Goal: Information Seeking & Learning: Learn about a topic

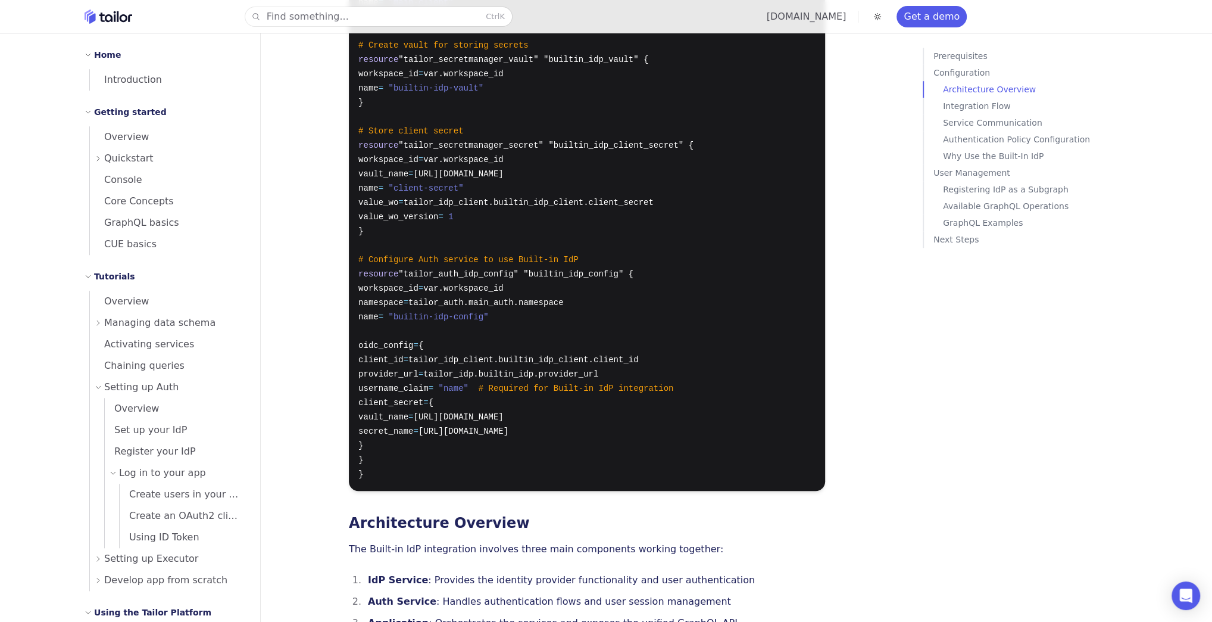
scroll to position [462, 0]
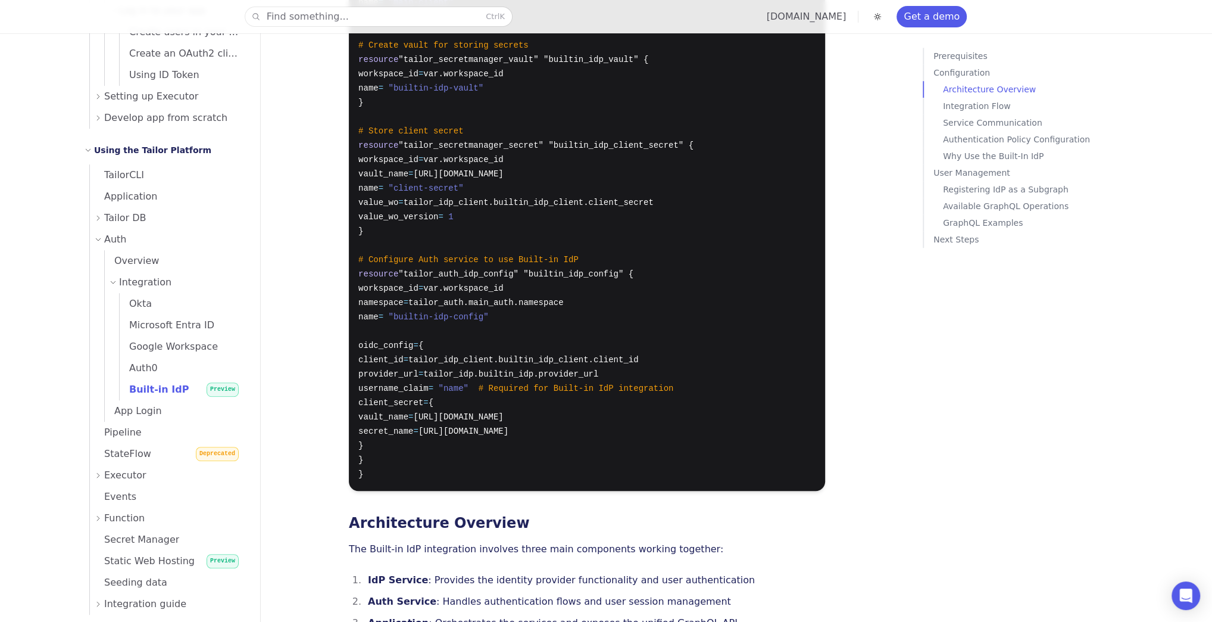
click at [435, 301] on pre "# Create the IdP service resource "tailor_idp" "builtin_idp" { workspace_id = v…" at bounding box center [587, 102] width 476 height 776
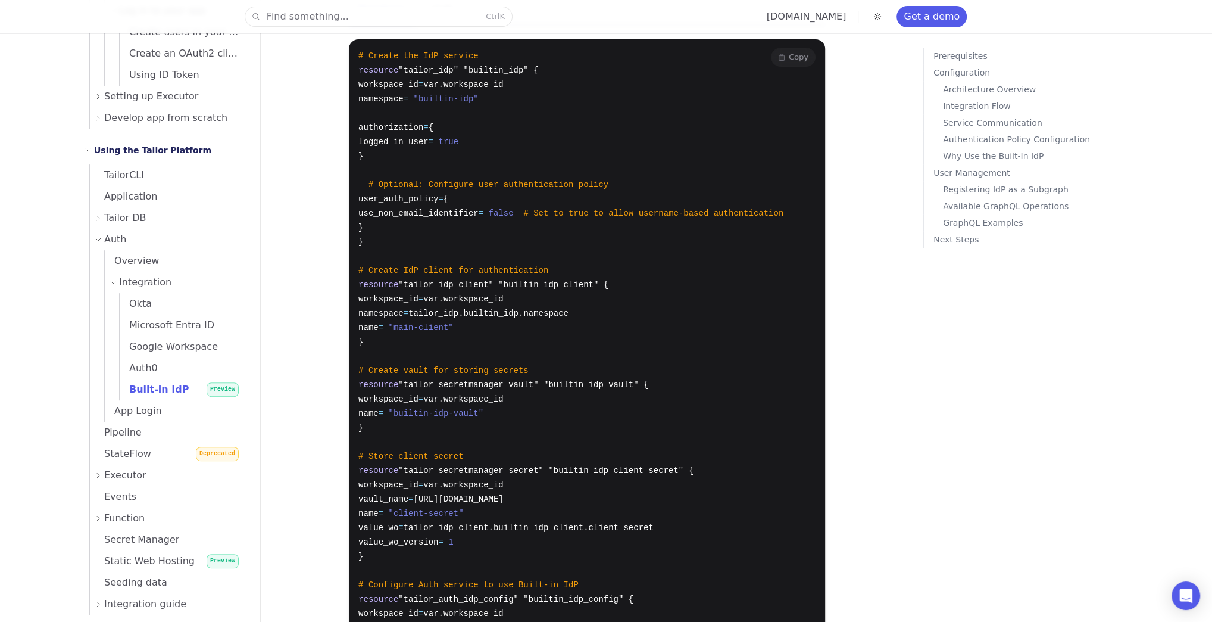
scroll to position [432, 0]
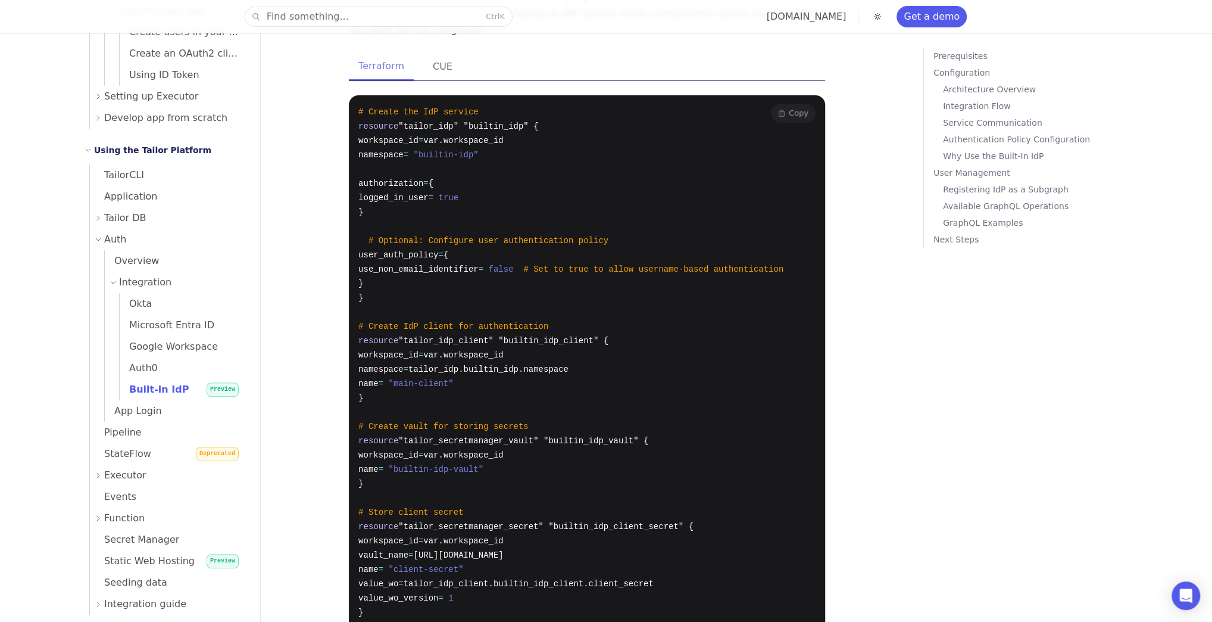
click at [433, 277] on pre "# Create the IdP service resource "tailor_idp" "builtin_idp" { workspace_id = v…" at bounding box center [587, 483] width 476 height 776
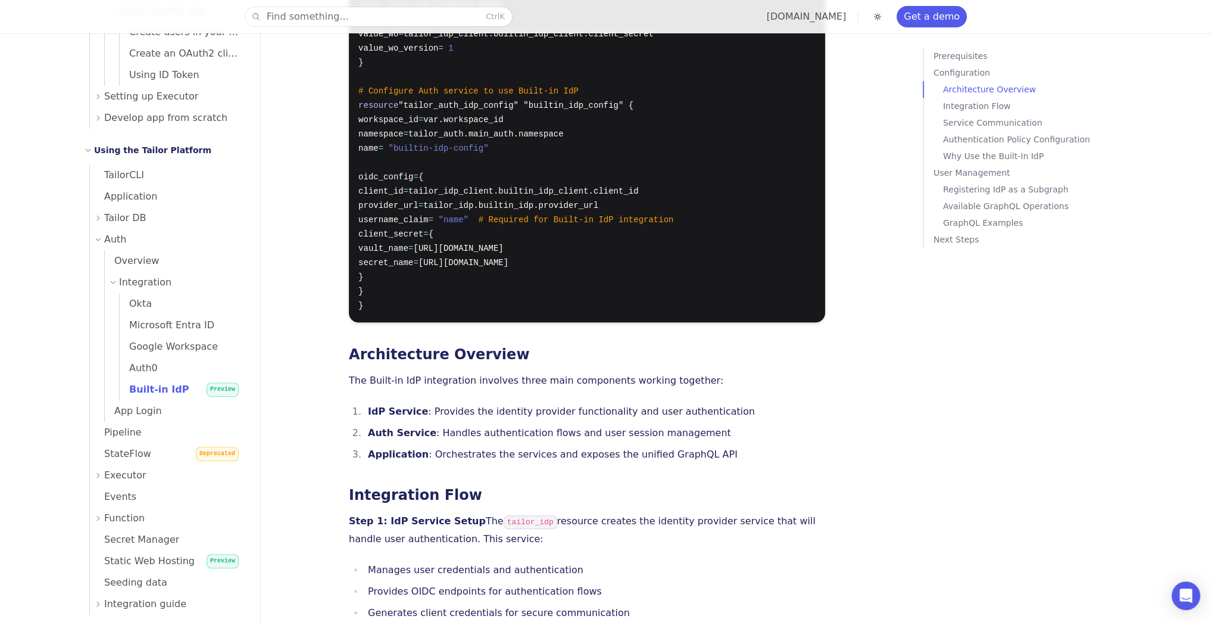
scroll to position [1146, 0]
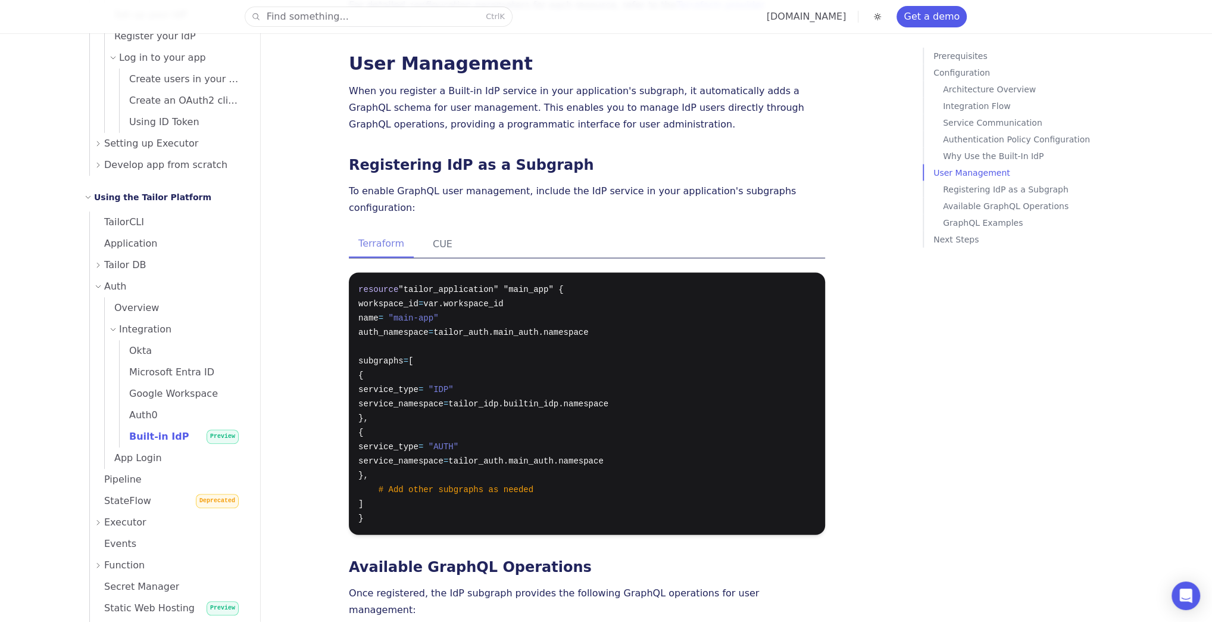
scroll to position [271, 0]
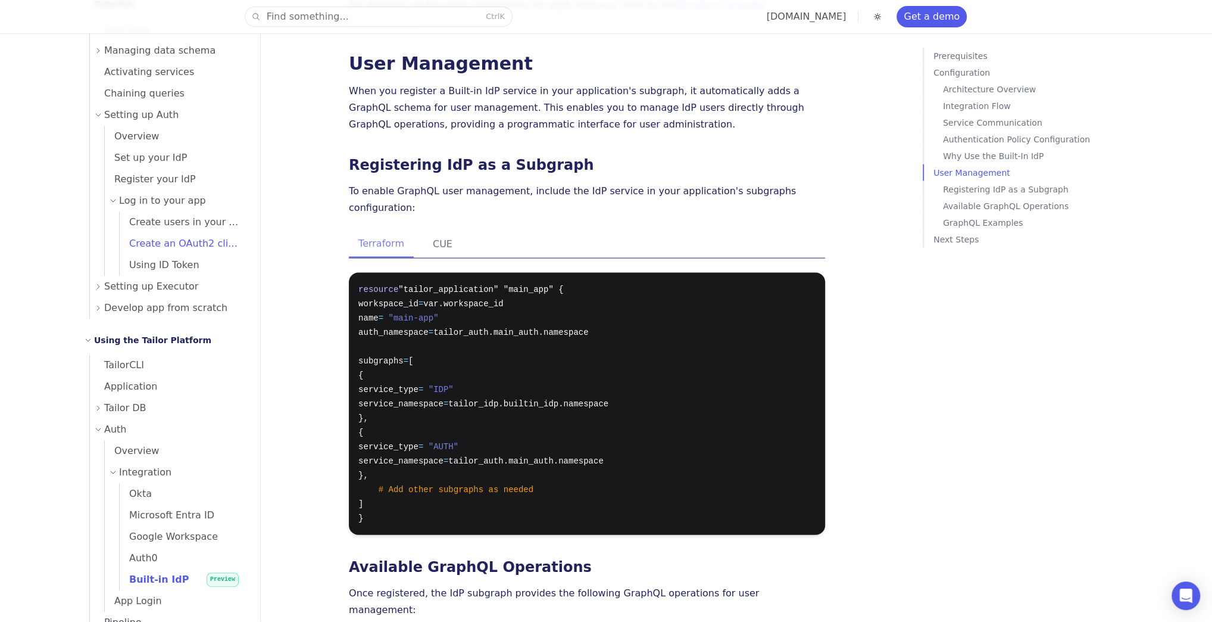
click at [145, 244] on span "Create an OAuth2 client" at bounding box center [182, 243] width 124 height 11
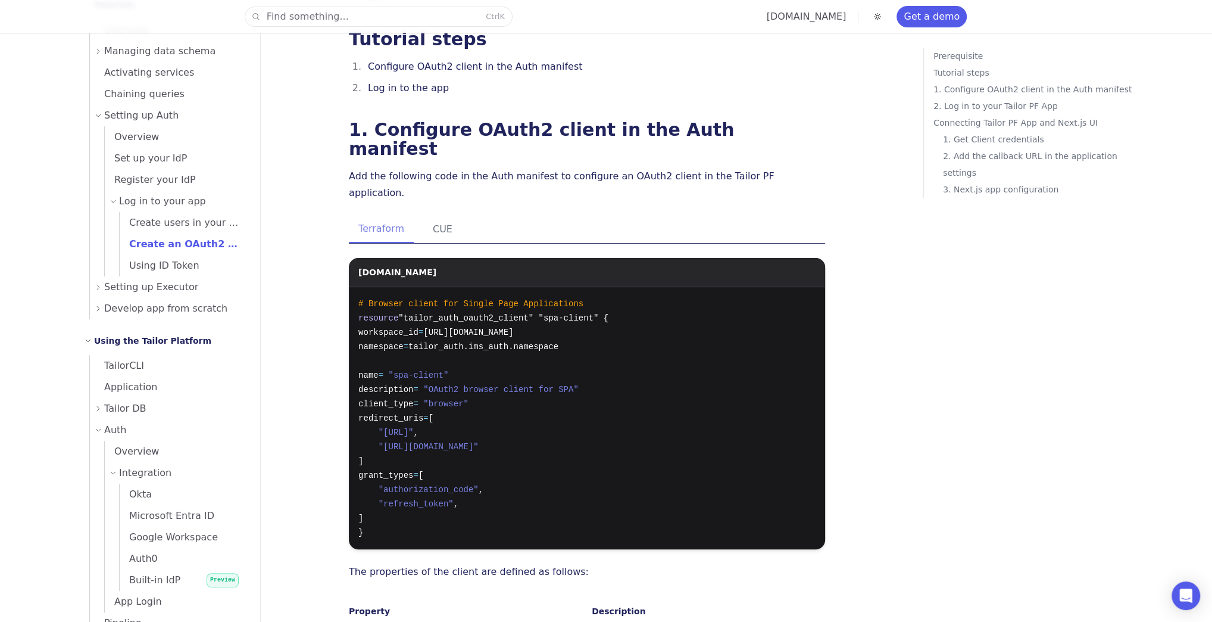
scroll to position [238, 0]
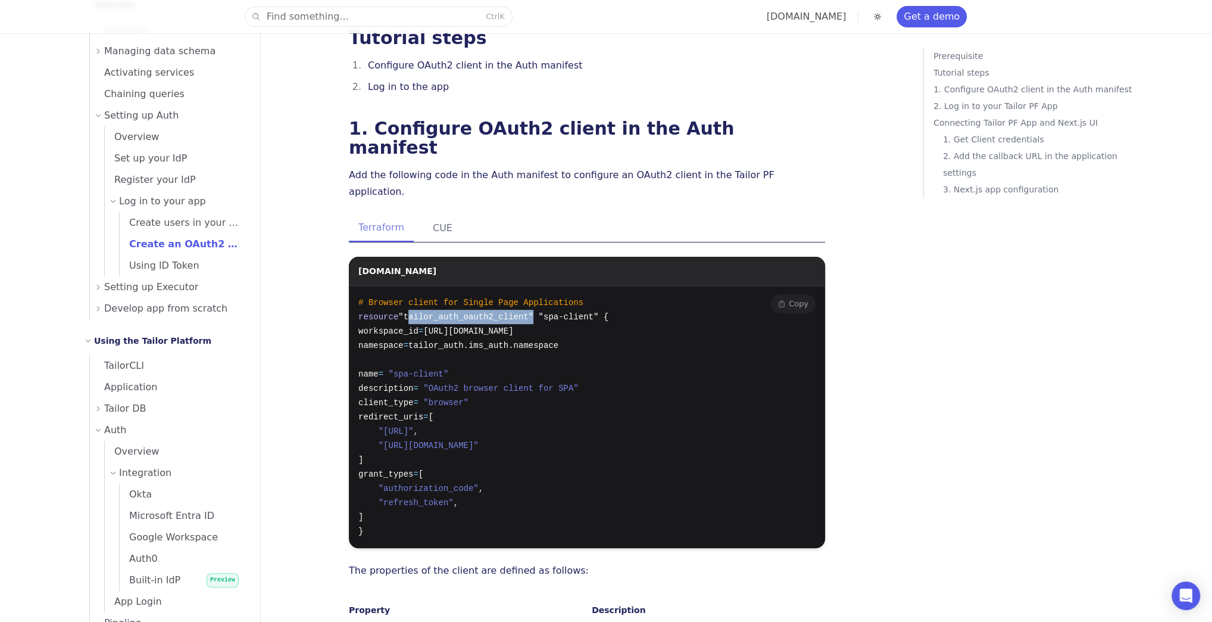
drag, startPoint x: 403, startPoint y: 225, endPoint x: 518, endPoint y: 227, distance: 114.9
click at [518, 312] on span ""tailor_auth_oauth2_client" "spa-client" {" at bounding box center [503, 317] width 210 height 10
copy span "tailor_auth_oauth2_client"
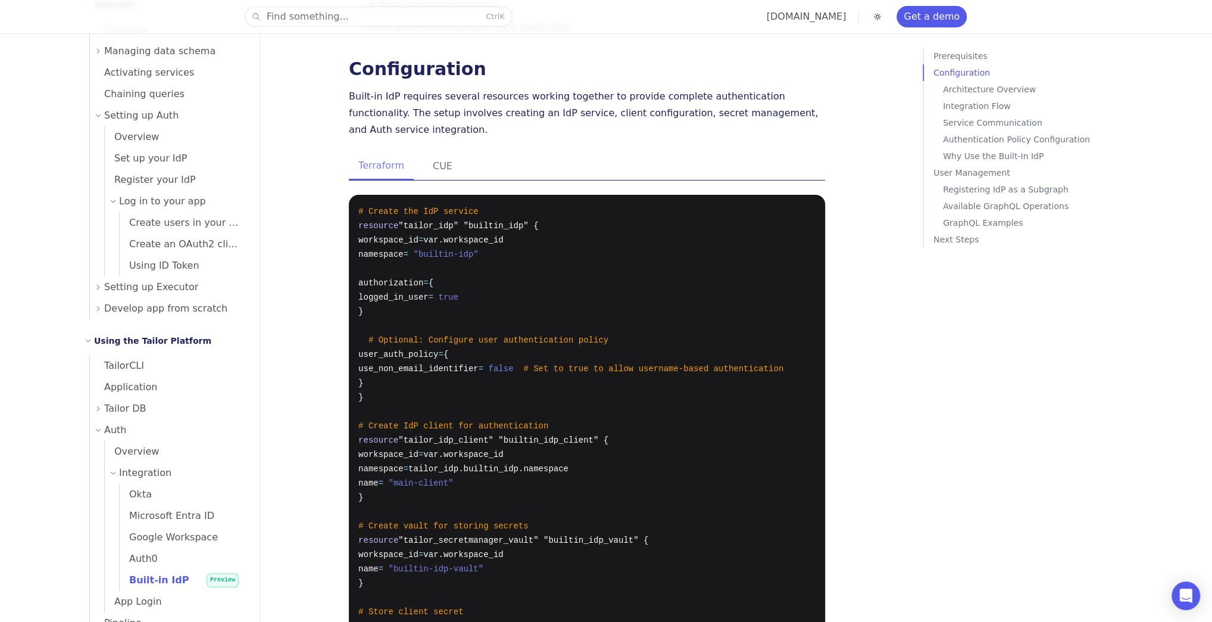
scroll to position [380, 0]
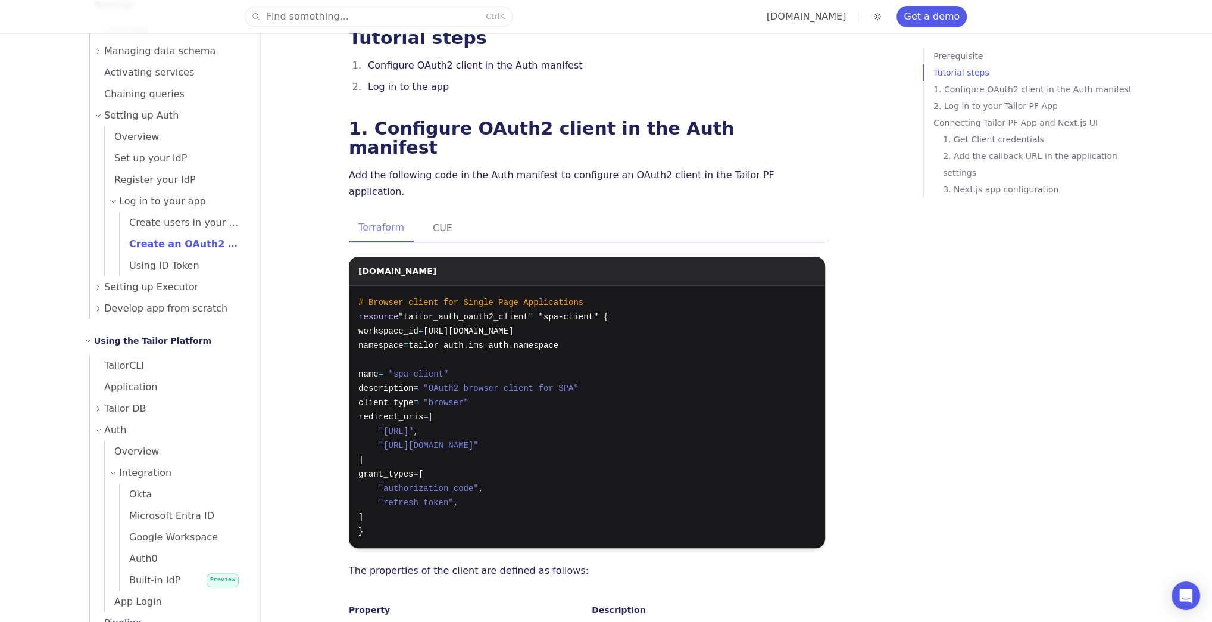
scroll to position [191, 0]
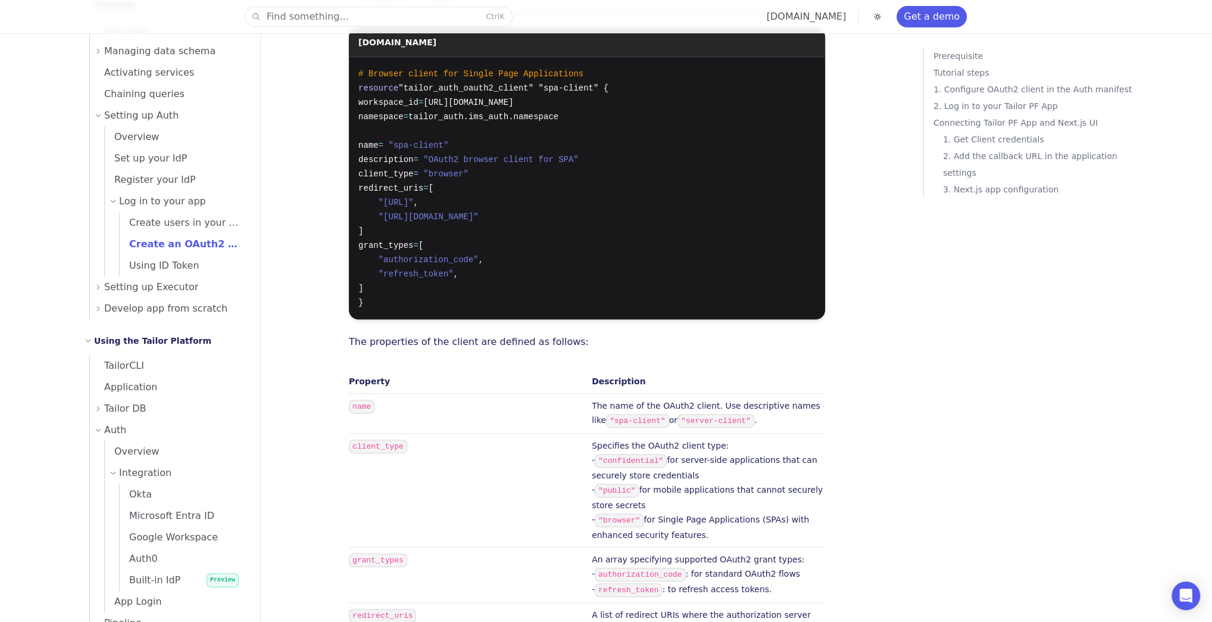
scroll to position [476, 0]
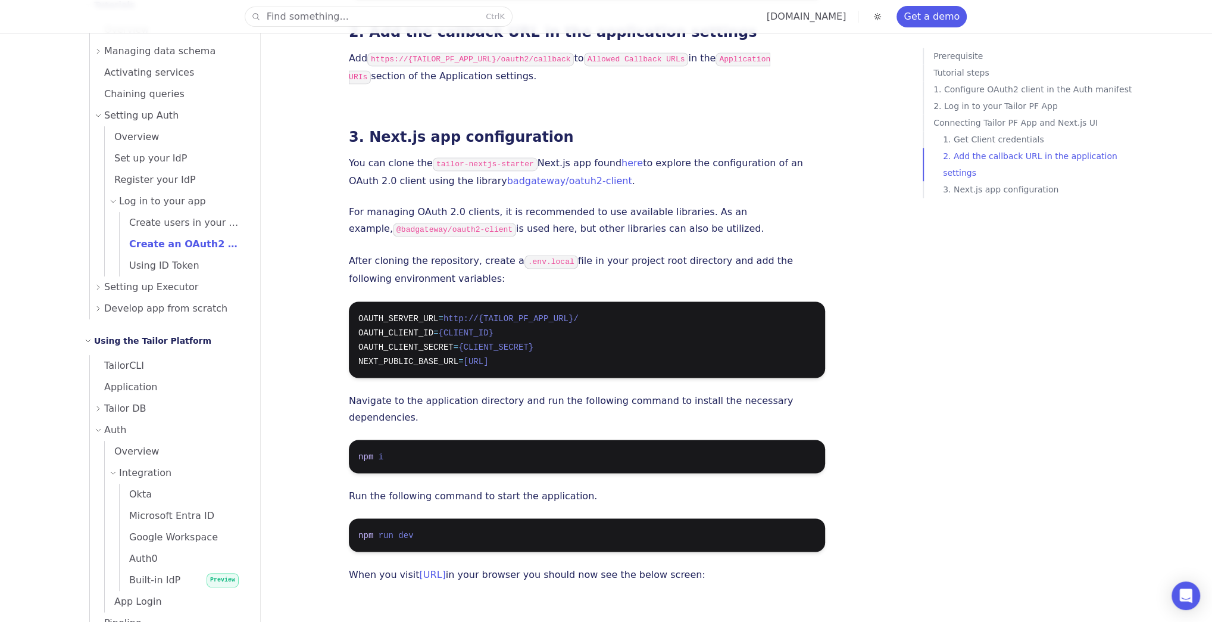
scroll to position [1905, 0]
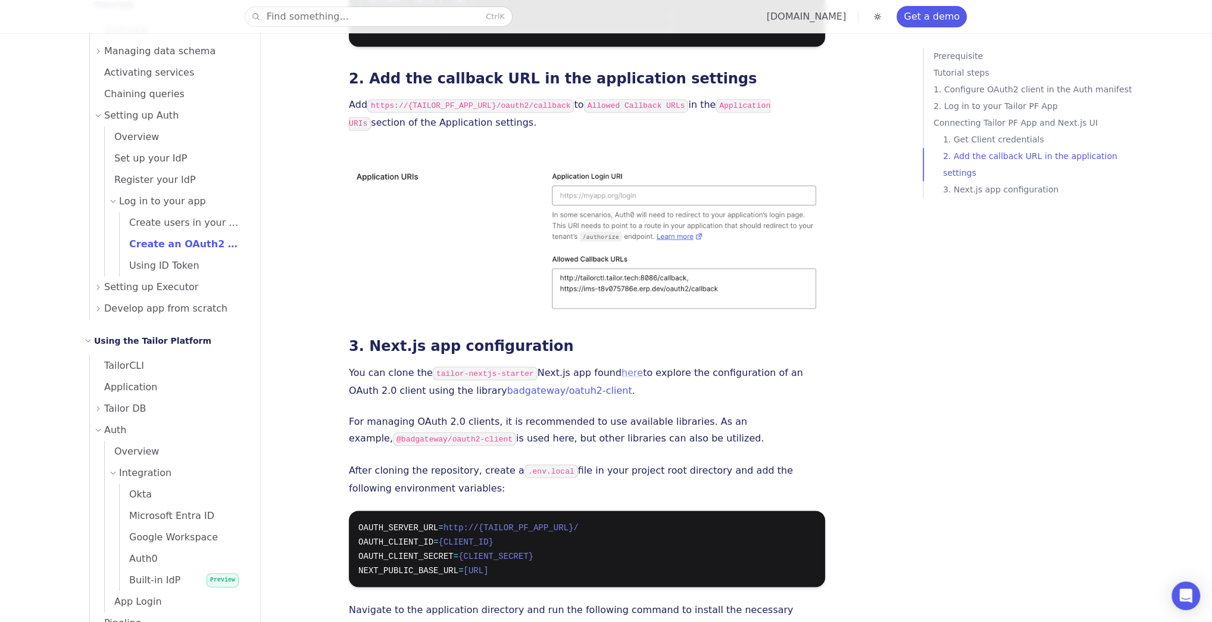
click at [622, 366] on link "here" at bounding box center [632, 371] width 21 height 11
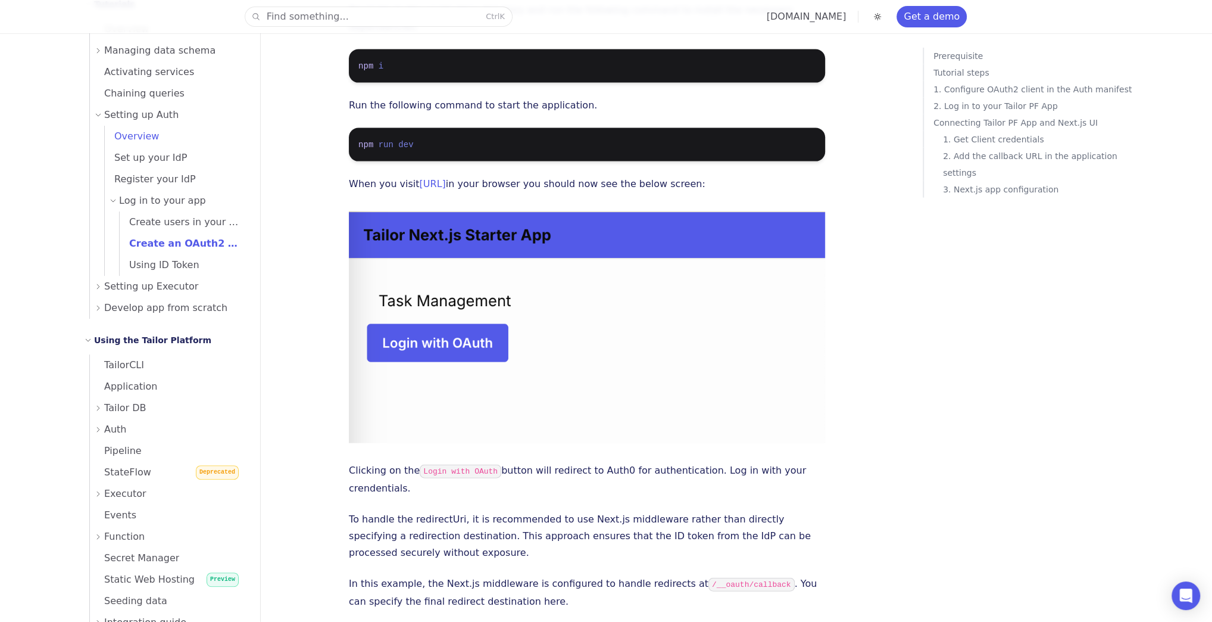
scroll to position [224, 0]
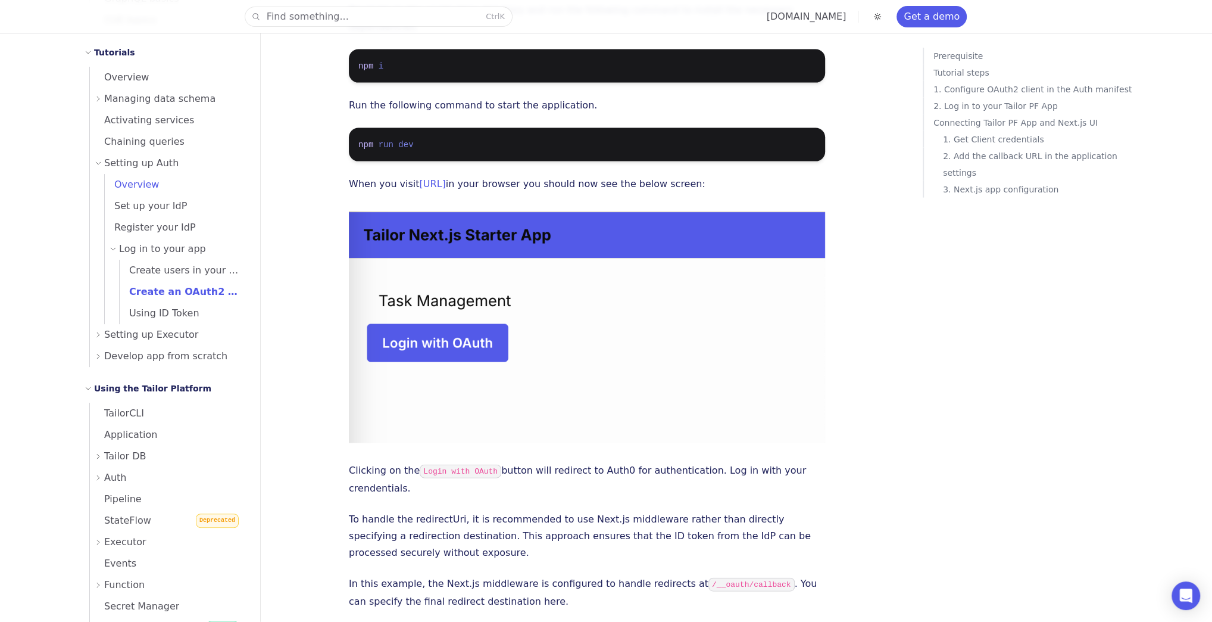
click at [139, 188] on span "Overview" at bounding box center [132, 184] width 54 height 11
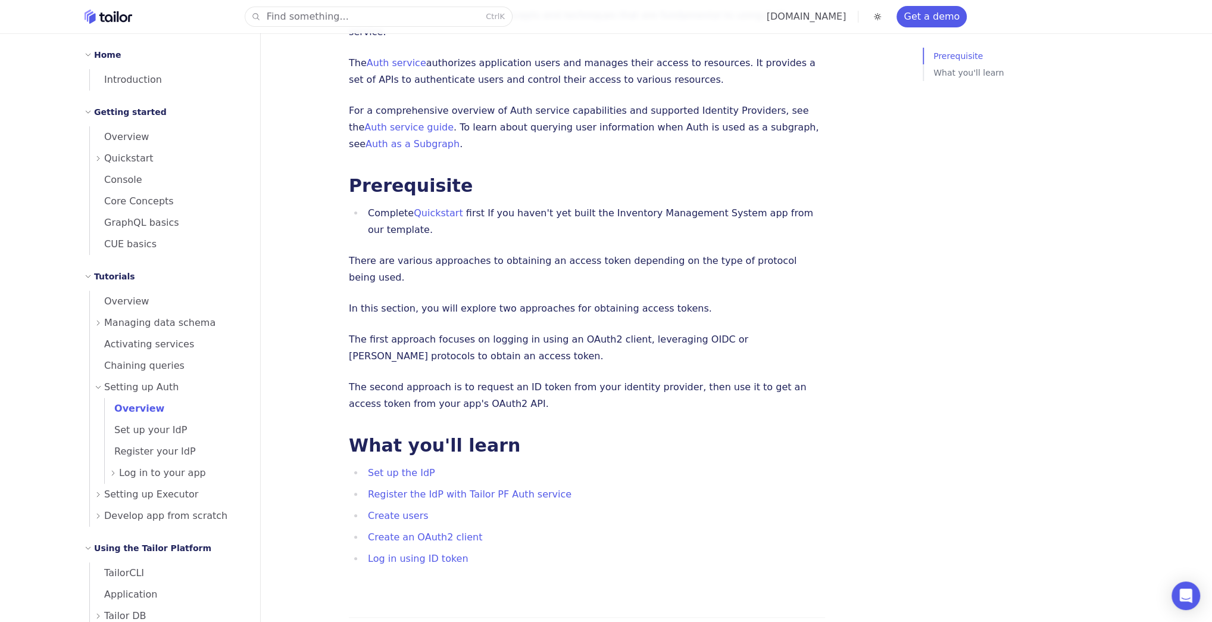
scroll to position [143, 0]
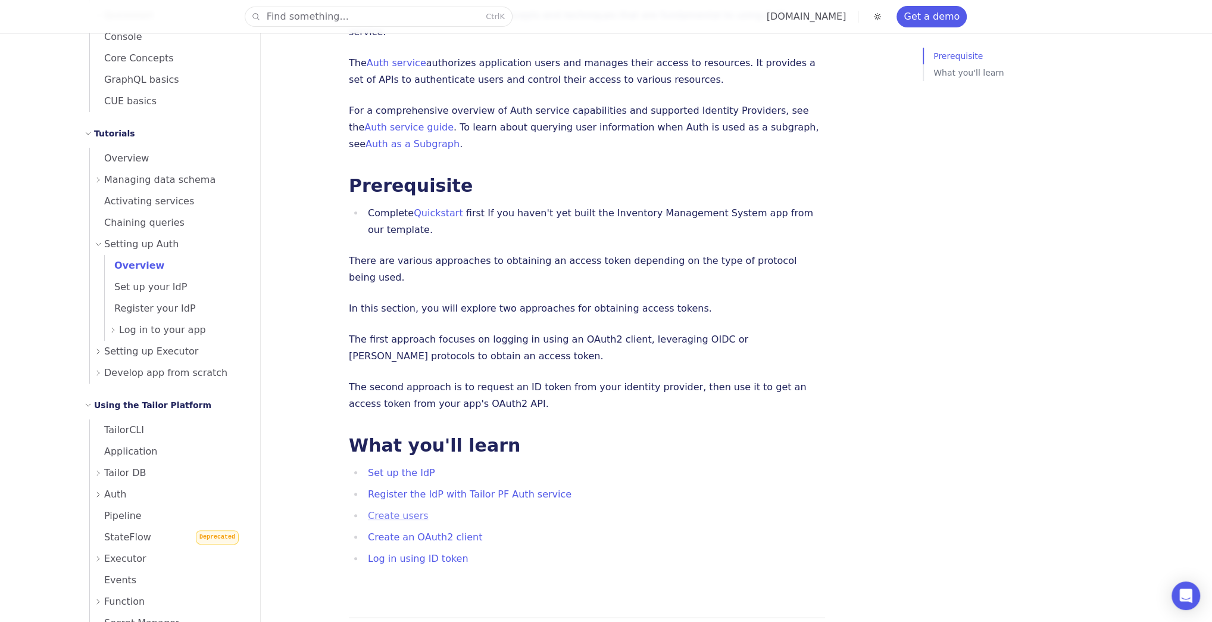
click at [407, 510] on link "Create users" at bounding box center [398, 515] width 60 height 11
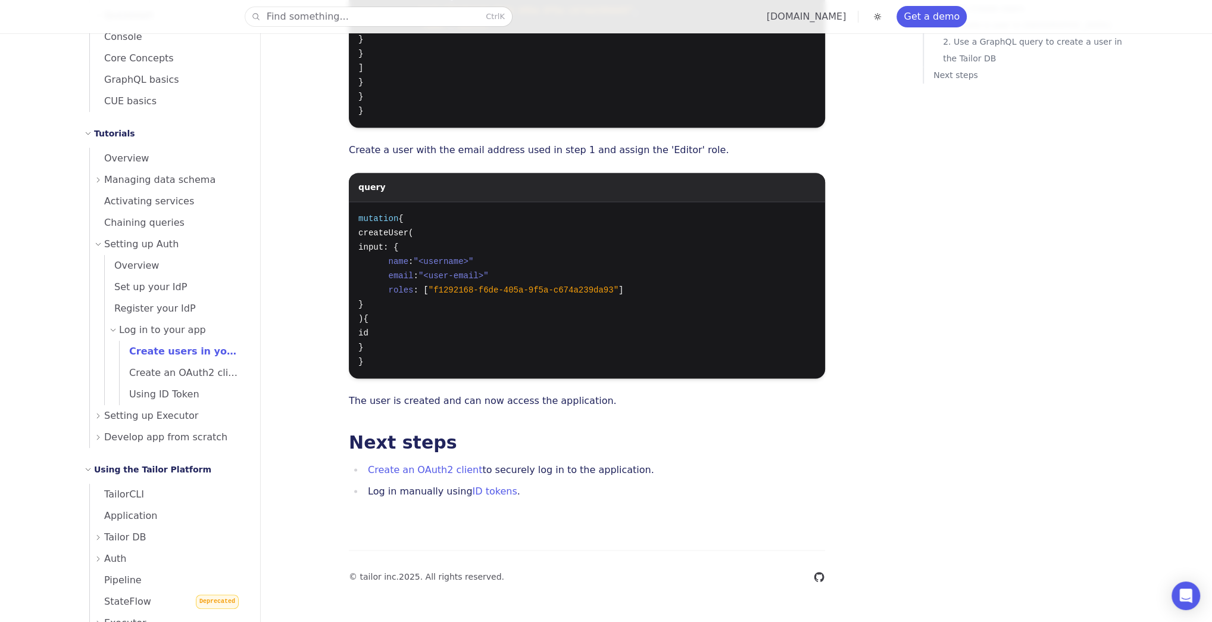
scroll to position [1825, 0]
click at [199, 369] on span "Create an OAuth2 client" at bounding box center [182, 372] width 124 height 11
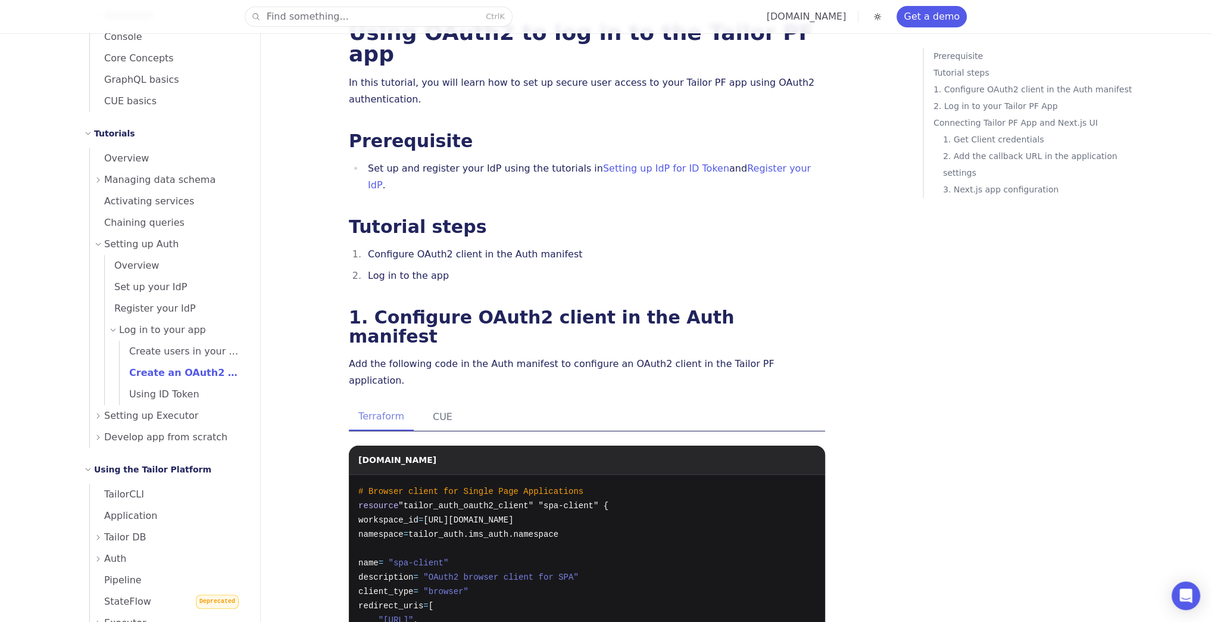
scroll to position [143, 0]
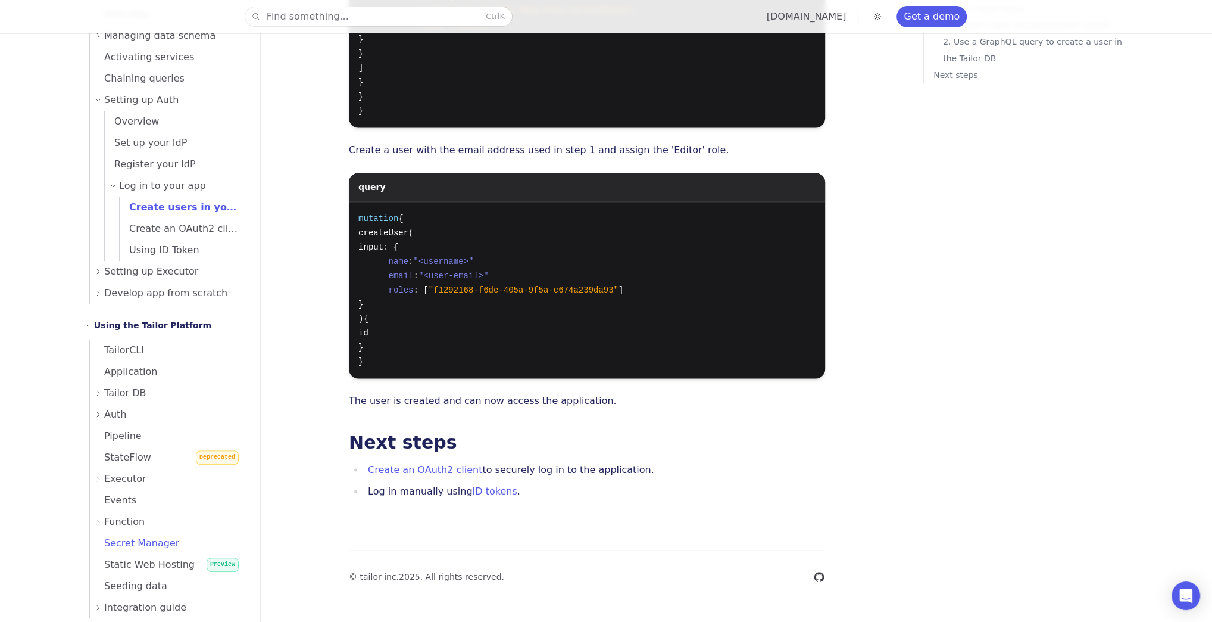
scroll to position [333, 0]
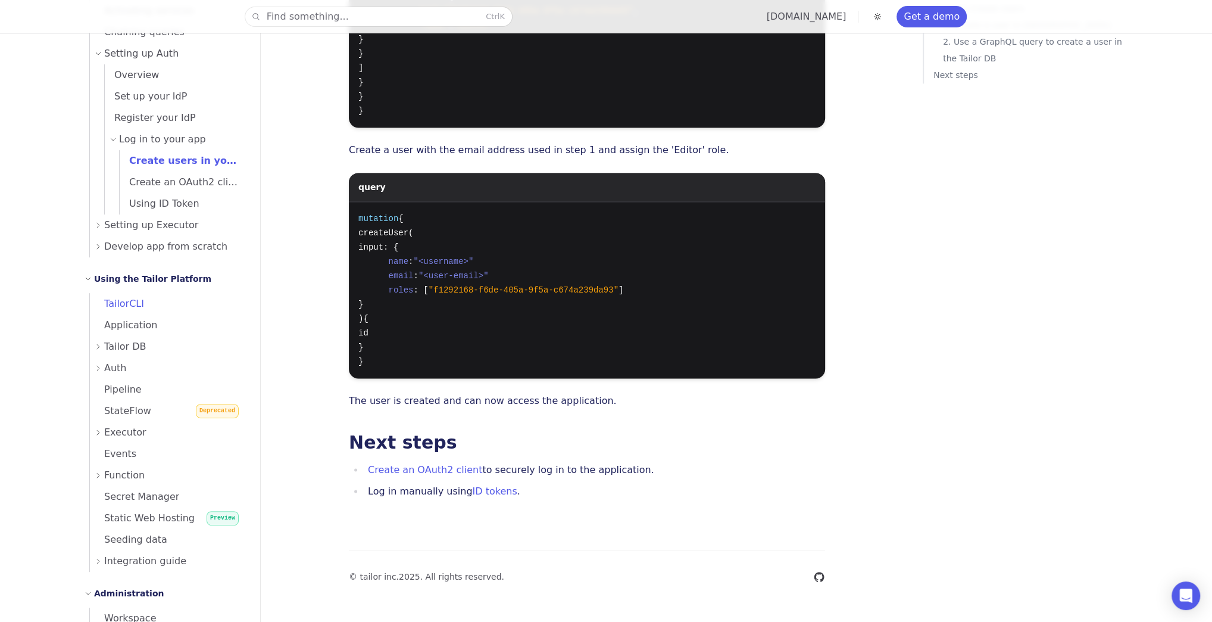
click at [149, 313] on link "TailorCLI" at bounding box center [168, 303] width 156 height 21
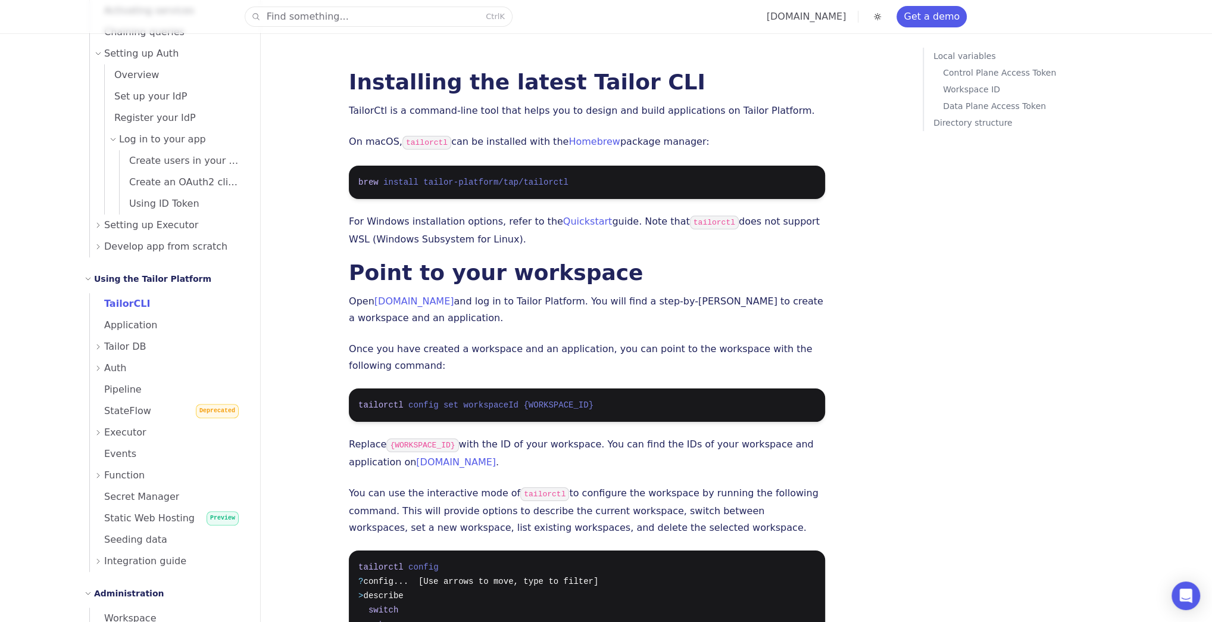
click at [146, 370] on div "Auth" at bounding box center [170, 367] width 151 height 21
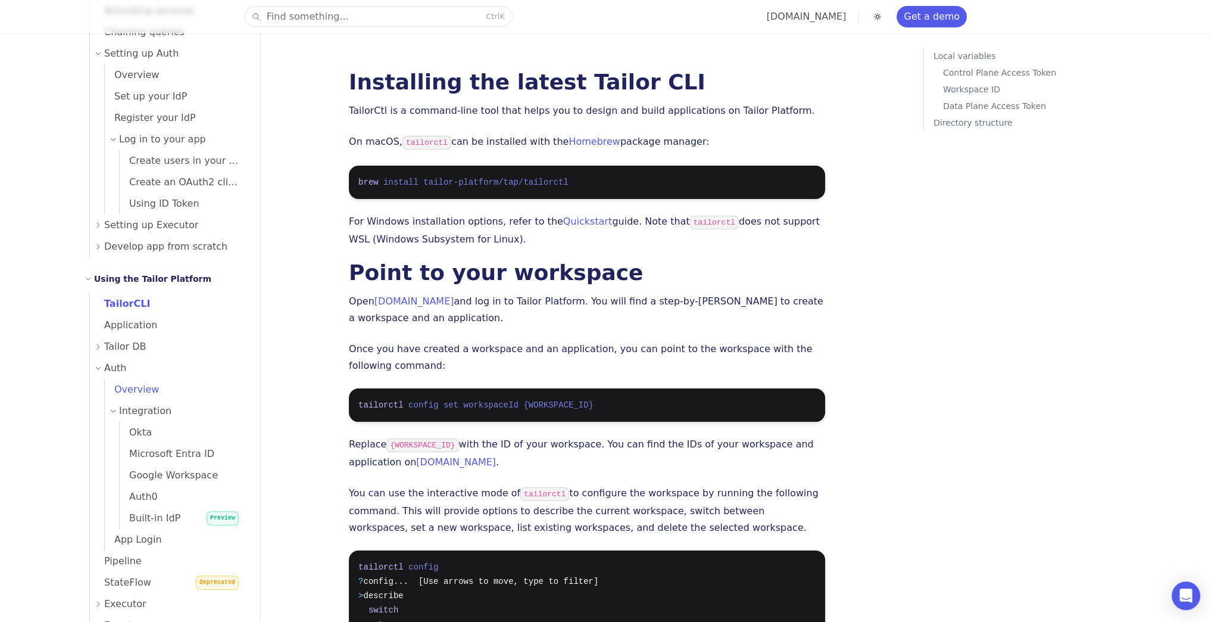
click at [144, 384] on span "Overview" at bounding box center [132, 388] width 54 height 11
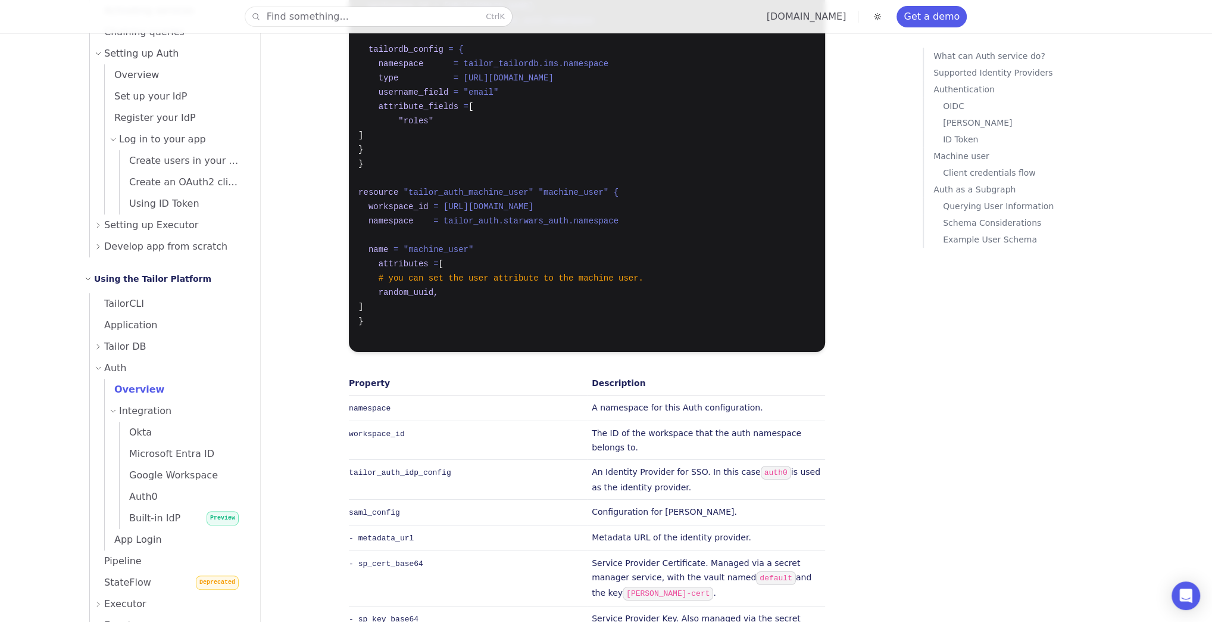
scroll to position [4096, 0]
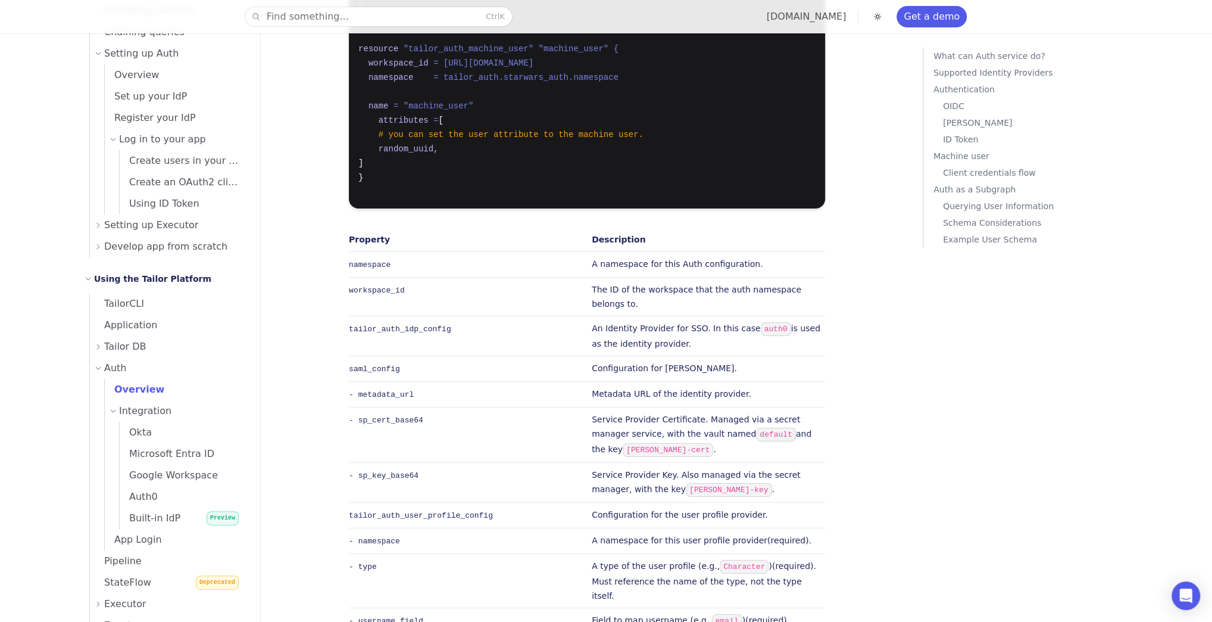
click at [958, 158] on p "Machine user" at bounding box center [1035, 156] width 204 height 17
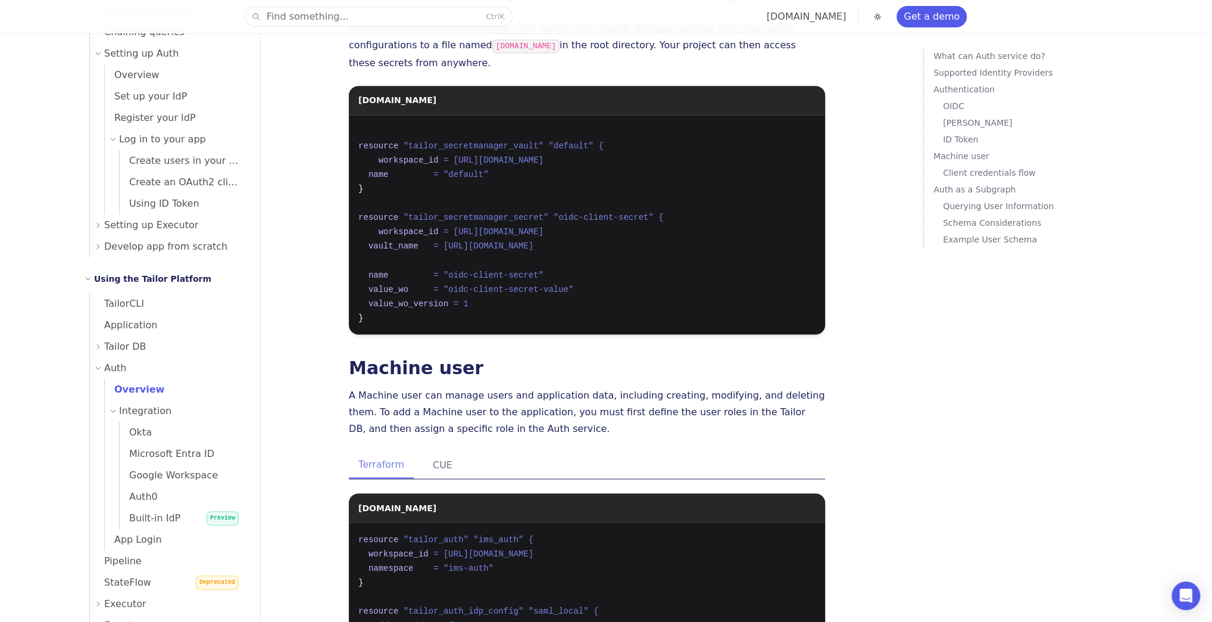
click at [964, 186] on p "Auth as a Subgraph" at bounding box center [1035, 189] width 204 height 17
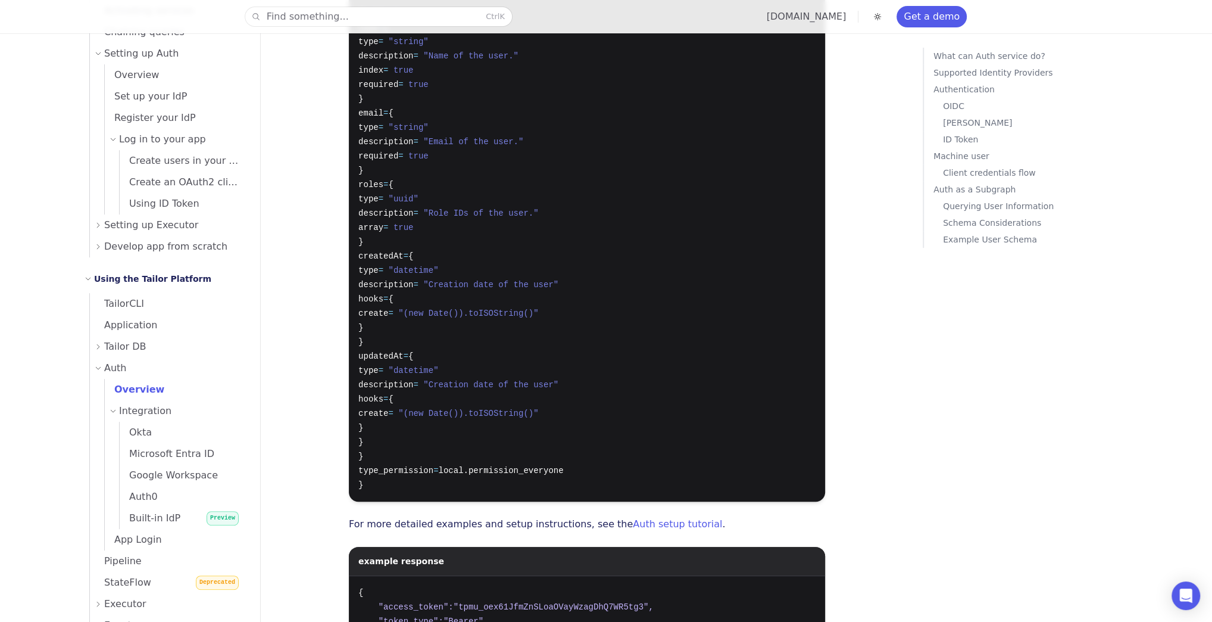
scroll to position [9313, 0]
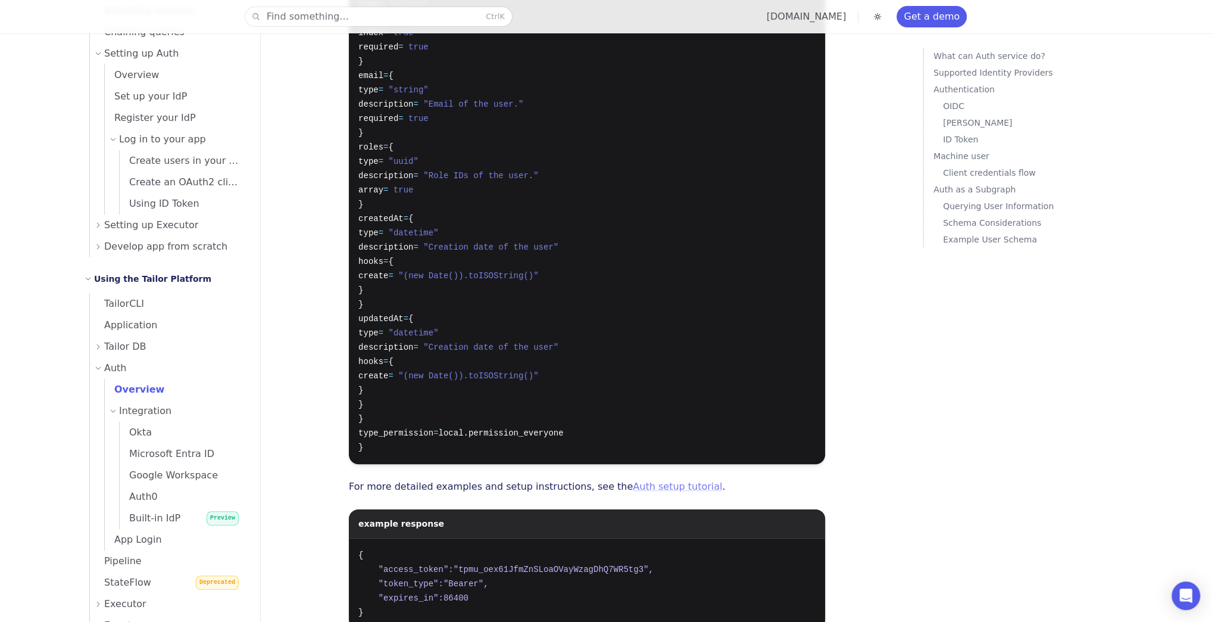
click at [654, 480] on link "Auth setup tutorial" at bounding box center [677, 485] width 89 height 11
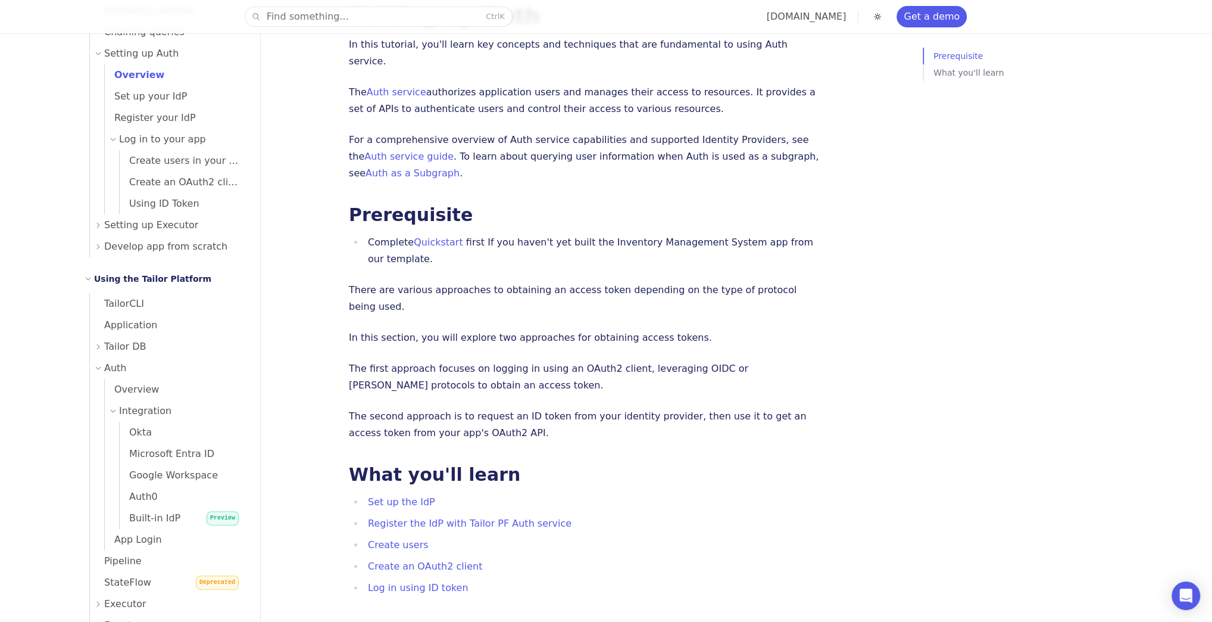
scroll to position [95, 0]
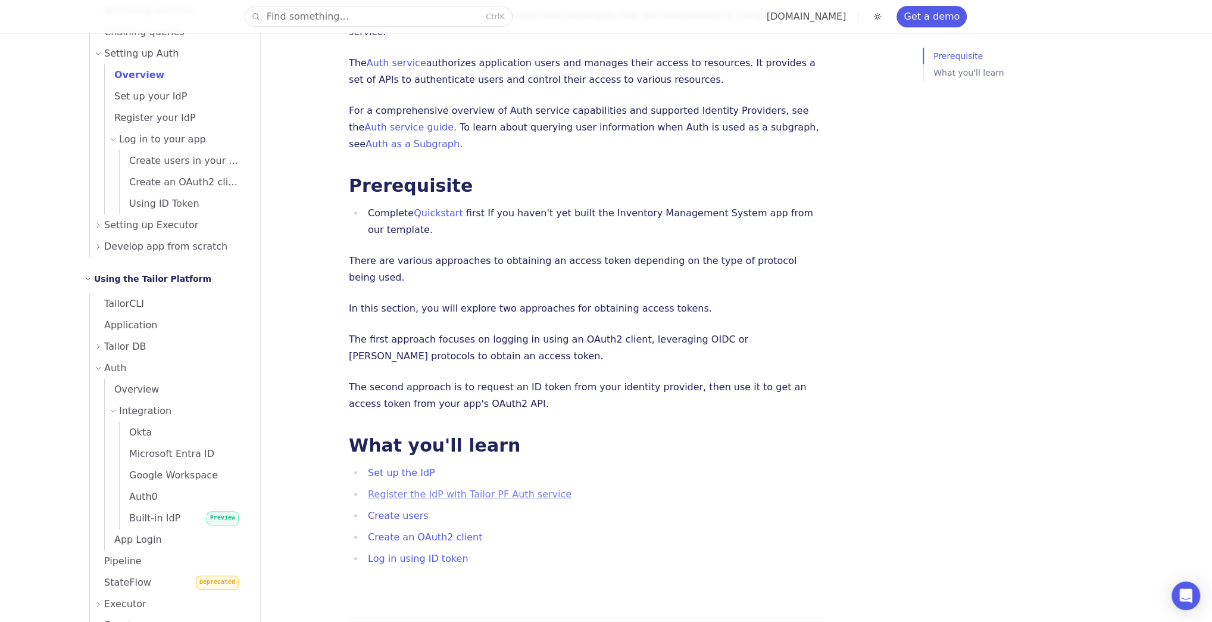
click at [412, 488] on link "Register the IdP with Tailor PF Auth service" at bounding box center [470, 493] width 204 height 11
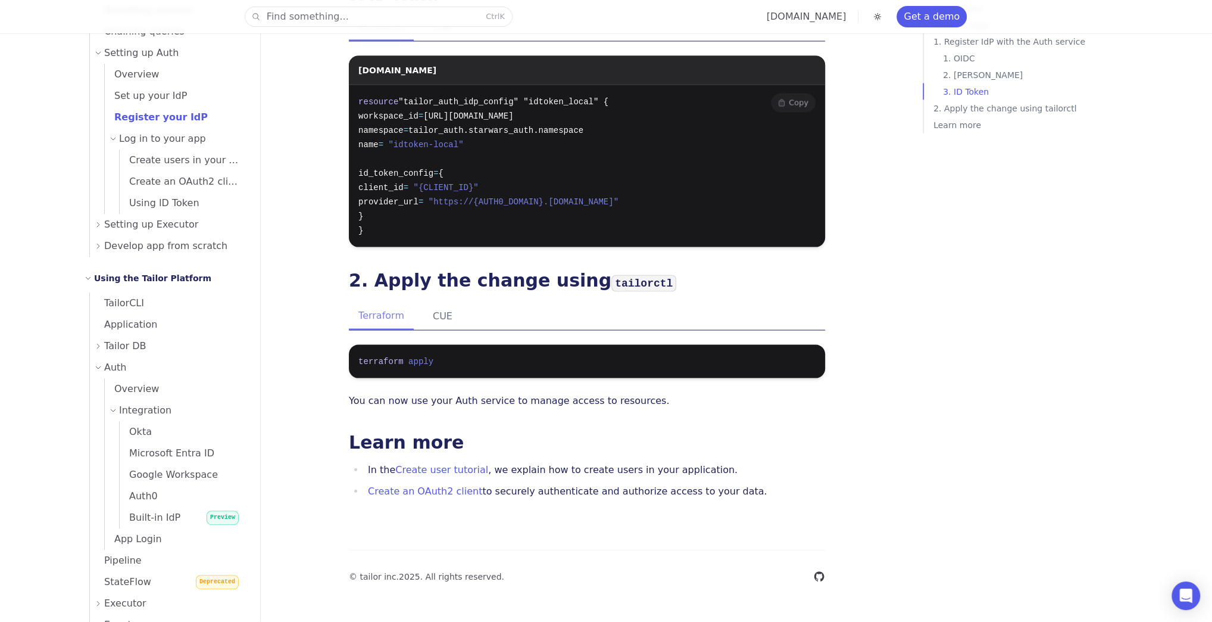
scroll to position [2502, 0]
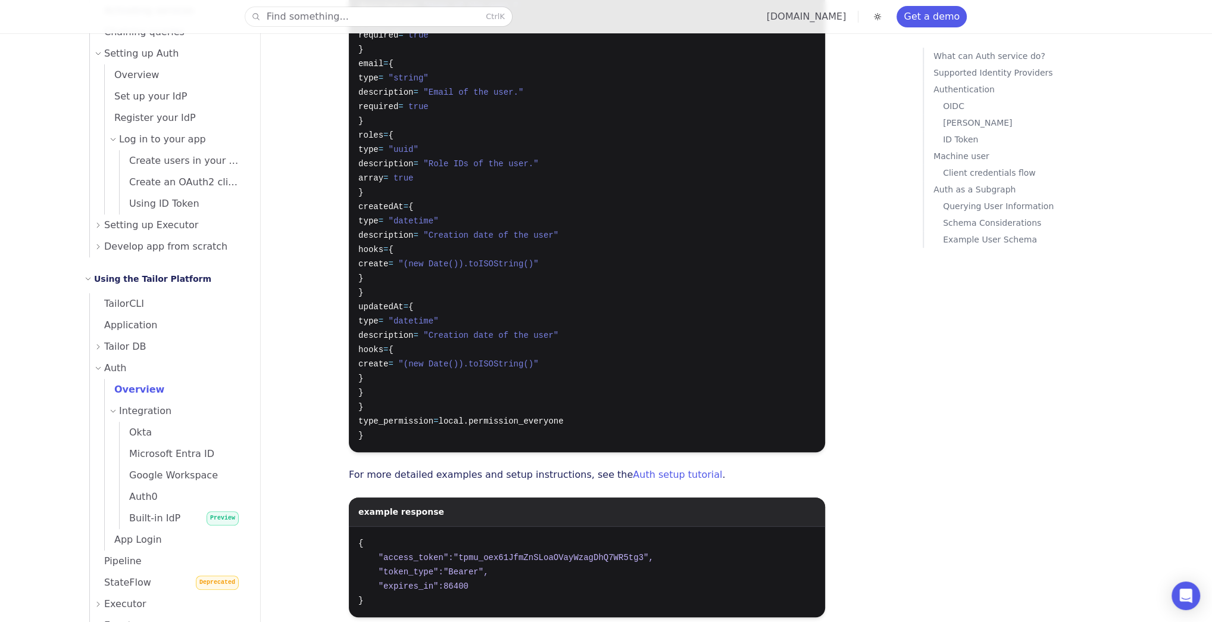
scroll to position [9329, 0]
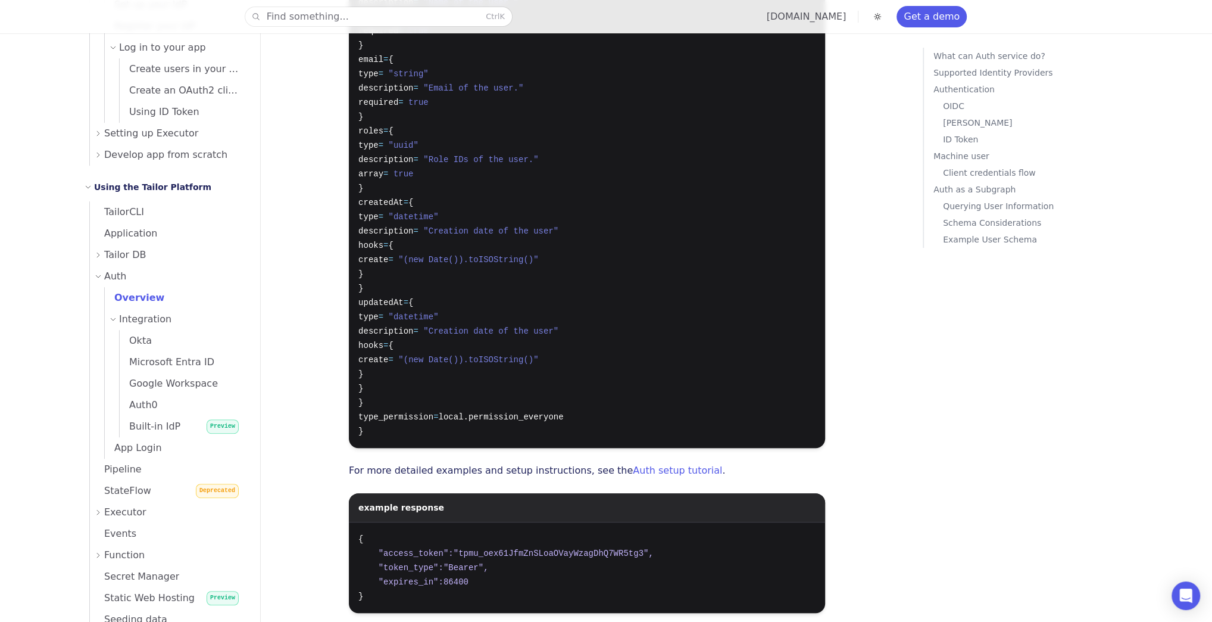
scroll to position [429, 0]
click at [154, 422] on span "Built-in IdP" at bounding box center [150, 422] width 61 height 11
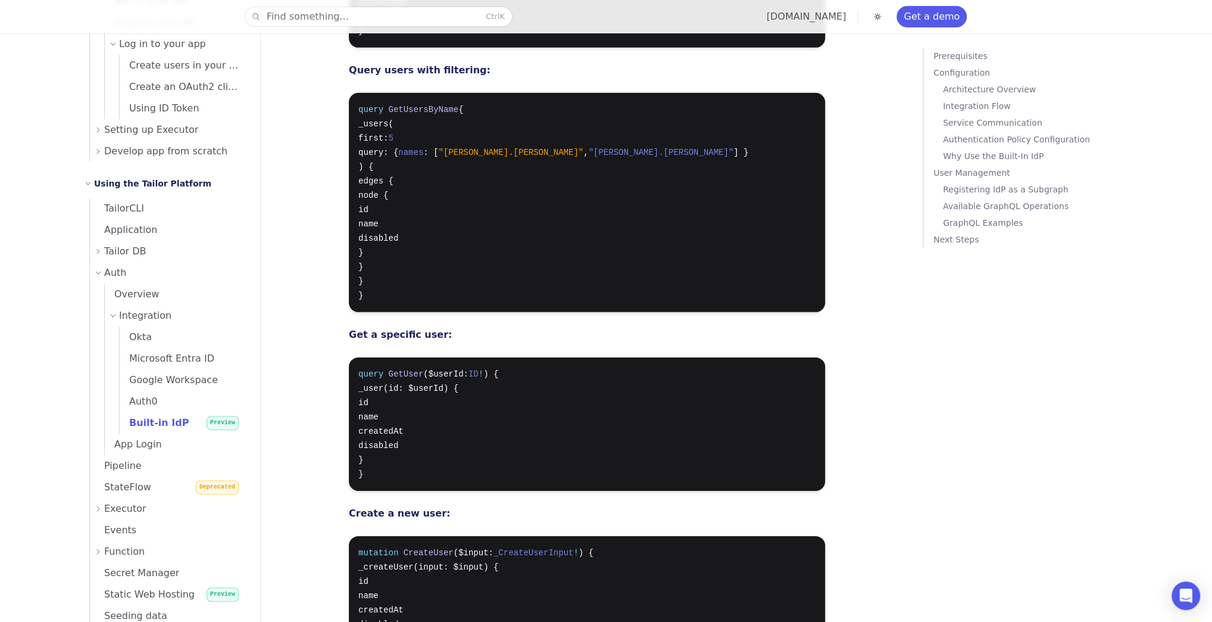
scroll to position [3567, 0]
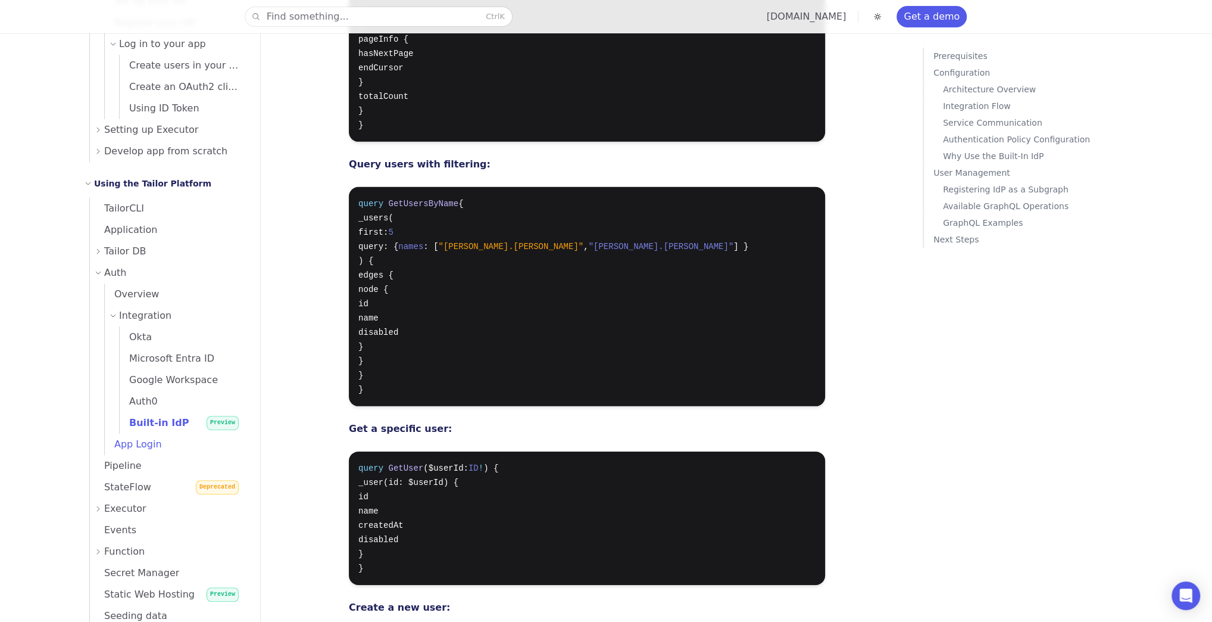
click at [154, 438] on span "App Login" at bounding box center [133, 443] width 57 height 11
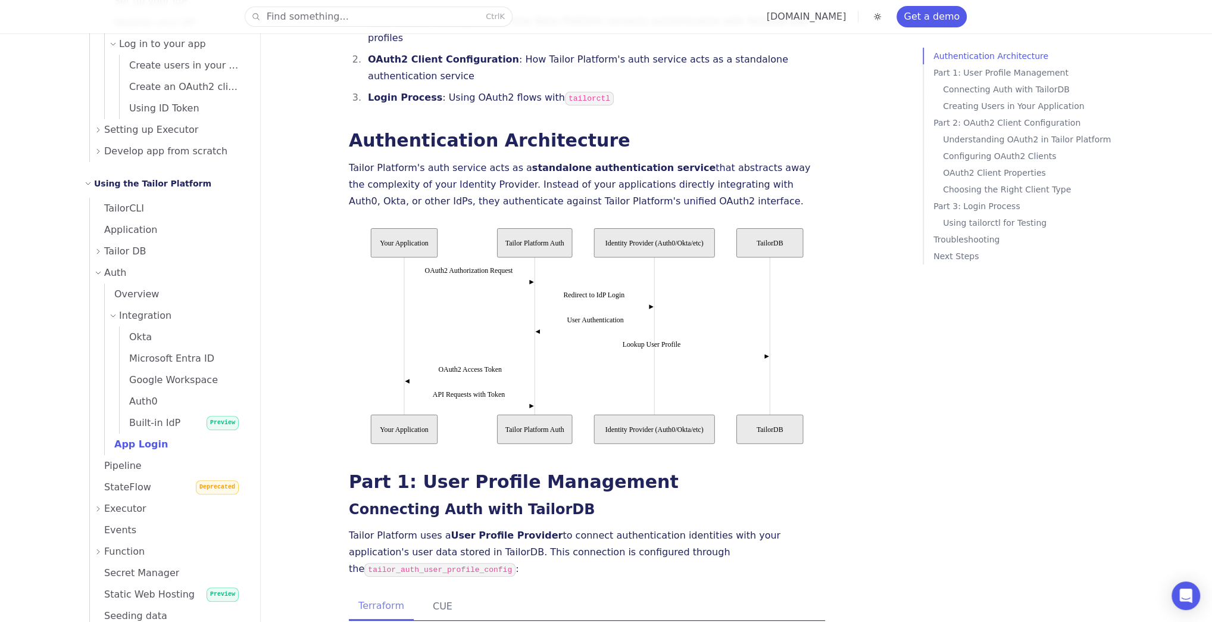
scroll to position [191, 0]
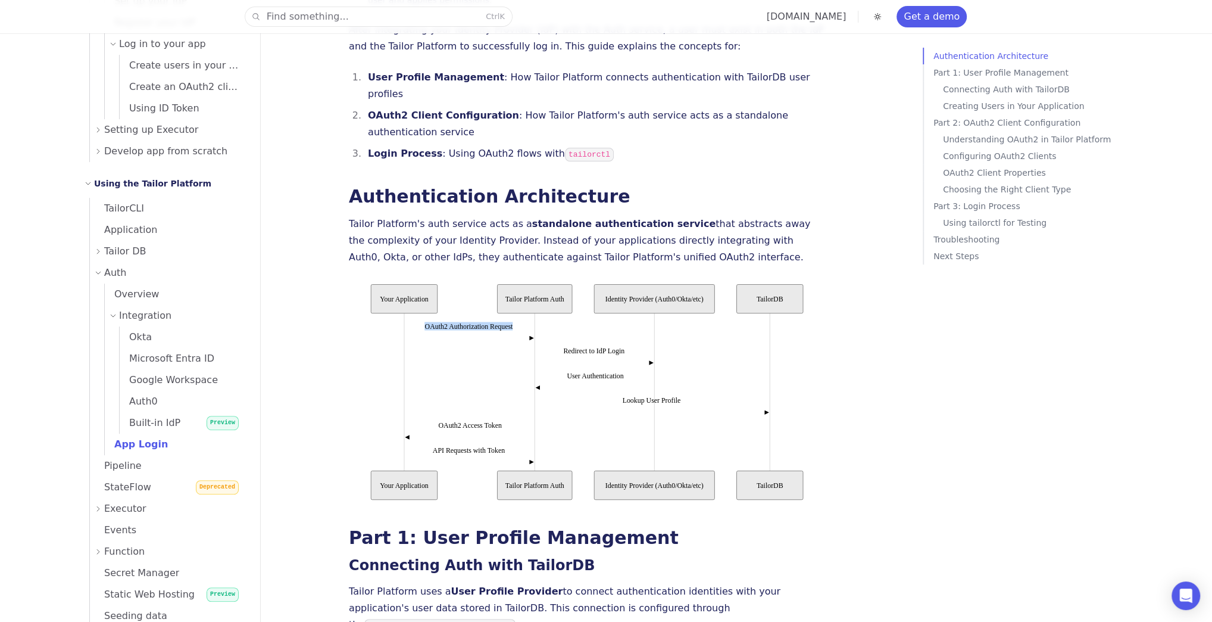
drag, startPoint x: 421, startPoint y: 277, endPoint x: 532, endPoint y: 287, distance: 111.2
click at [532, 287] on icon "TailorDB Identity Provider (Auth0/Okta/etc) Tailor Platform Auth Your Applicati…" at bounding box center [587, 392] width 476 height 224
click at [530, 286] on icon "TailorDB Identity Provider (Auth0/Okta/etc) Tailor Platform Auth Your Applicati…" at bounding box center [587, 392] width 476 height 224
drag, startPoint x: 411, startPoint y: 280, endPoint x: 527, endPoint y: 275, distance: 116.2
click at [527, 280] on icon "TailorDB Identity Provider (Auth0/Okta/etc) Tailor Platform Auth Your Applicati…" at bounding box center [587, 392] width 476 height 224
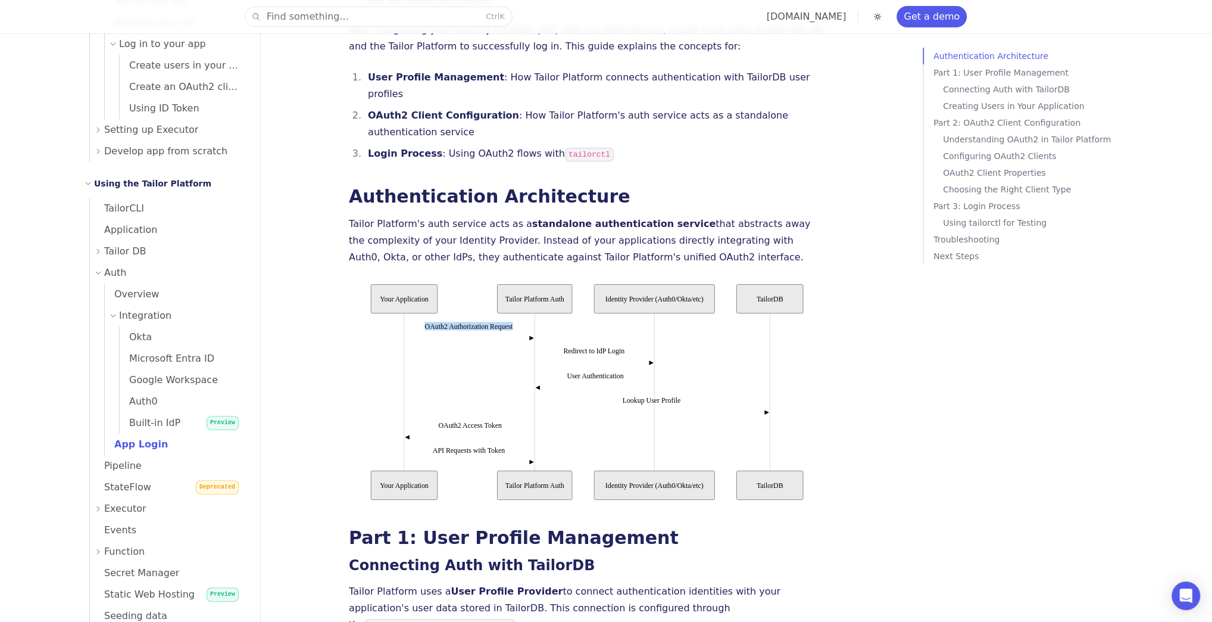
click at [527, 280] on icon "TailorDB Identity Provider (Auth0/Okta/etc) Tailor Platform Auth Your Applicati…" at bounding box center [587, 392] width 476 height 224
drag, startPoint x: 464, startPoint y: 279, endPoint x: 541, endPoint y: 280, distance: 76.2
click at [541, 280] on icon "TailorDB Identity Provider (Auth0/Okta/etc) Tailor Platform Auth Your Applicati…" at bounding box center [587, 392] width 476 height 224
drag, startPoint x: 545, startPoint y: 303, endPoint x: 627, endPoint y: 295, distance: 83.1
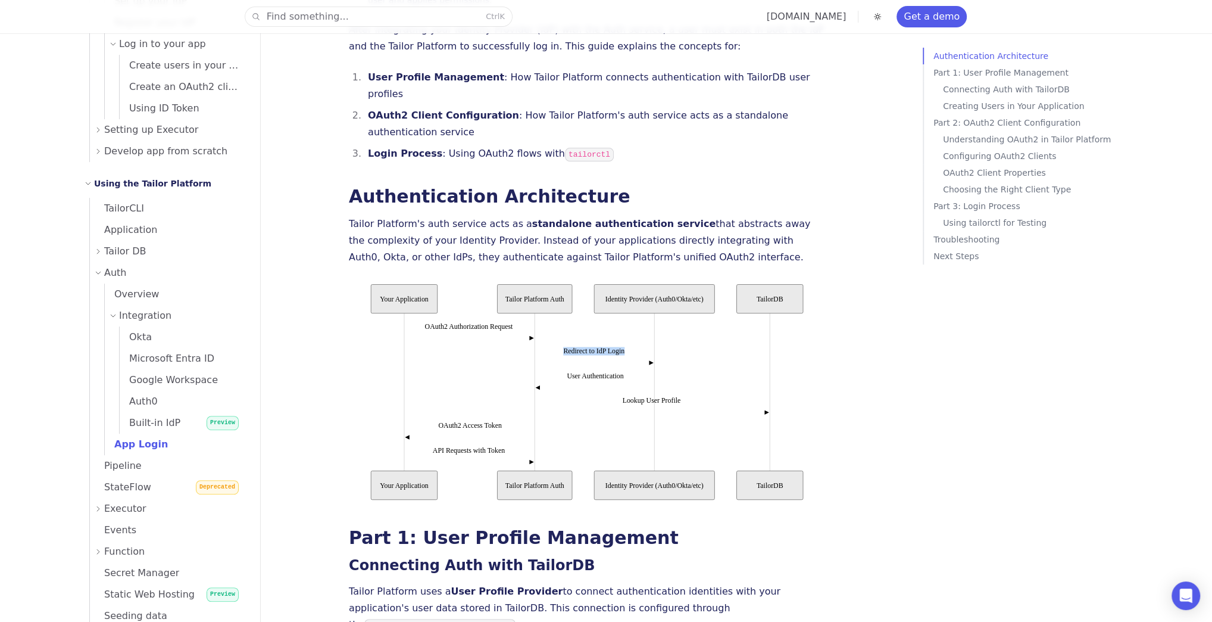
click at [627, 295] on icon "TailorDB Identity Provider (Auth0/Okta/etc) Tailor Platform Auth Your Applicati…" at bounding box center [587, 392] width 476 height 224
drag, startPoint x: 557, startPoint y: 332, endPoint x: 652, endPoint y: 318, distance: 95.6
click at [652, 318] on icon "TailorDB Identity Provider (Auth0/Okta/etc) Tailor Platform Auth Your Applicati…" at bounding box center [587, 392] width 476 height 224
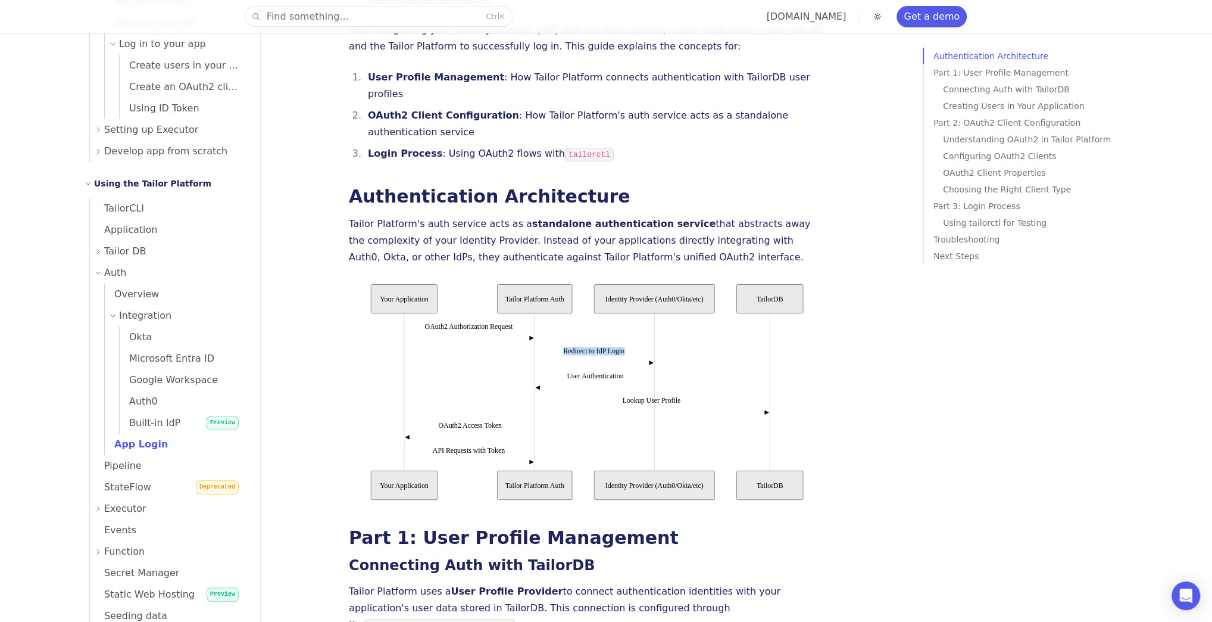
drag, startPoint x: 547, startPoint y: 306, endPoint x: 631, endPoint y: 302, distance: 84.6
click at [631, 302] on icon "TailorDB Identity Provider (Auth0/Okta/etc) Tailor Platform Auth Your Applicati…" at bounding box center [587, 392] width 476 height 224
drag, startPoint x: 442, startPoint y: 273, endPoint x: 518, endPoint y: 280, distance: 76.5
click at [518, 280] on icon "TailorDB Identity Provider (Auth0/Okta/etc) Tailor Platform Auth Your Applicati…" at bounding box center [587, 392] width 476 height 224
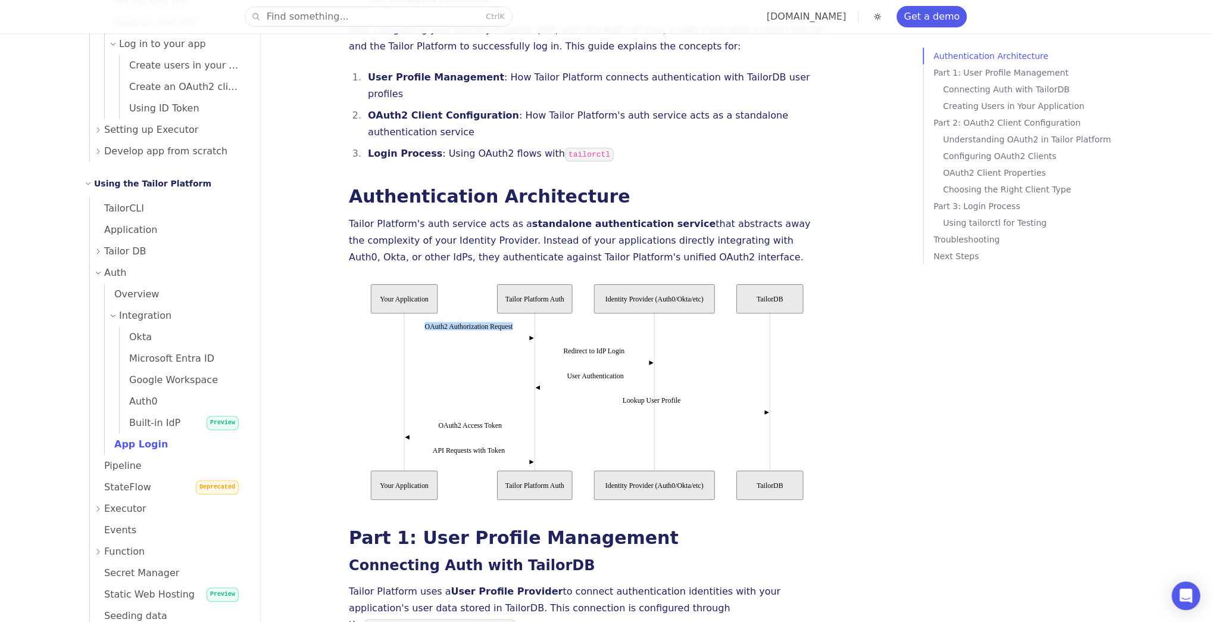
click at [518, 280] on icon "TailorDB Identity Provider (Auth0/Okta/etc) Tailor Platform Auth Your Applicati…" at bounding box center [587, 392] width 476 height 224
drag, startPoint x: 550, startPoint y: 296, endPoint x: 634, endPoint y: 298, distance: 84.0
click at [634, 298] on icon "TailorDB Identity Provider (Auth0/Okta/etc) Tailor Platform Auth Your Applicati…" at bounding box center [587, 392] width 476 height 224
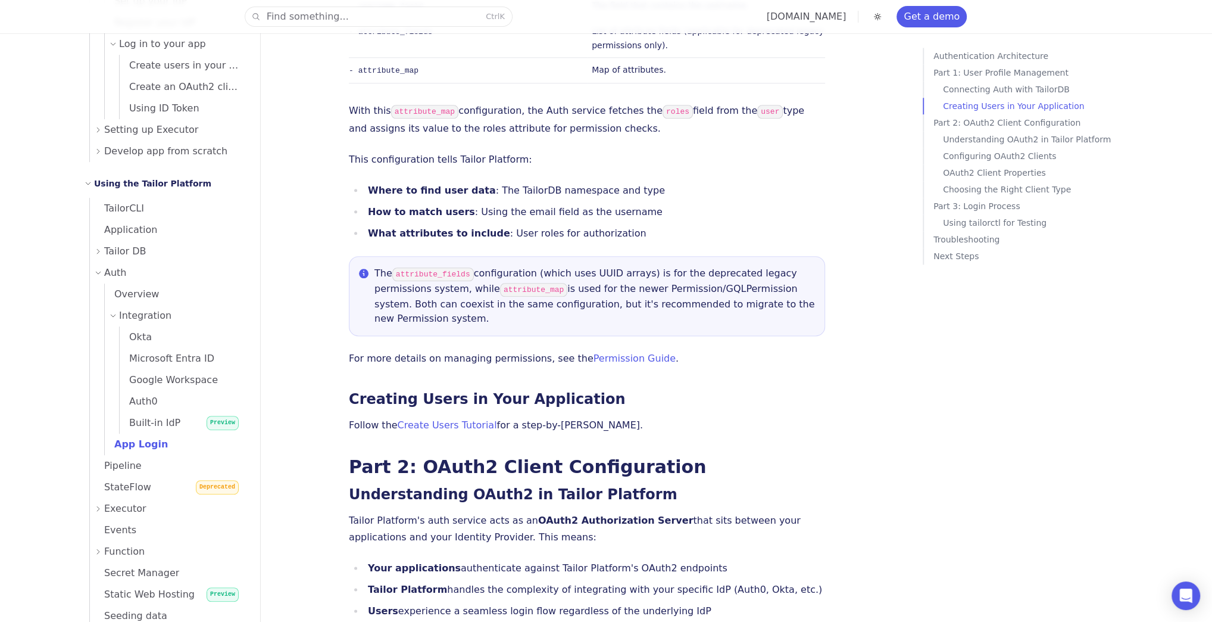
scroll to position [1429, 0]
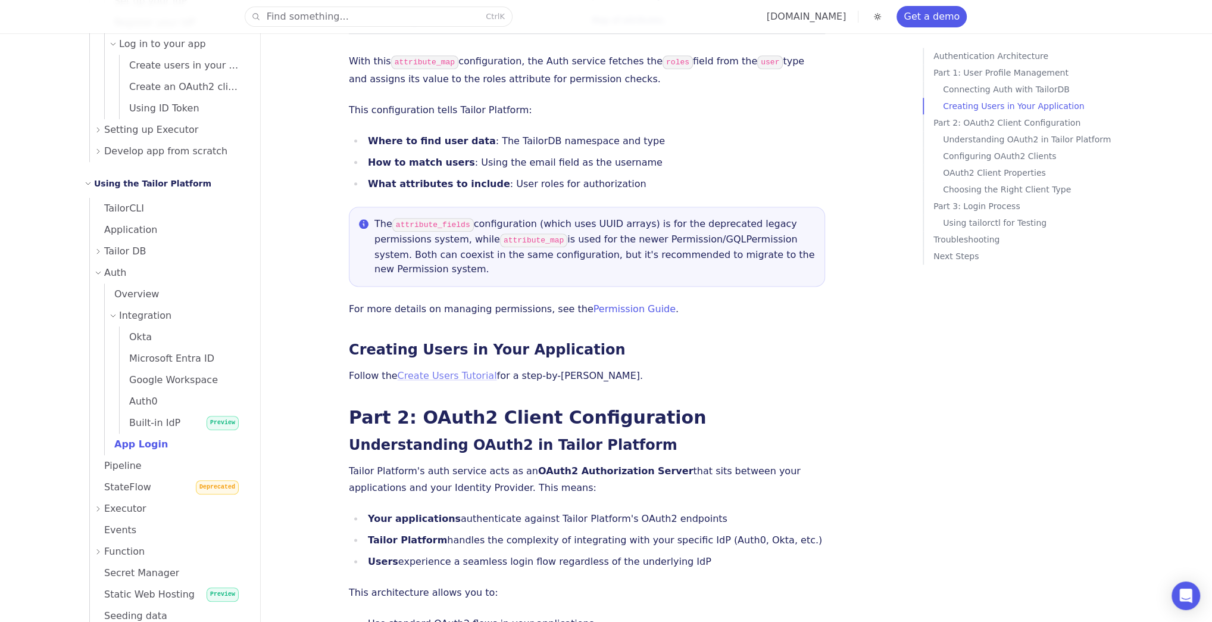
click at [407, 370] on link "Create Users Tutorial" at bounding box center [447, 375] width 99 height 11
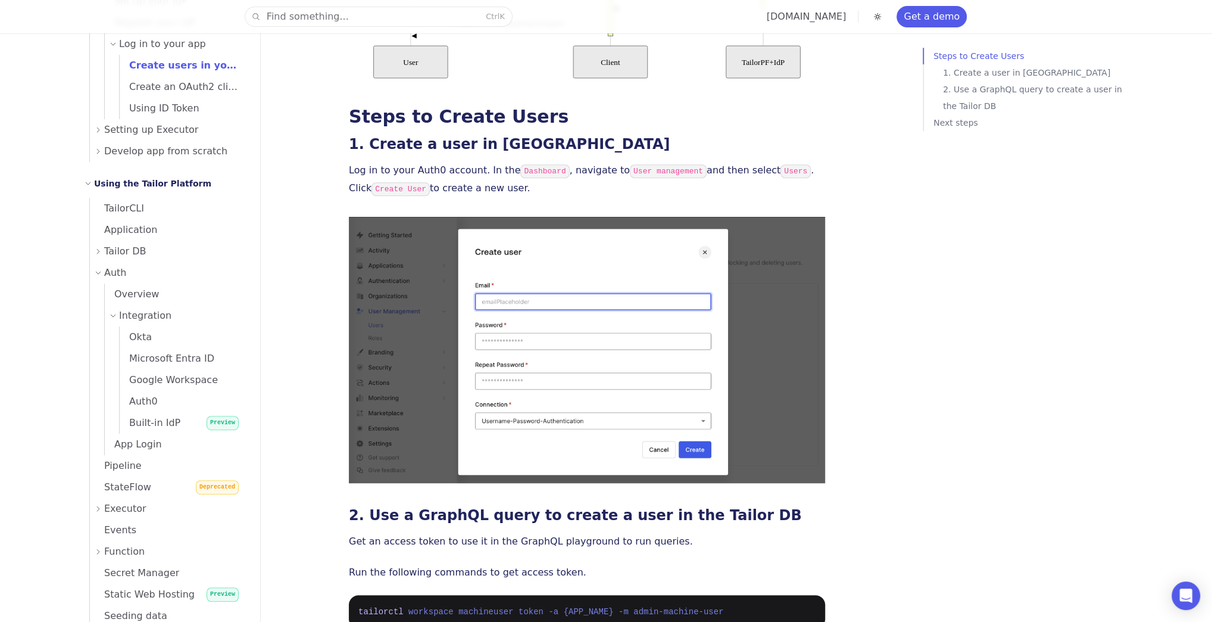
scroll to position [810, 0]
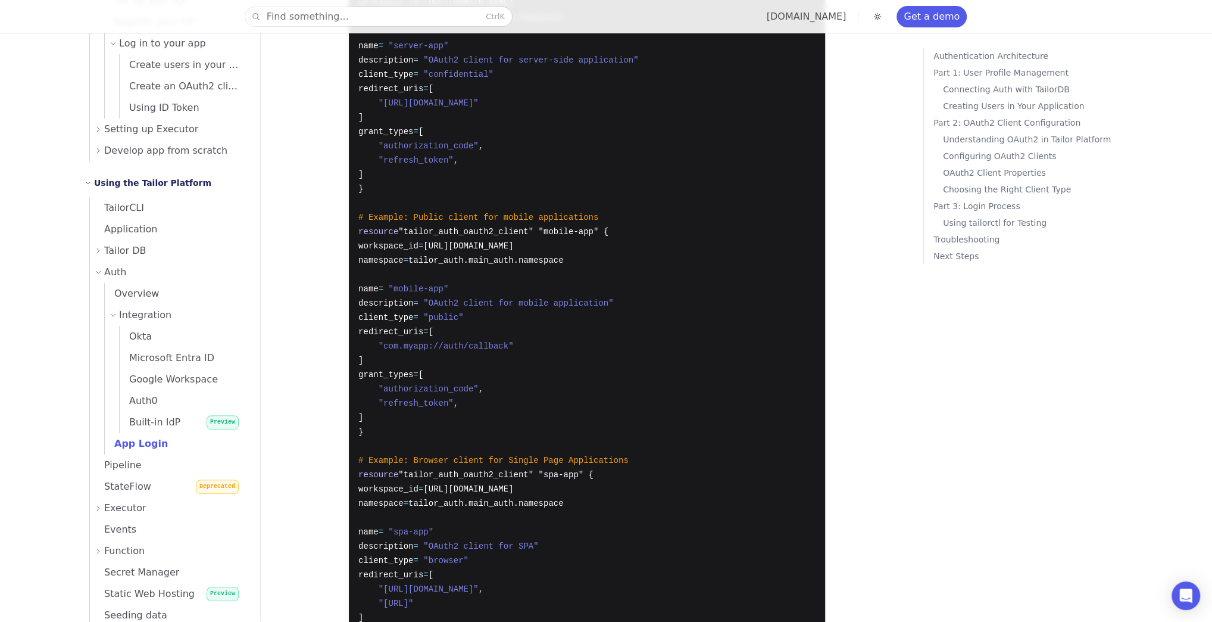
scroll to position [2286, 0]
click at [323, 335] on div "Find something... Ctrl K tailor.tech Get a demo API Documentation Support Home …" at bounding box center [606, 111] width 1072 height 4795
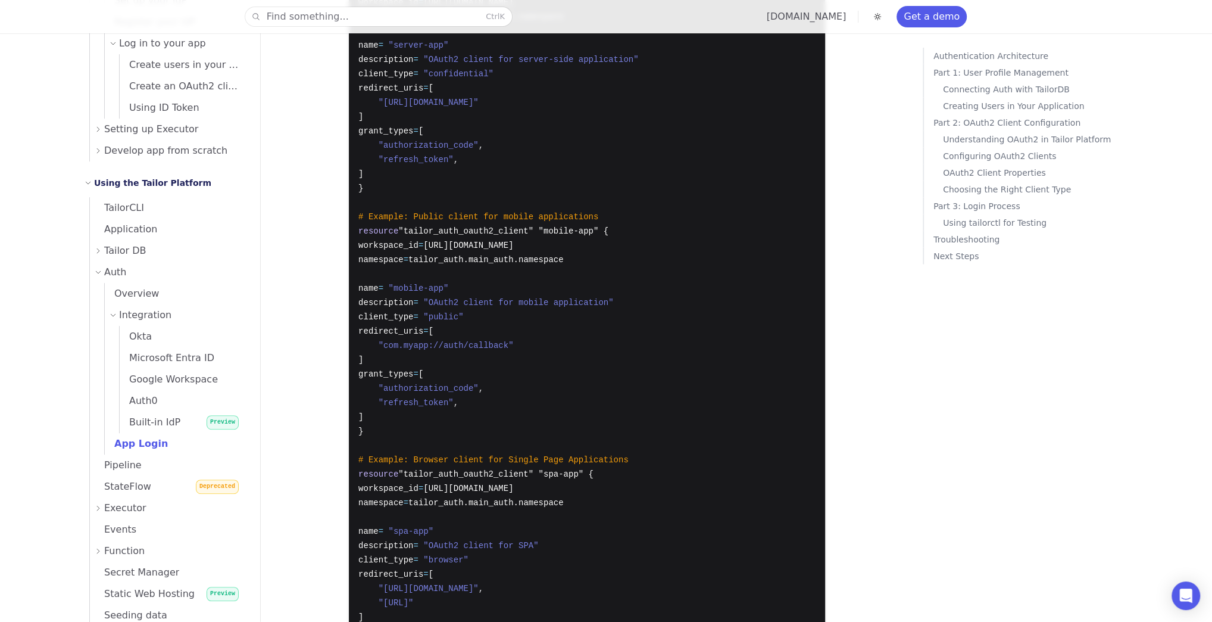
click at [297, 332] on div "Find something... Ctrl K tailor.tech Get a demo API Documentation Support Home …" at bounding box center [606, 111] width 1072 height 4795
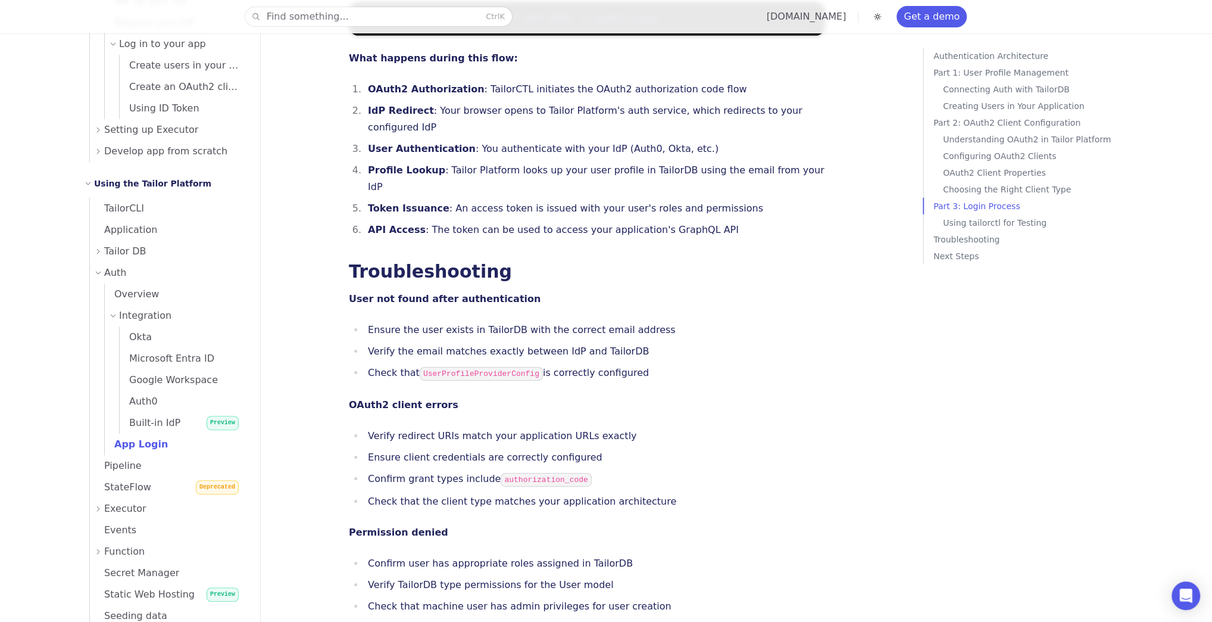
scroll to position [4001, 0]
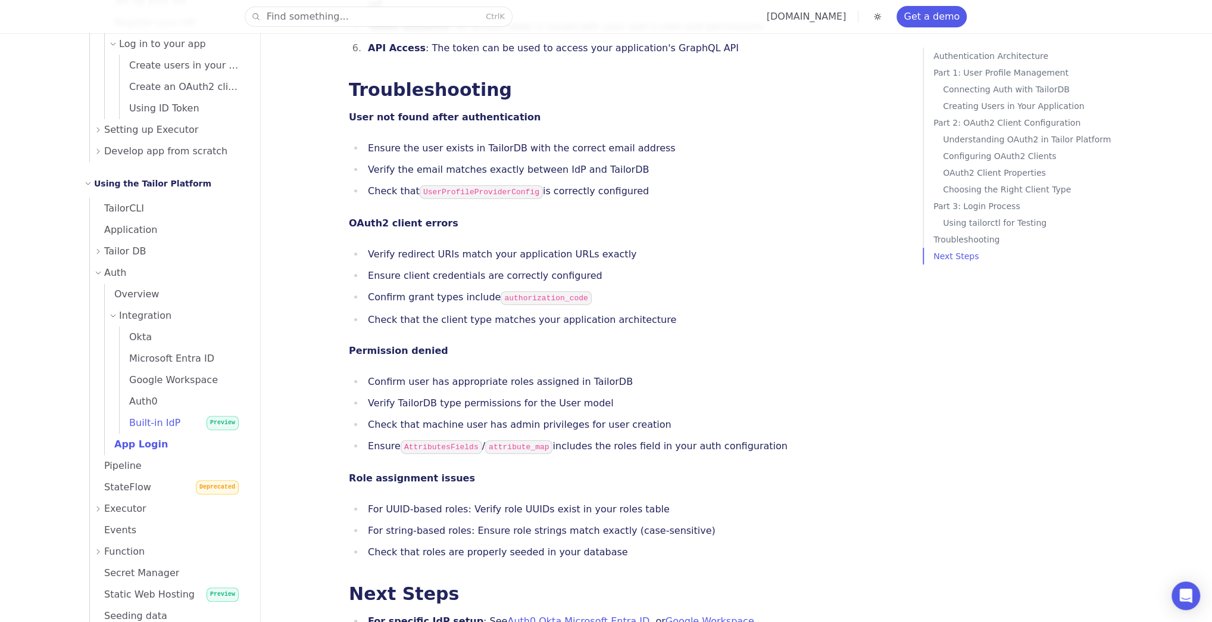
click at [159, 423] on span "Built-in IdP" at bounding box center [150, 422] width 61 height 11
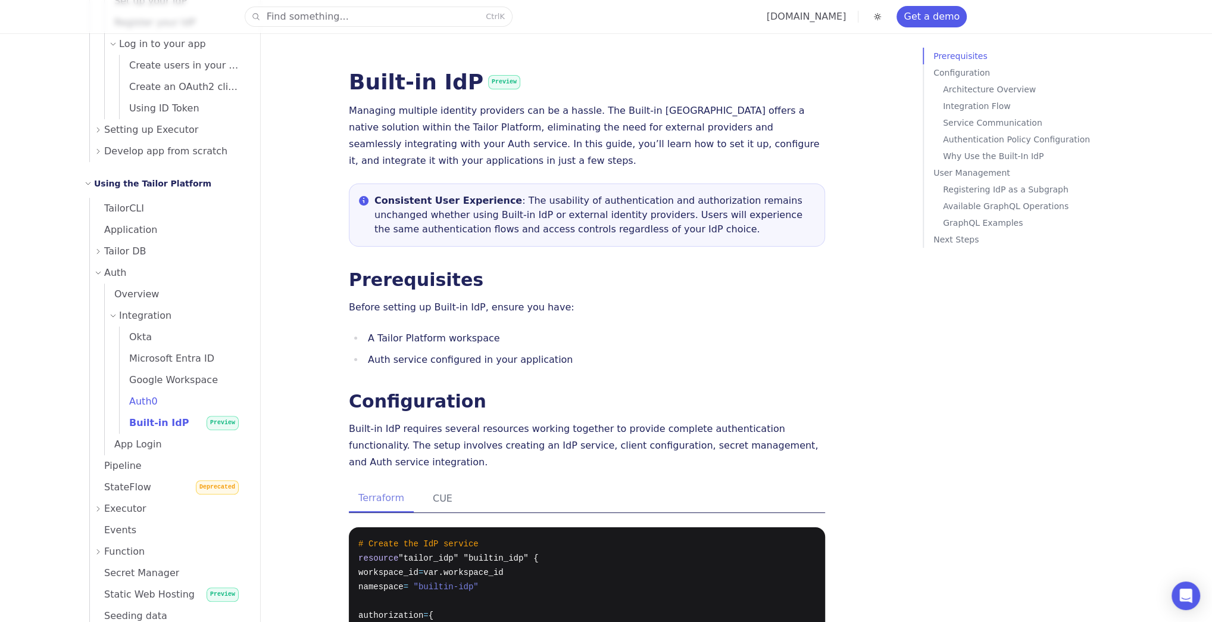
click at [157, 398] on link "Auth0" at bounding box center [183, 401] width 126 height 21
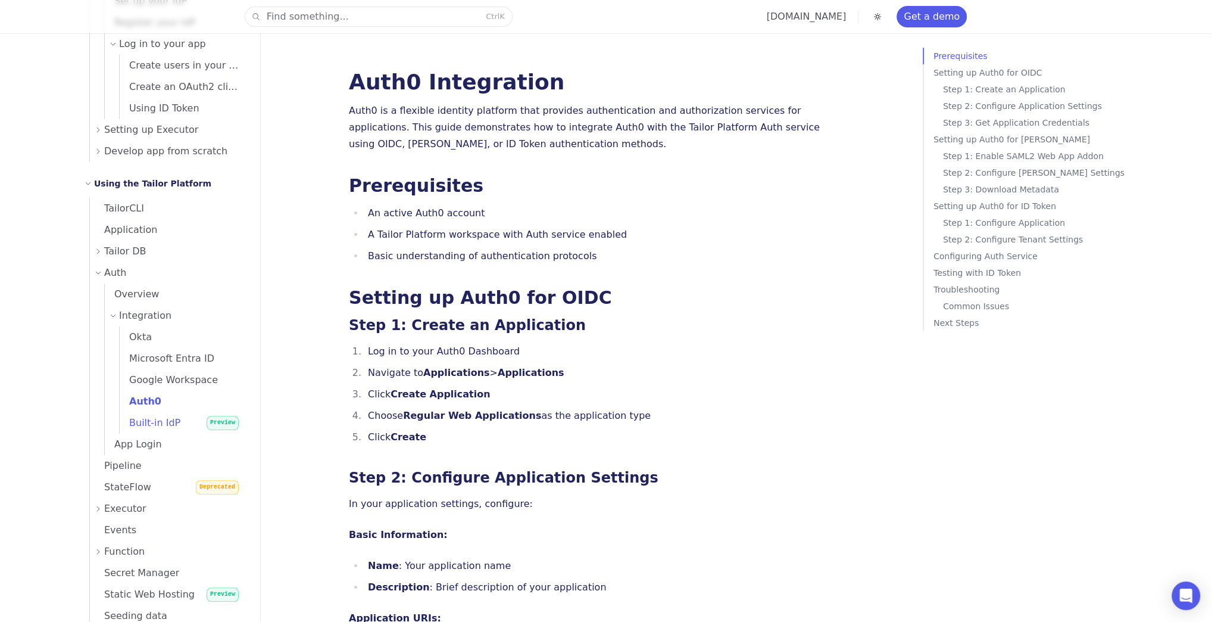
click at [151, 422] on span "Built-in IdP" at bounding box center [150, 422] width 61 height 11
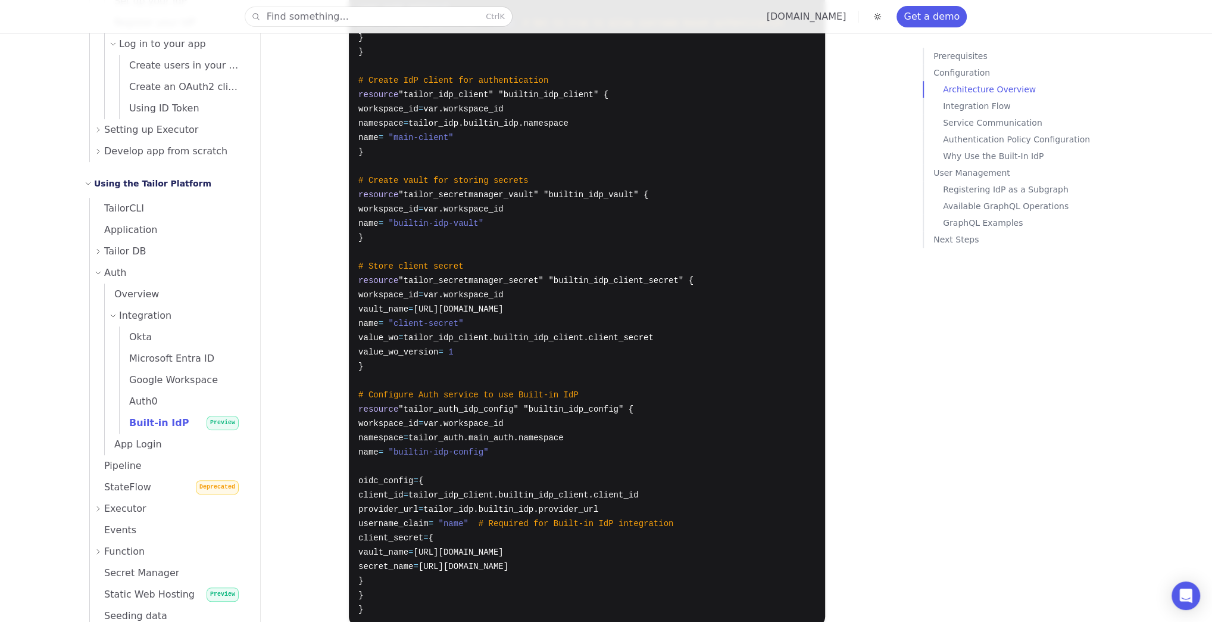
scroll to position [714, 0]
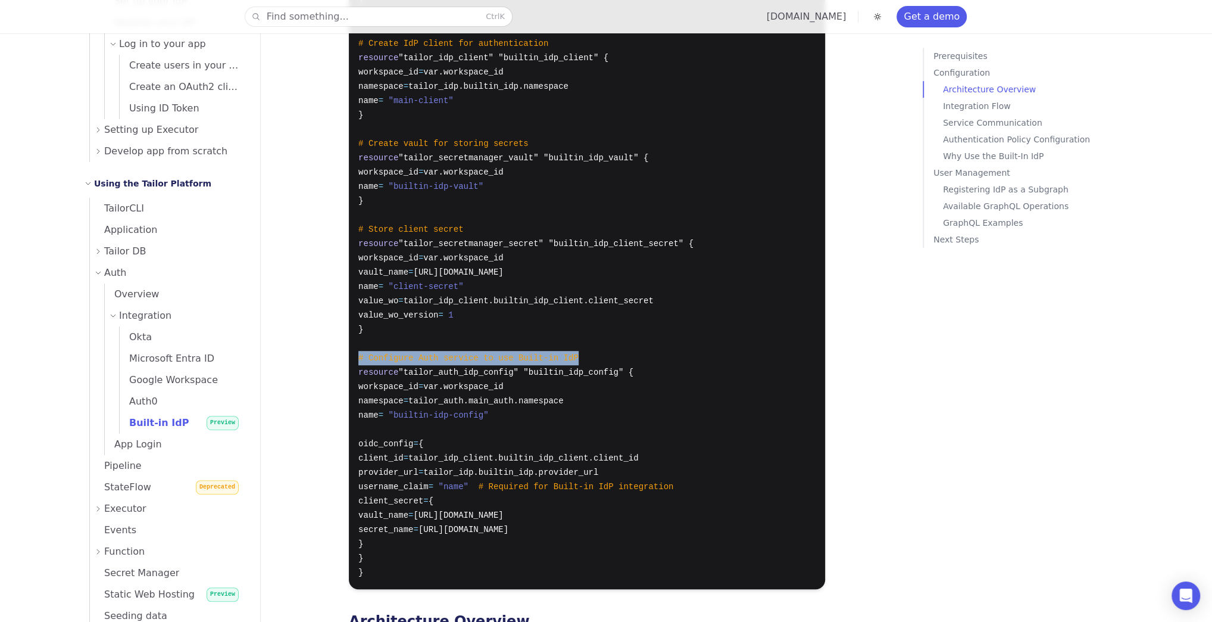
drag, startPoint x: 356, startPoint y: 321, endPoint x: 577, endPoint y: 319, distance: 220.9
click at [577, 319] on pre "# Create the IdP service resource "tailor_idp" "builtin_idp" { workspace_id = v…" at bounding box center [587, 200] width 476 height 776
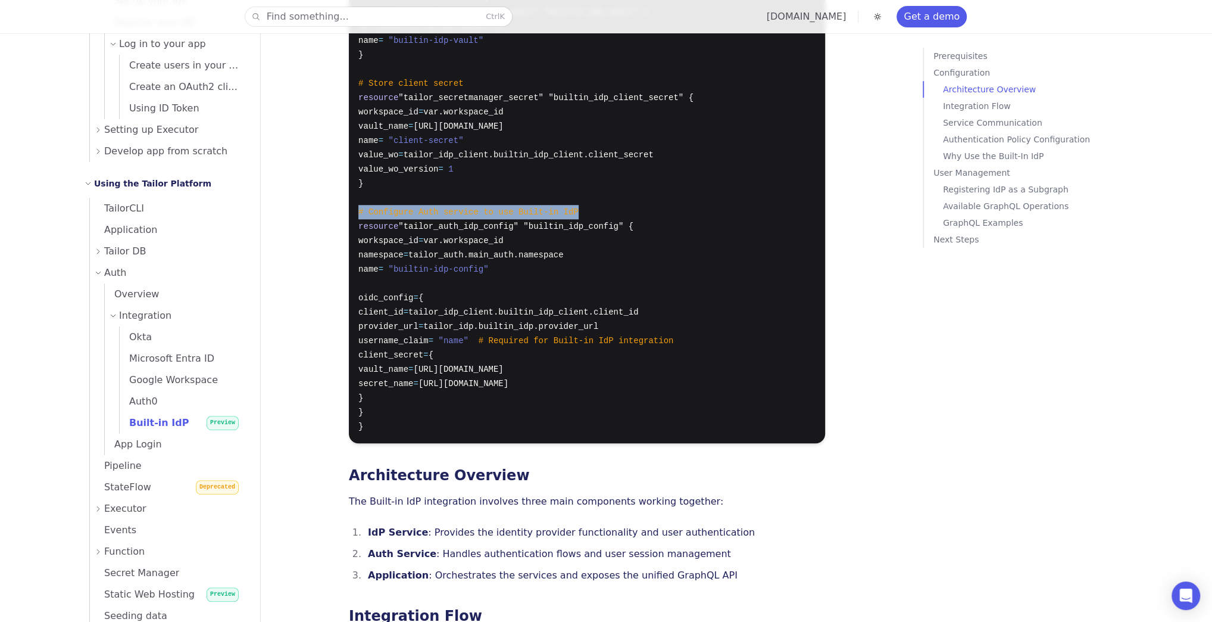
scroll to position [857, 0]
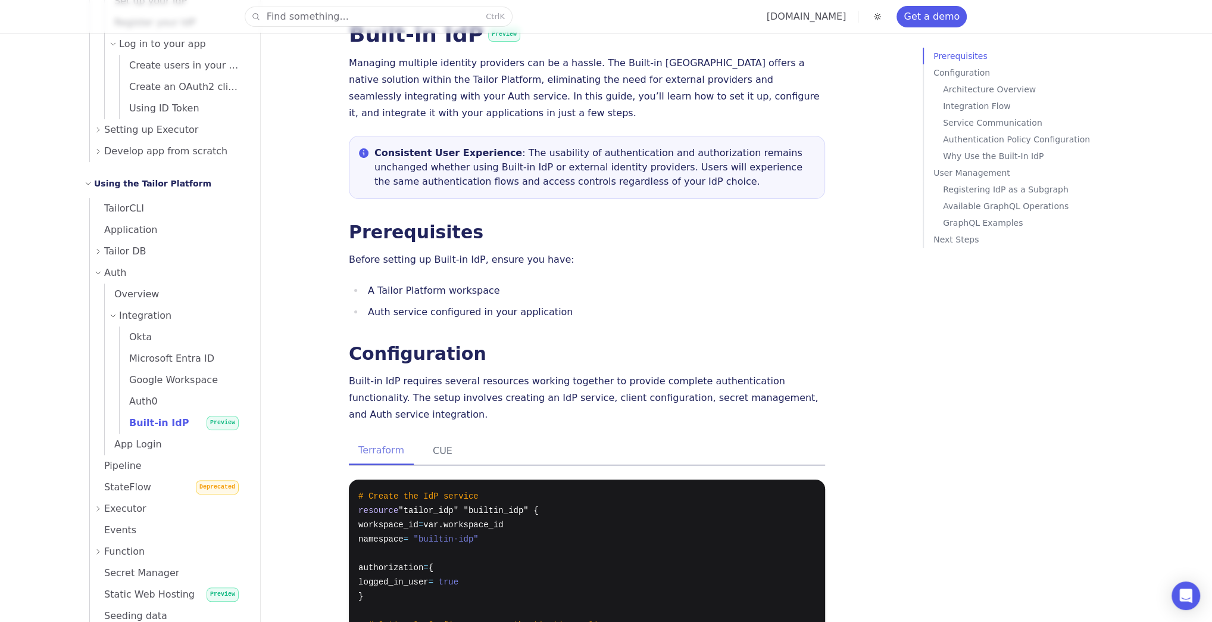
scroll to position [0, 0]
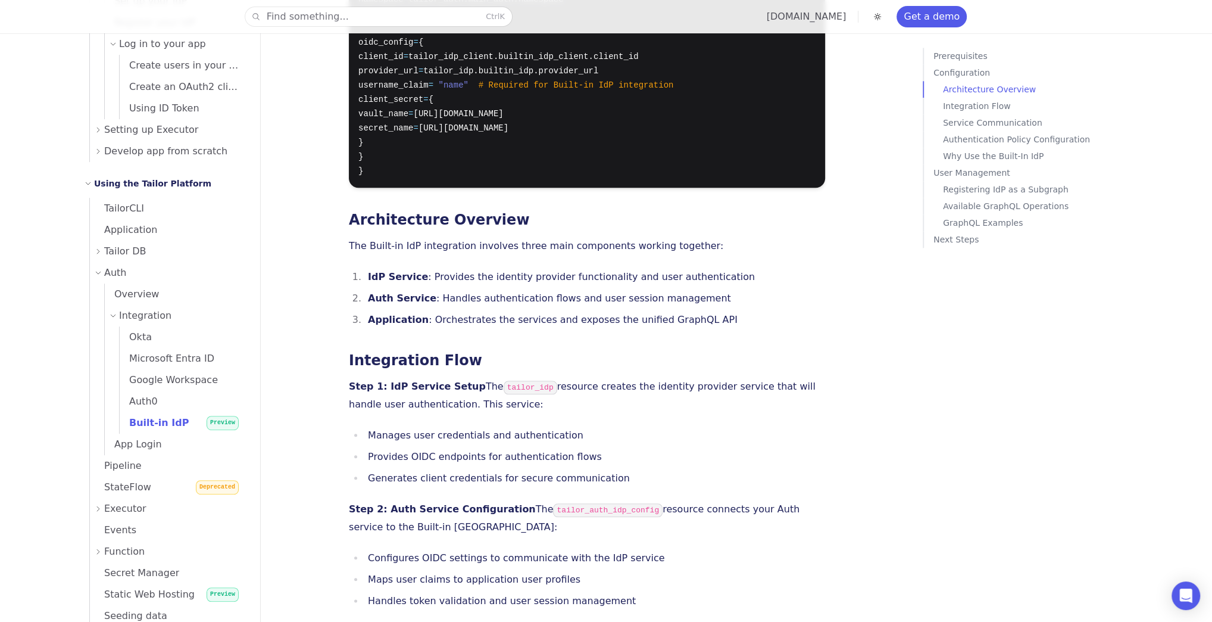
scroll to position [1143, 0]
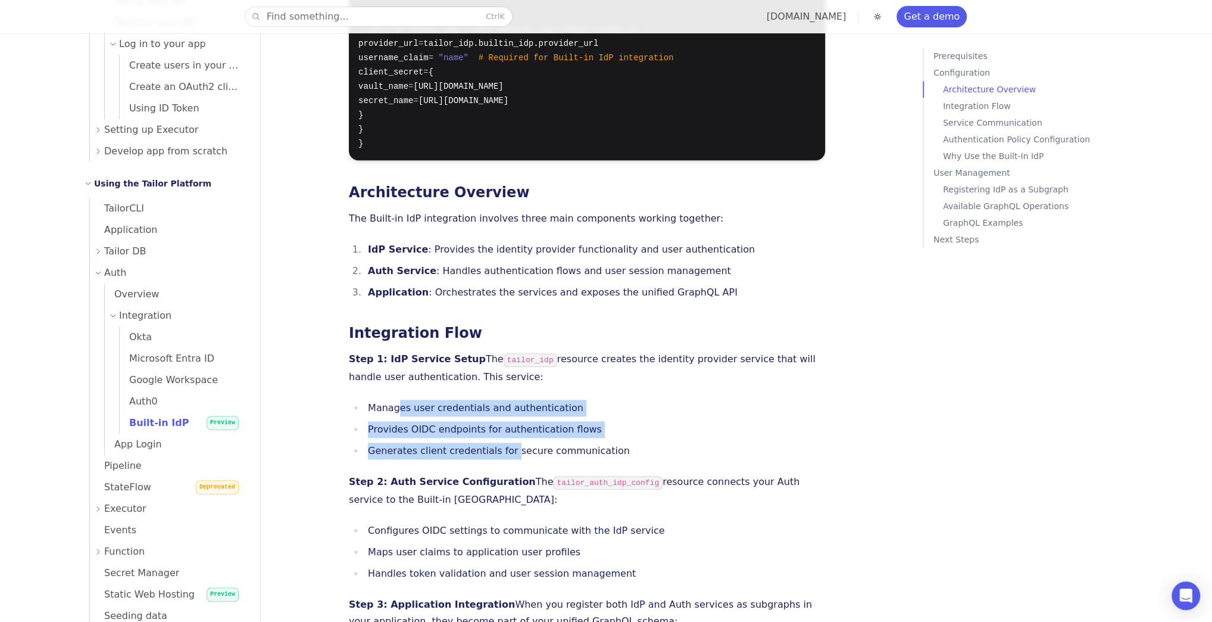
drag, startPoint x: 504, startPoint y: 415, endPoint x: 508, endPoint y: 420, distance: 6.3
click at [505, 417] on ul "Manages user credentials and authentication Provides OIDC endpoints for authent…" at bounding box center [587, 429] width 476 height 60
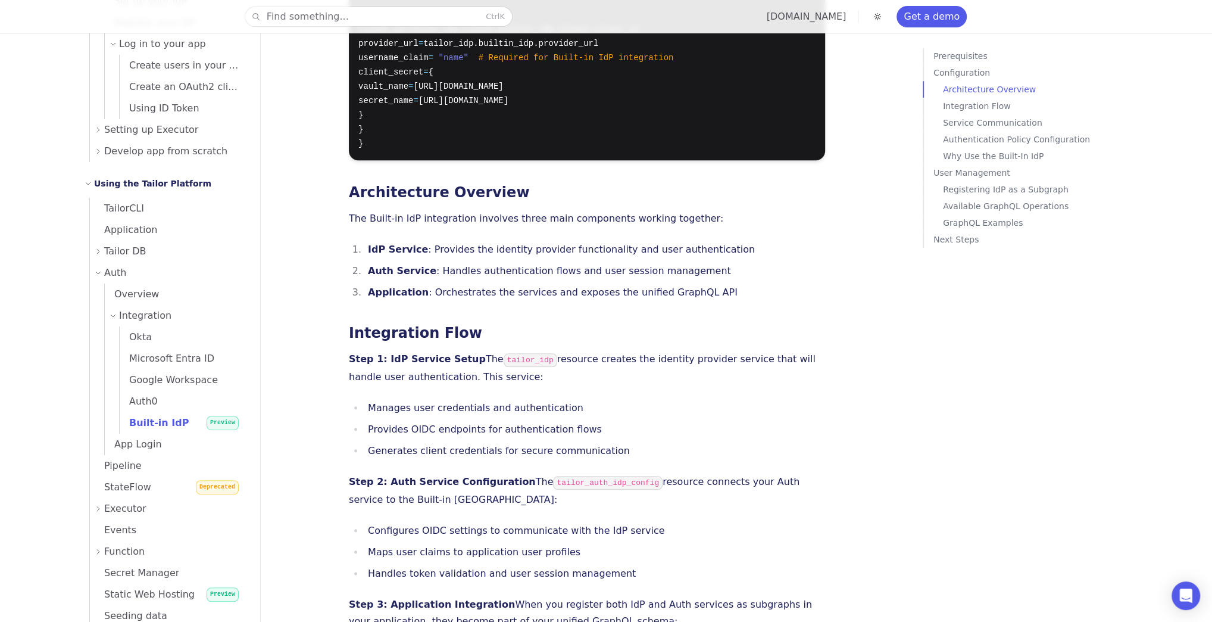
drag, startPoint x: 375, startPoint y: 367, endPoint x: 386, endPoint y: 374, distance: 13.4
click at [374, 399] on li "Manages user credentials and authentication" at bounding box center [594, 407] width 461 height 17
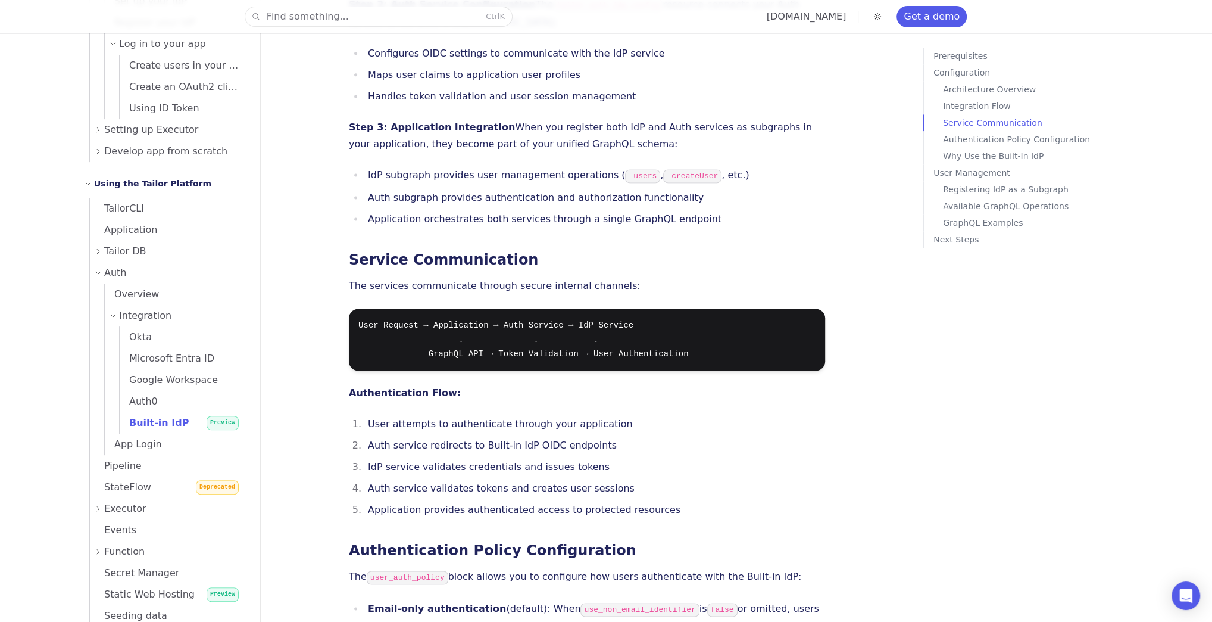
scroll to position [1667, 0]
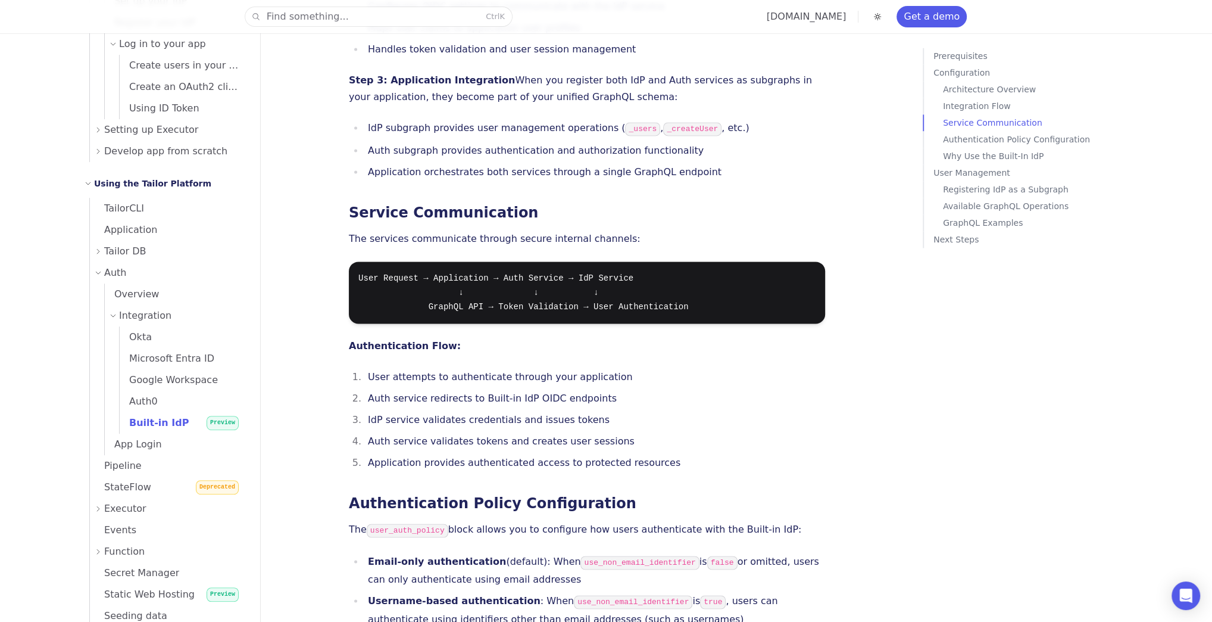
drag, startPoint x: 361, startPoint y: 339, endPoint x: 332, endPoint y: 331, distance: 30.2
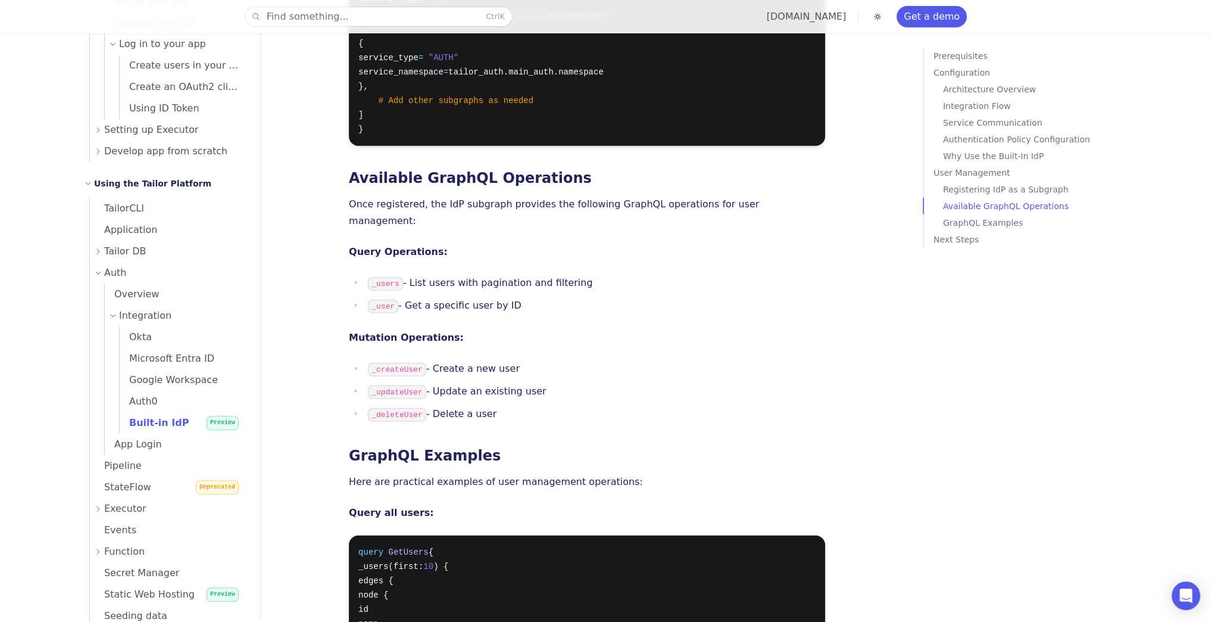
scroll to position [2858, 0]
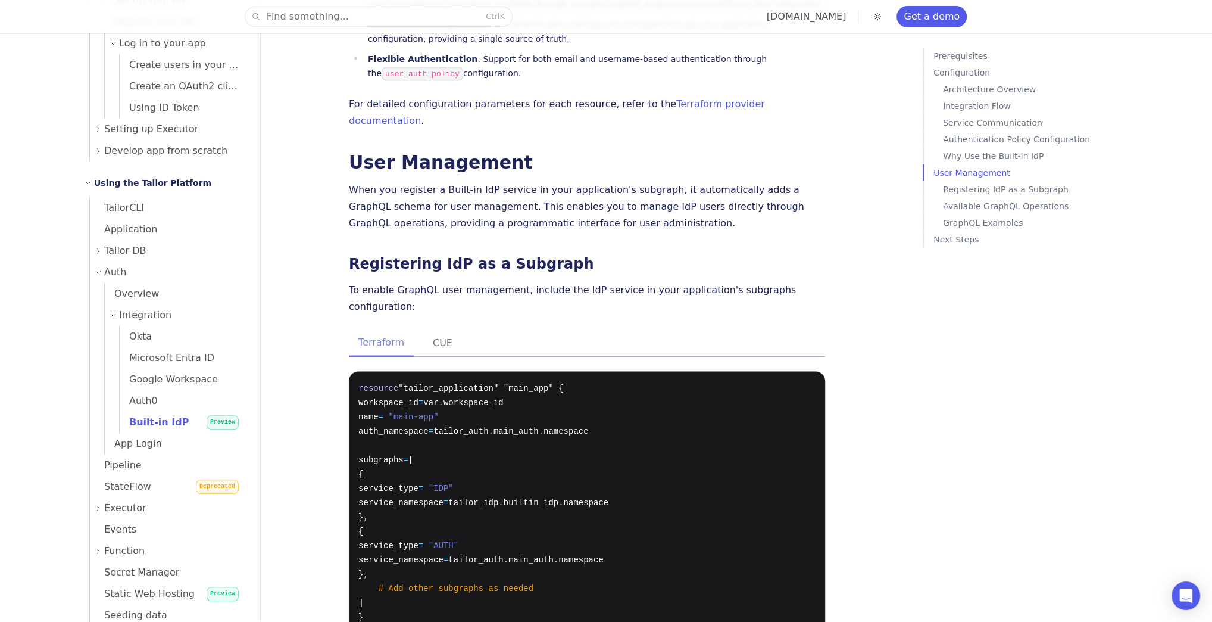
scroll to position [2186, 0]
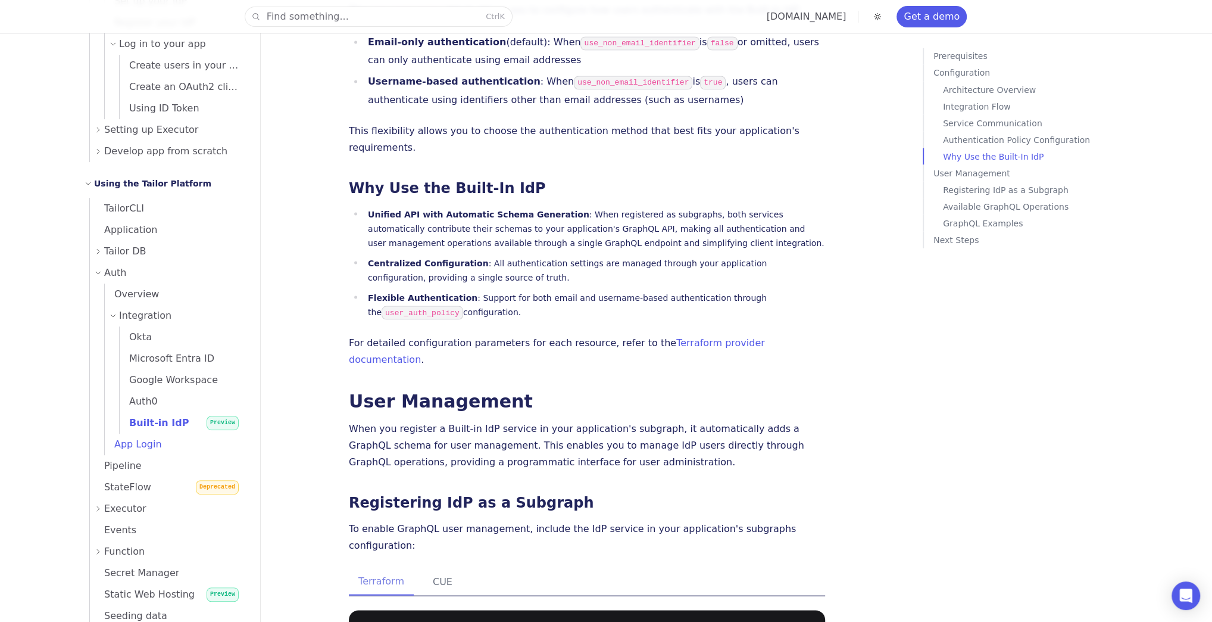
click at [127, 439] on span "App Login" at bounding box center [133, 443] width 57 height 11
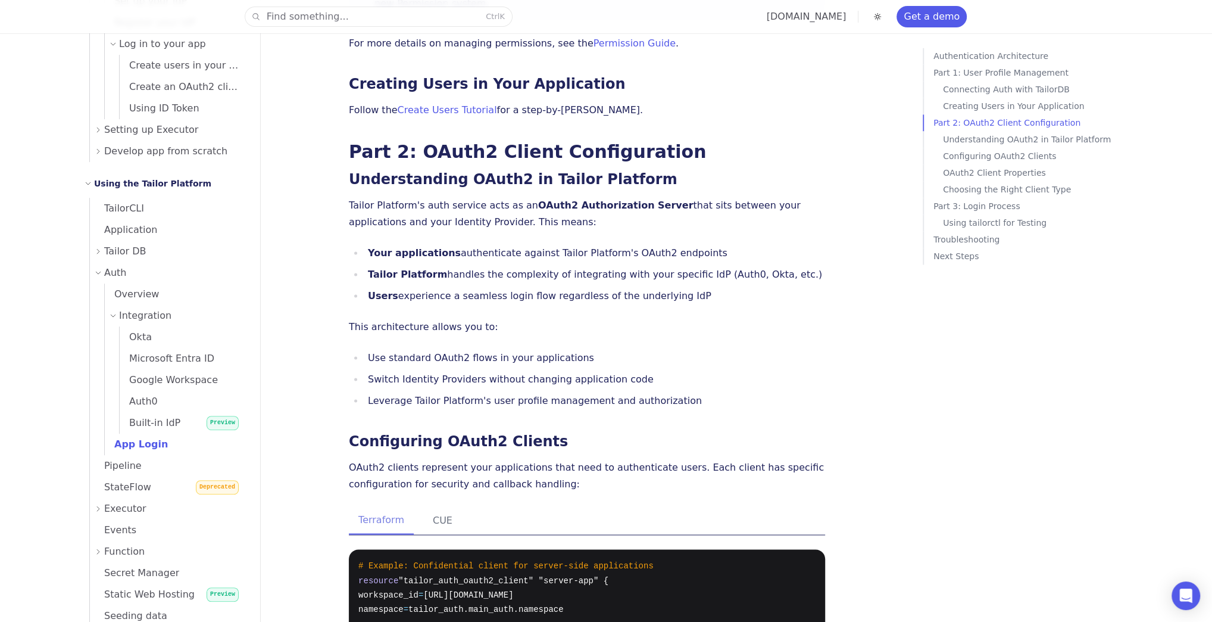
scroll to position [1667, 0]
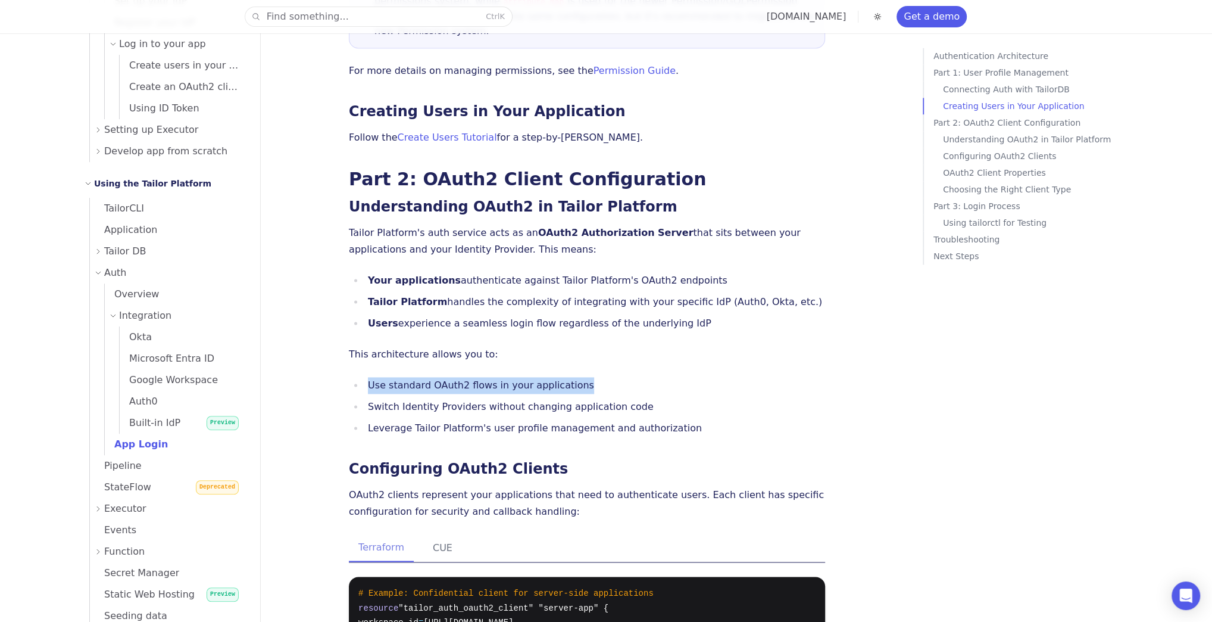
drag, startPoint x: 361, startPoint y: 302, endPoint x: 597, endPoint y: 299, distance: 236.4
click at [597, 377] on ul "Use standard OAuth2 flows in your applications Switch Identity Providers withou…" at bounding box center [587, 407] width 476 height 60
click at [597, 377] on li "Use standard OAuth2 flows in your applications" at bounding box center [594, 385] width 461 height 17
click at [362, 377] on ul "Use standard OAuth2 flows in your applications Switch Identity Providers withou…" at bounding box center [587, 407] width 476 height 60
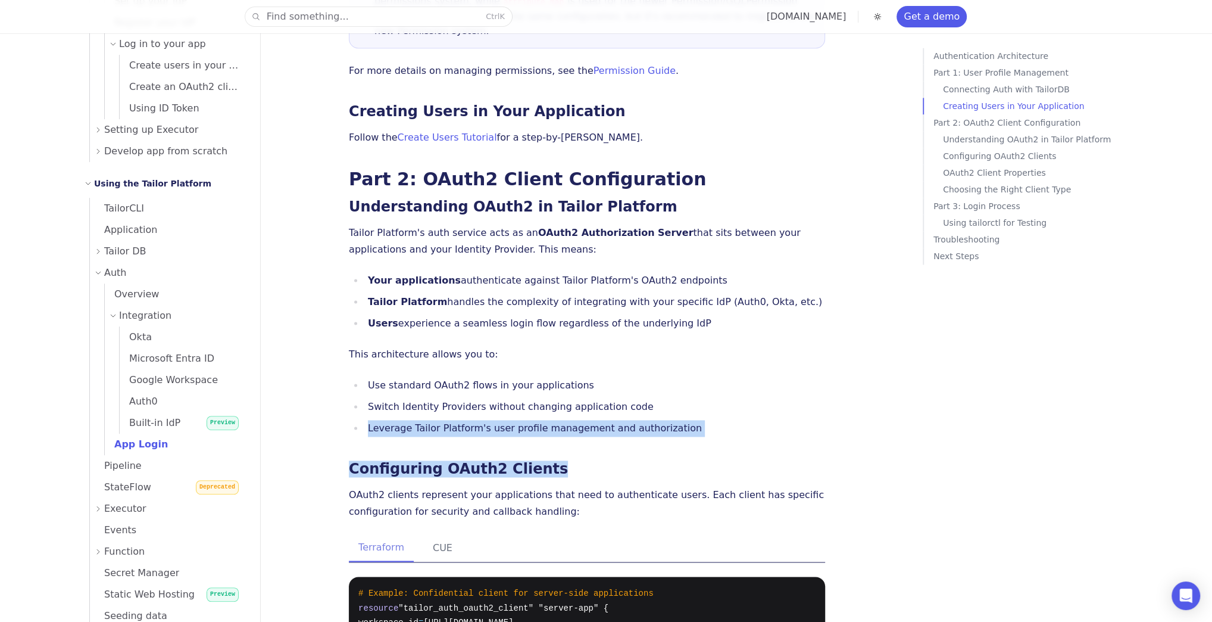
drag, startPoint x: 361, startPoint y: 344, endPoint x: 642, endPoint y: 357, distance: 281.3
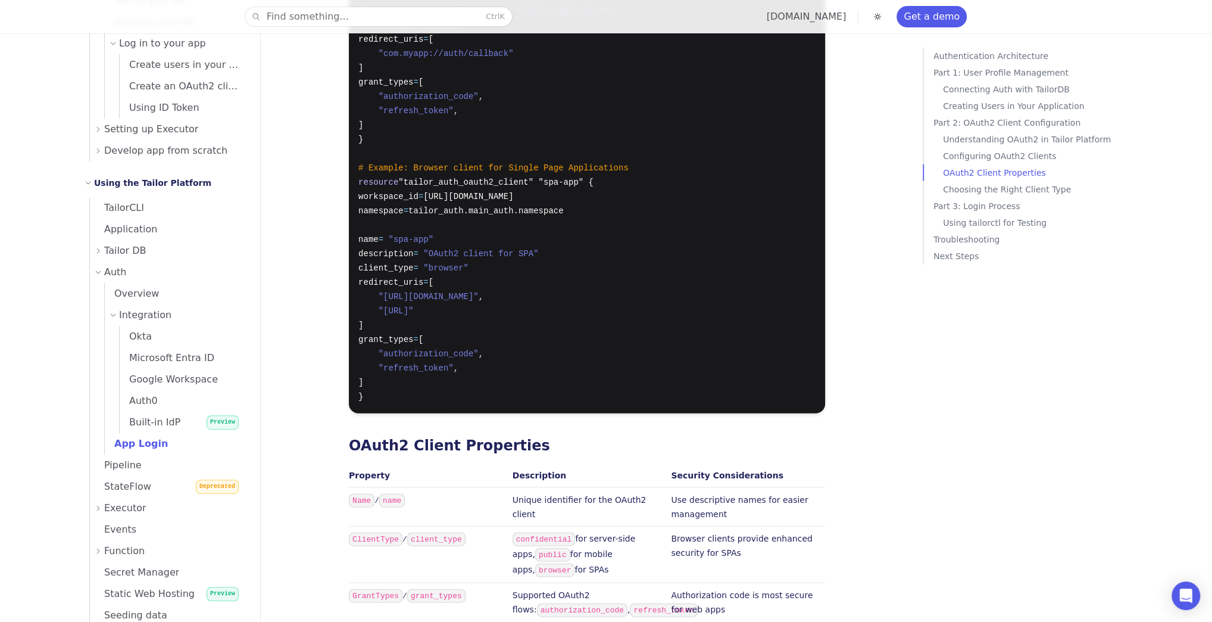
scroll to position [2667, 0]
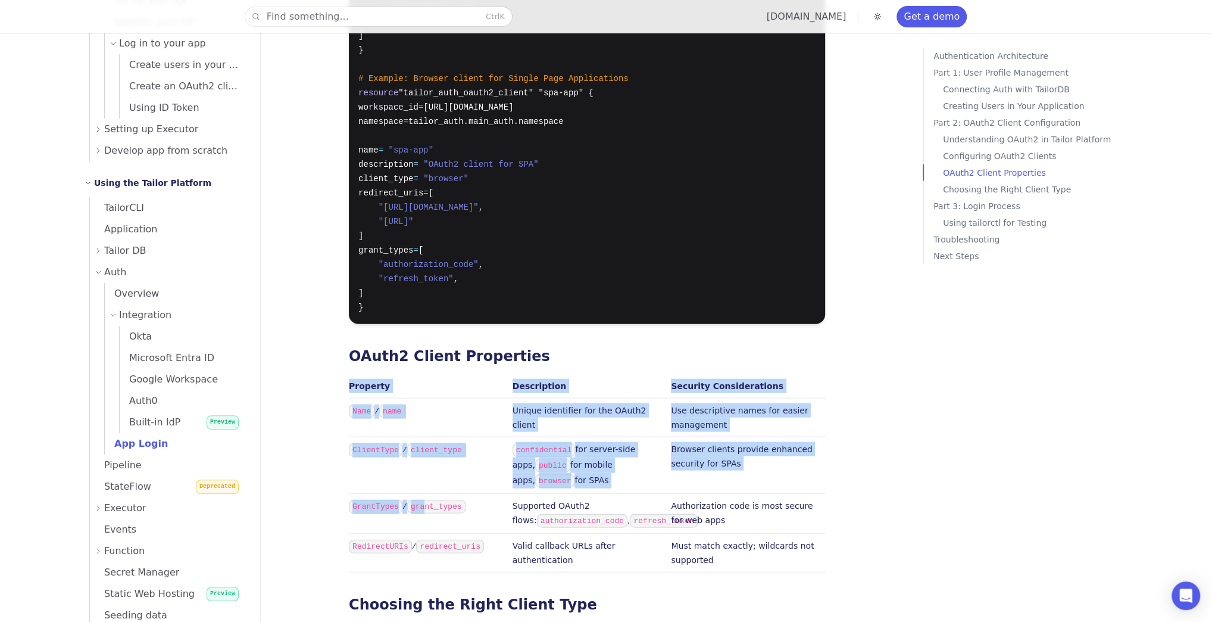
drag, startPoint x: 345, startPoint y: 424, endPoint x: 417, endPoint y: 429, distance: 72.2
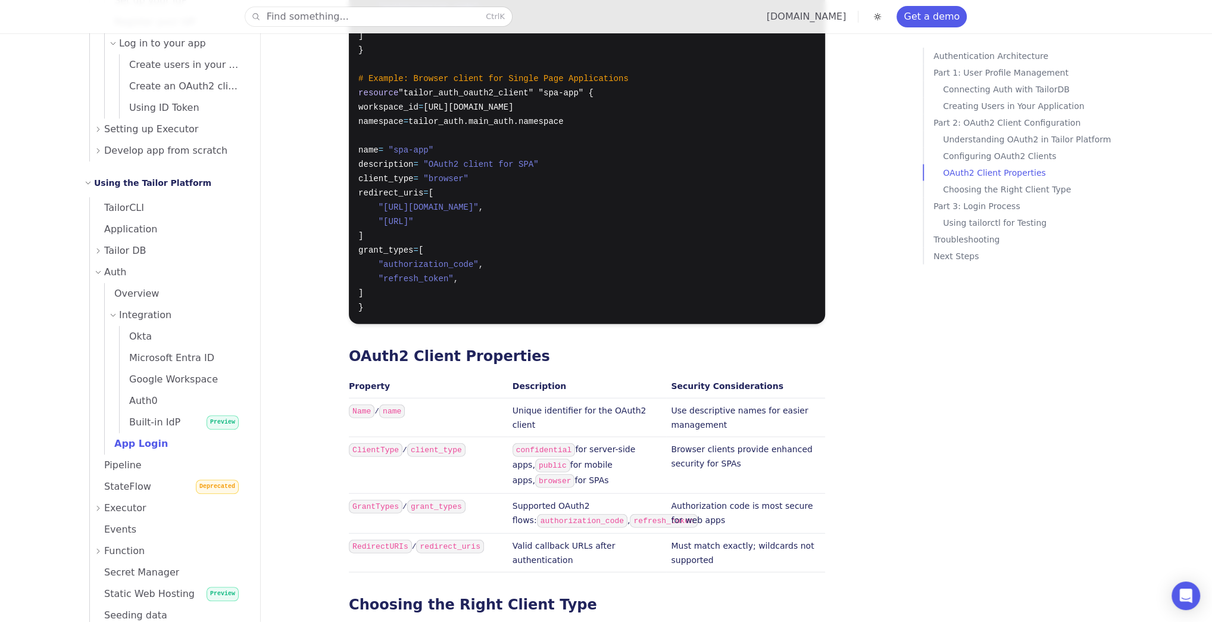
drag, startPoint x: 360, startPoint y: 422, endPoint x: 369, endPoint y: 418, distance: 9.9
click at [369, 499] on code "GrantTypes" at bounding box center [376, 506] width 54 height 14
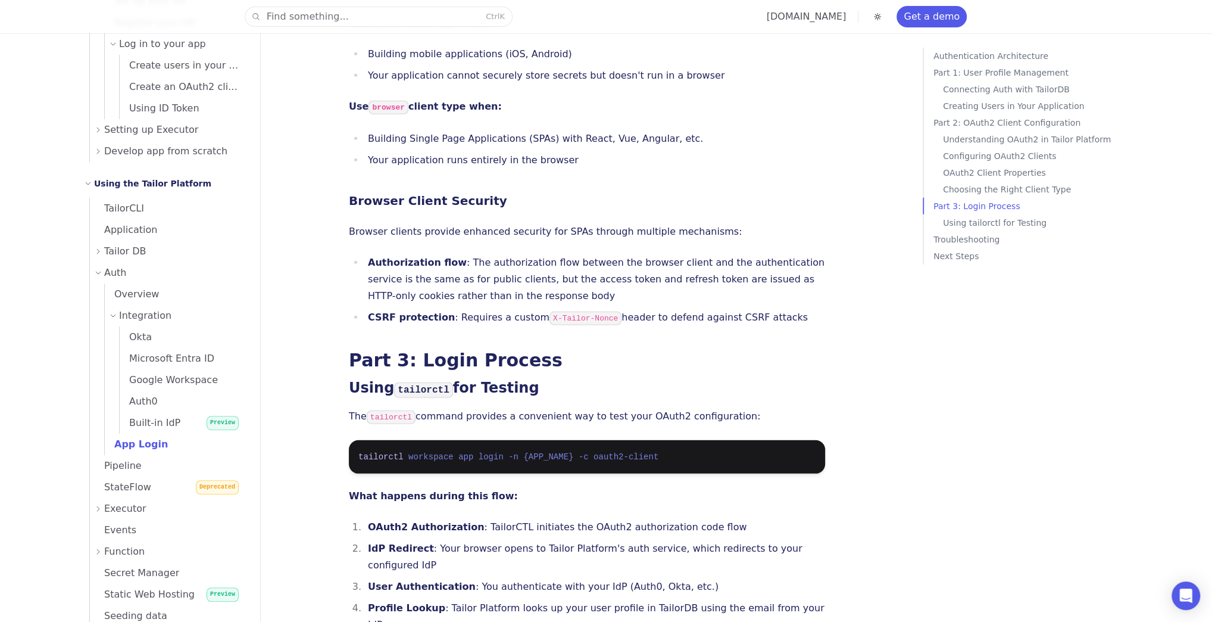
scroll to position [3429, 0]
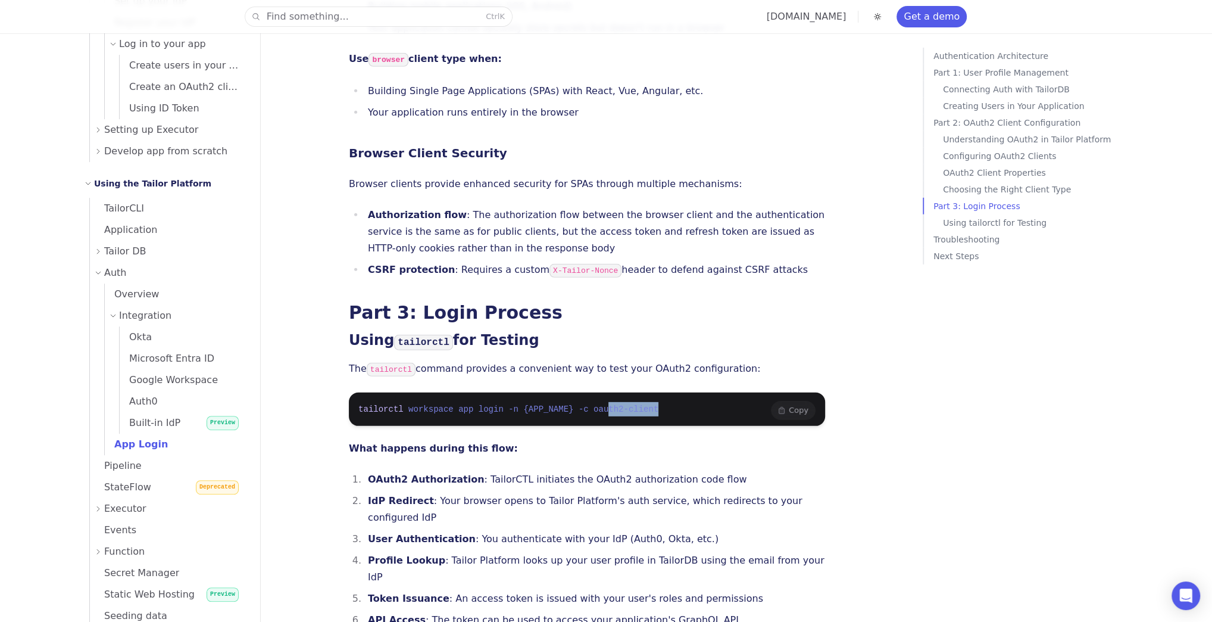
drag, startPoint x: 644, startPoint y: 340, endPoint x: 585, endPoint y: 341, distance: 58.4
click at [585, 392] on pre "tailorctl workspace app login -n {APP_NAME} -c oauth2-client" at bounding box center [587, 408] width 476 height 33
click at [594, 404] on span "oauth2-client" at bounding box center [626, 409] width 65 height 10
drag, startPoint x: 366, startPoint y: 517, endPoint x: 720, endPoint y: 517, distance: 354.2
click at [720, 611] on li "API Access : The token can be used to access your application's GraphQL API" at bounding box center [594, 619] width 461 height 17
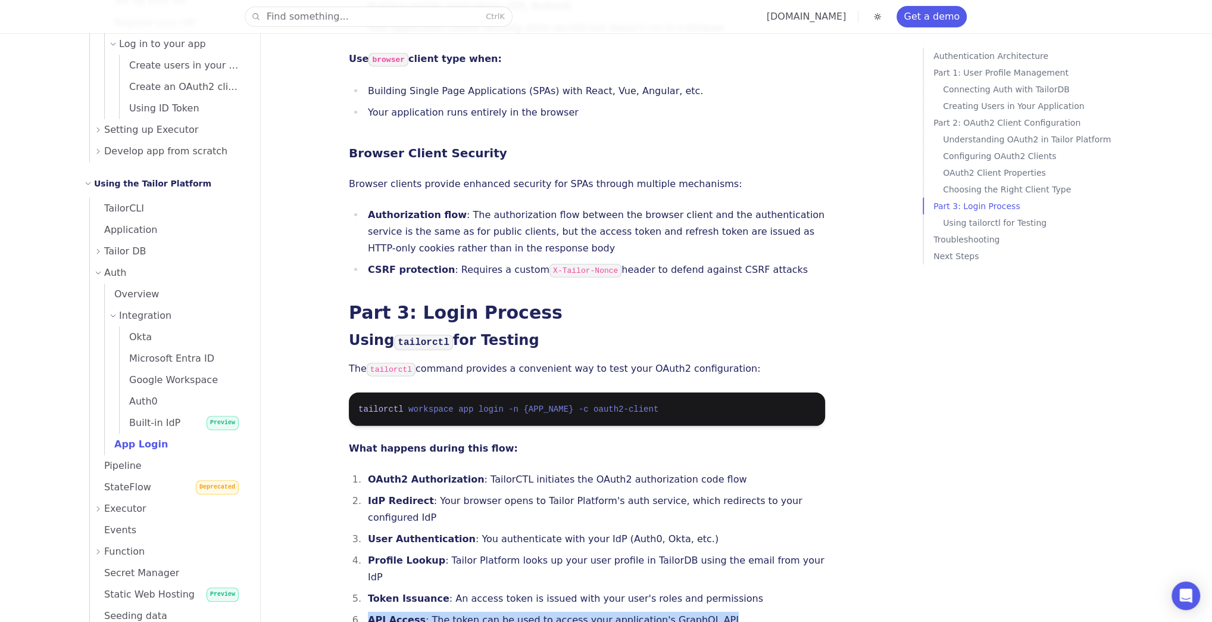
click at [720, 611] on li "API Access : The token can be used to access your application's GraphQL API" at bounding box center [594, 619] width 461 height 17
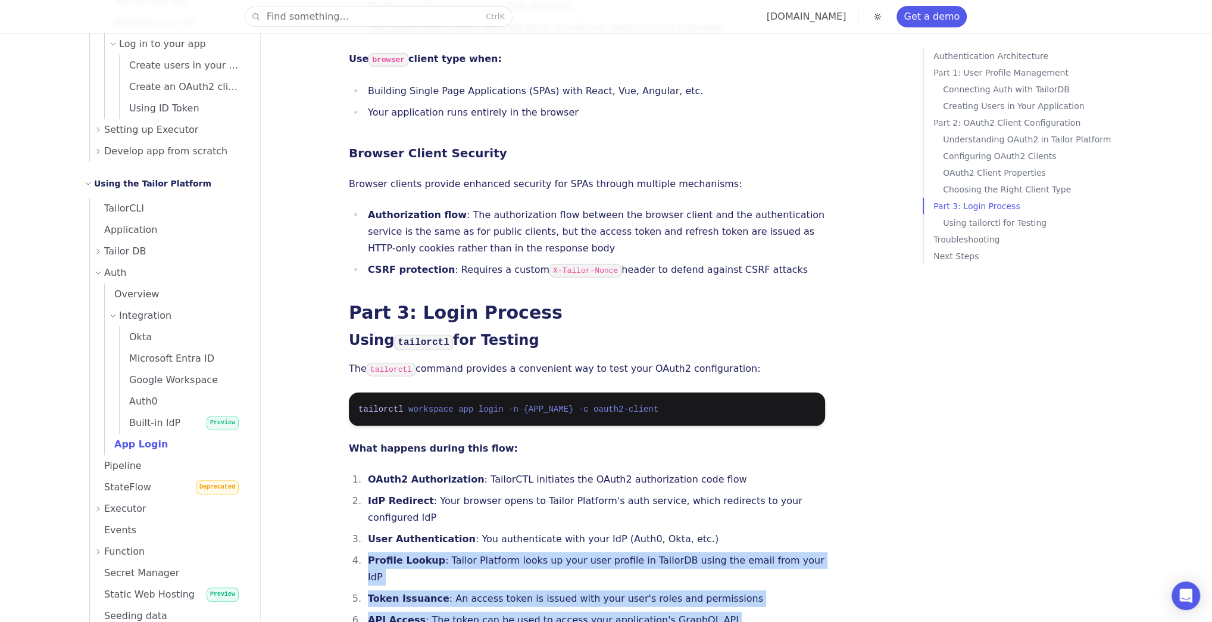
drag, startPoint x: 720, startPoint y: 517, endPoint x: 360, endPoint y: 466, distance: 363.8
click at [360, 471] on ol "OAuth2 Authorization : TailorCTL initiates the OAuth2 authorization code flow I…" at bounding box center [587, 549] width 476 height 157
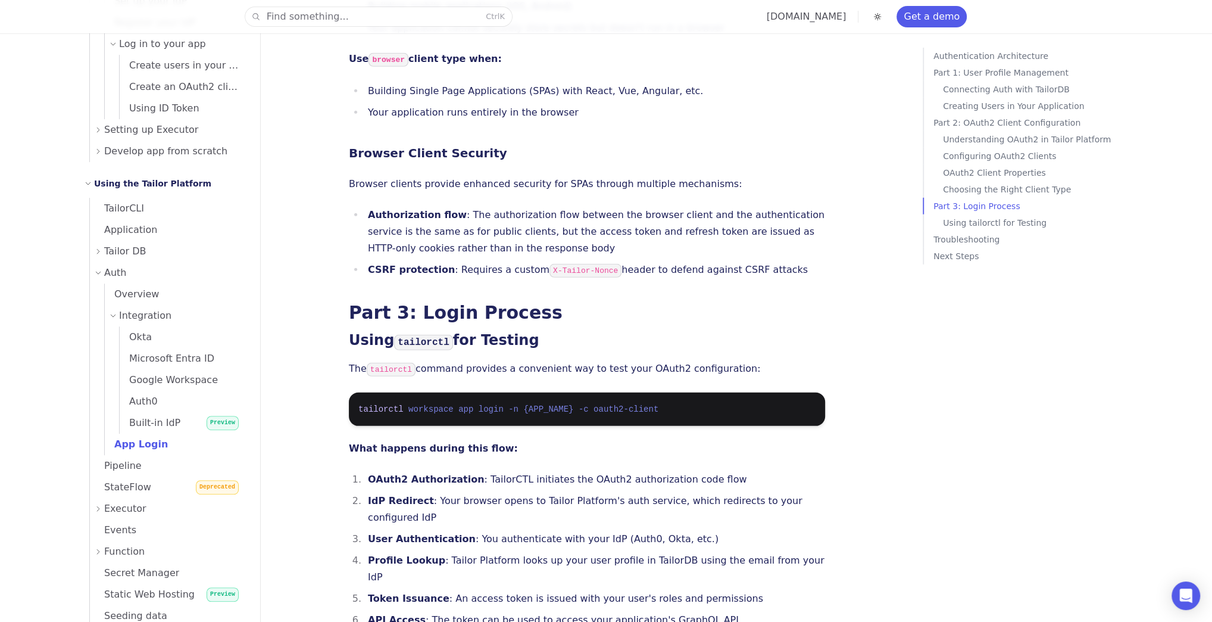
click at [364, 552] on li "Profile Lookup : Tailor Platform looks up your user profile in TailorDB using t…" at bounding box center [594, 568] width 461 height 33
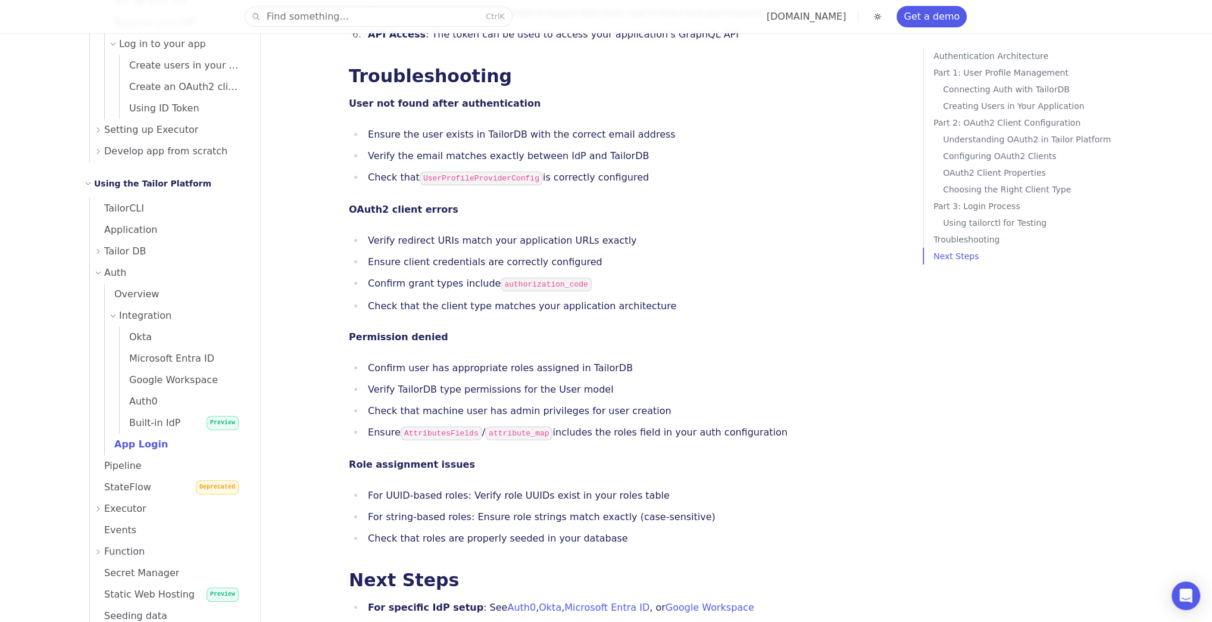
scroll to position [4069, 0]
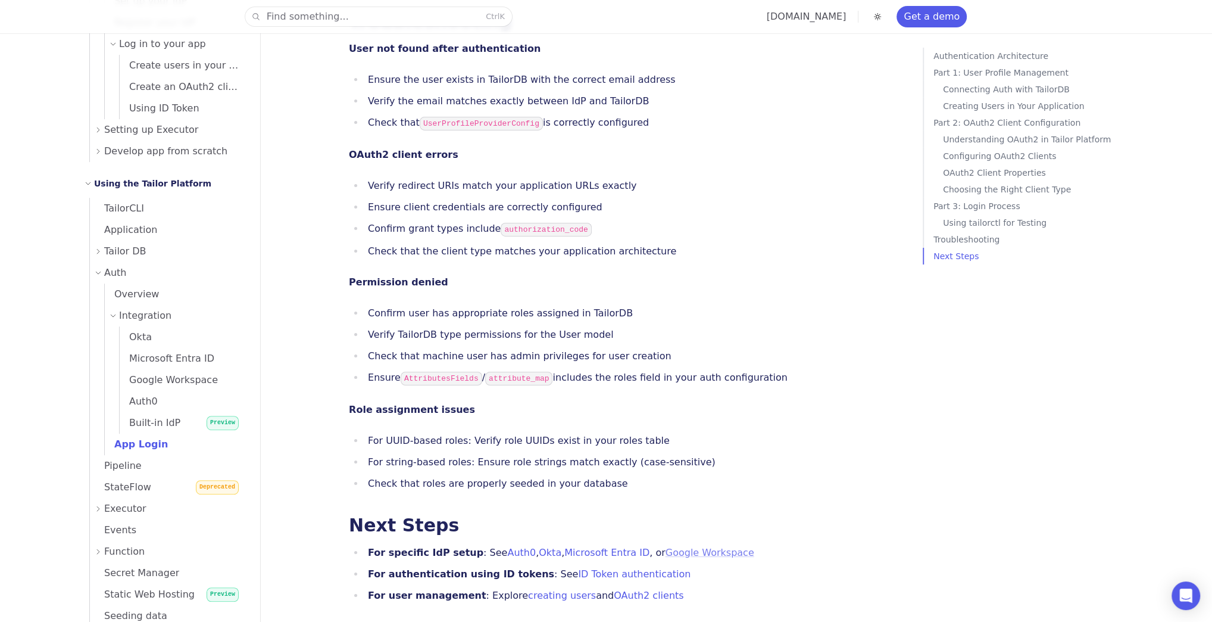
click at [666, 547] on link "Google Workspace" at bounding box center [710, 552] width 89 height 11
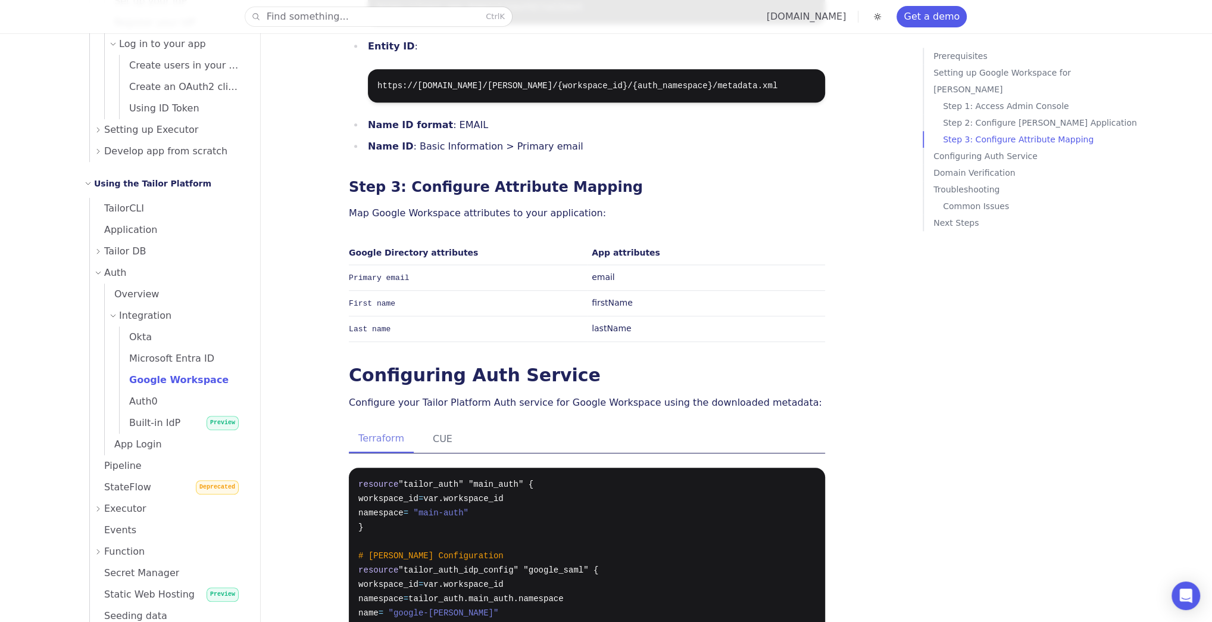
scroll to position [762, 0]
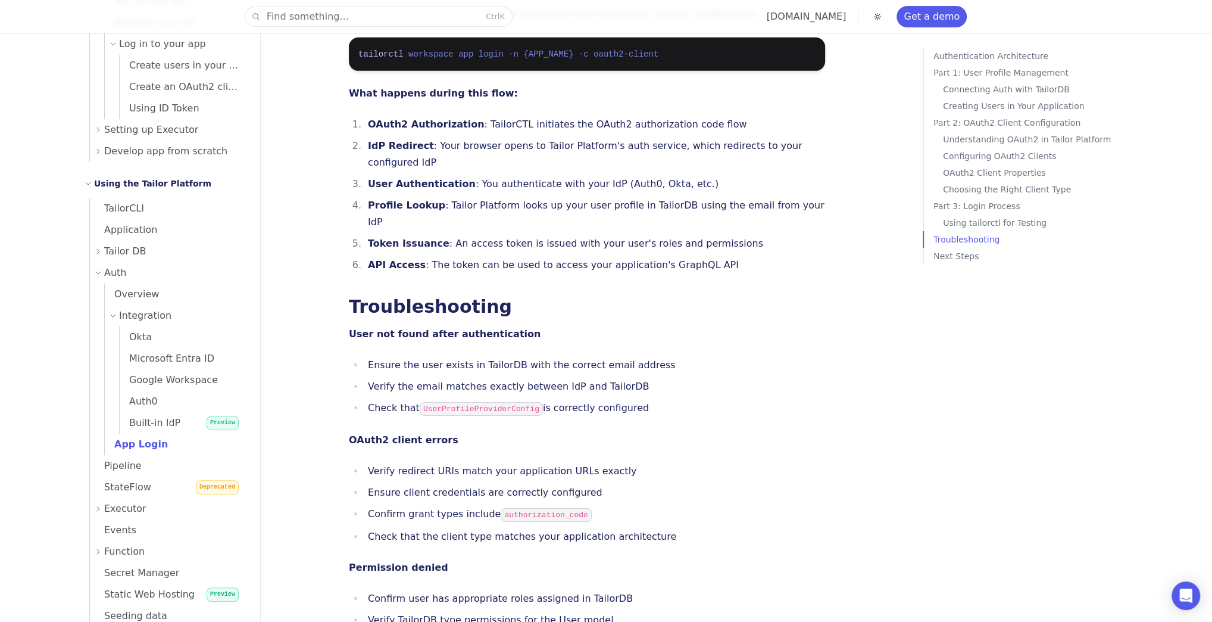
scroll to position [4069, 0]
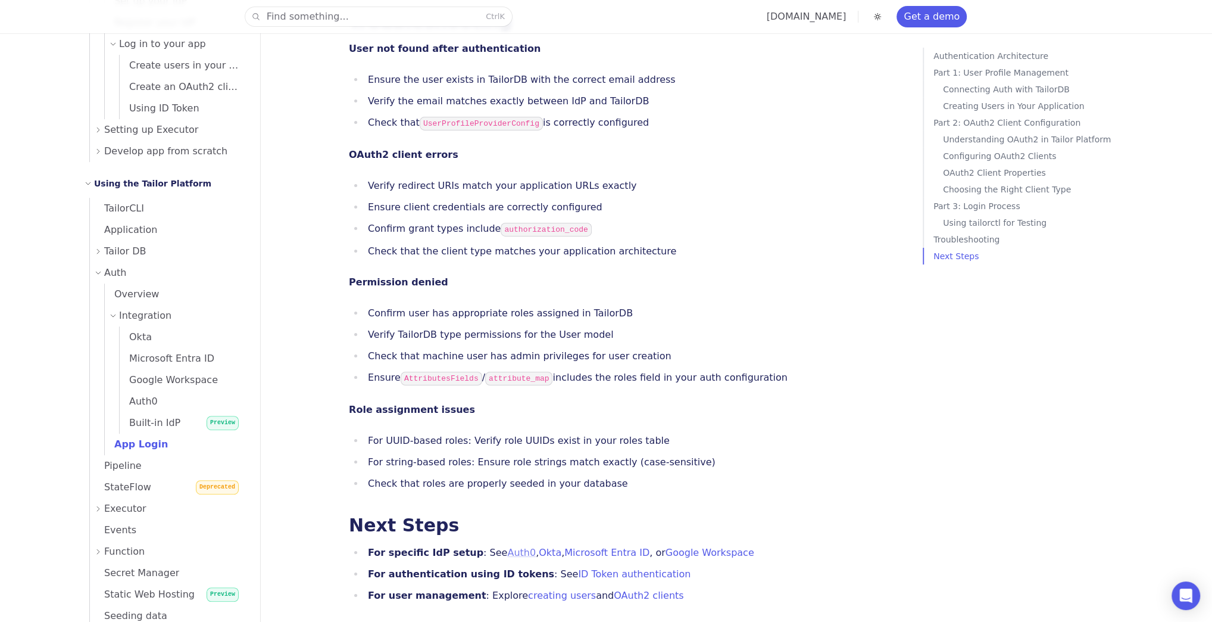
click at [507, 547] on link "Auth0" at bounding box center [521, 552] width 29 height 11
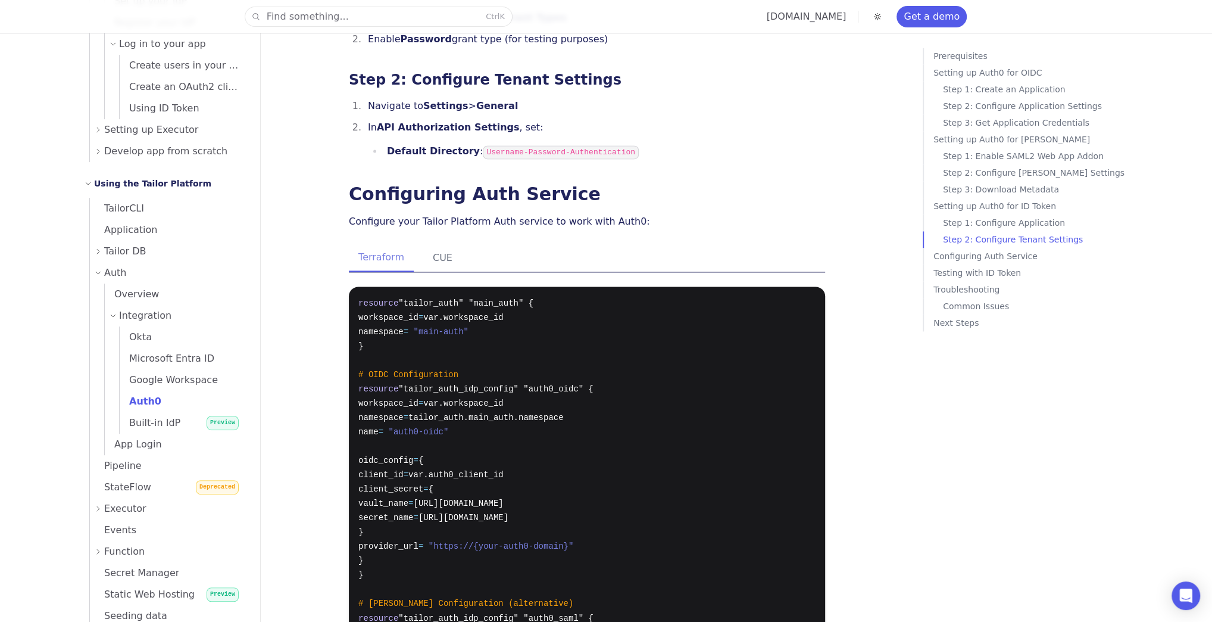
scroll to position [1667, 0]
drag, startPoint x: 584, startPoint y: 221, endPoint x: 619, endPoint y: 224, distance: 35.3
click at [619, 224] on p "Configure your Tailor Platform Auth service to work with Auth0:" at bounding box center [587, 220] width 476 height 17
drag, startPoint x: 621, startPoint y: 218, endPoint x: 588, endPoint y: 223, distance: 33.7
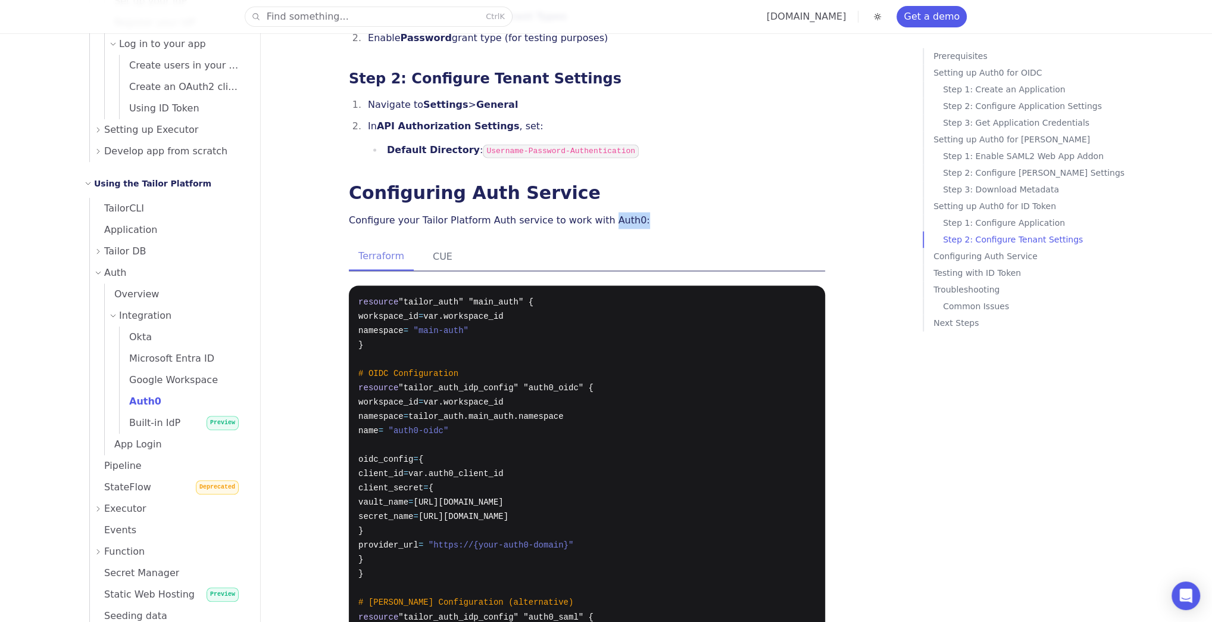
click at [588, 223] on p "Configure your Tailor Platform Auth service to work with Auth0:" at bounding box center [587, 220] width 476 height 17
drag, startPoint x: 523, startPoint y: 278, endPoint x: 526, endPoint y: 289, distance: 11.7
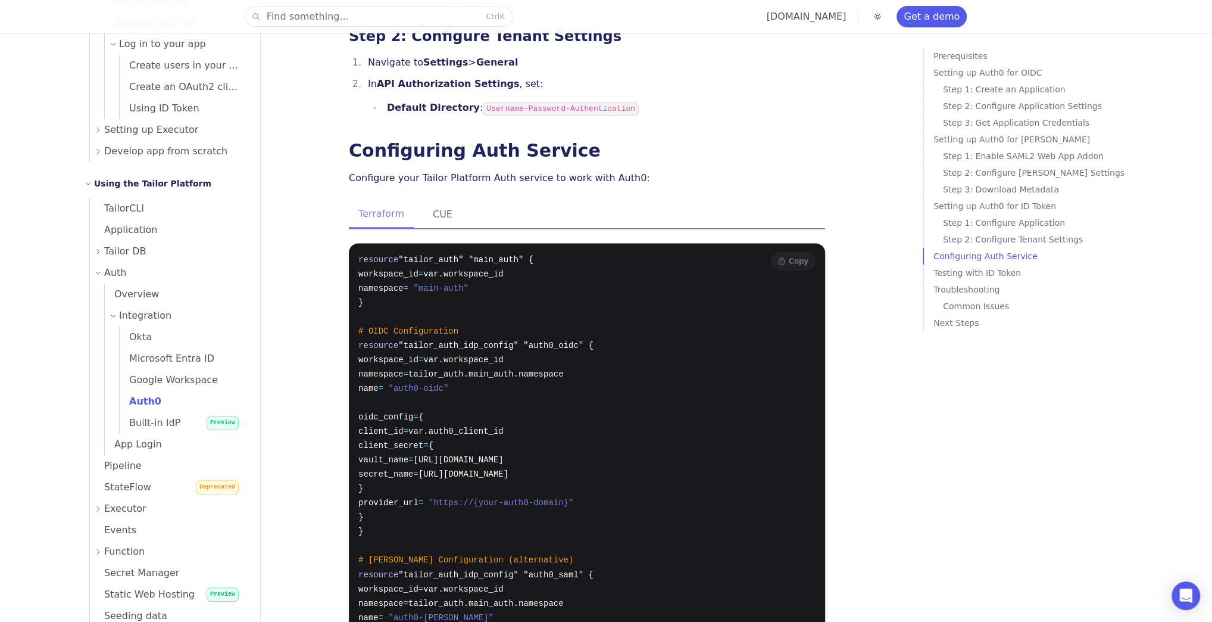
scroll to position [1762, 0]
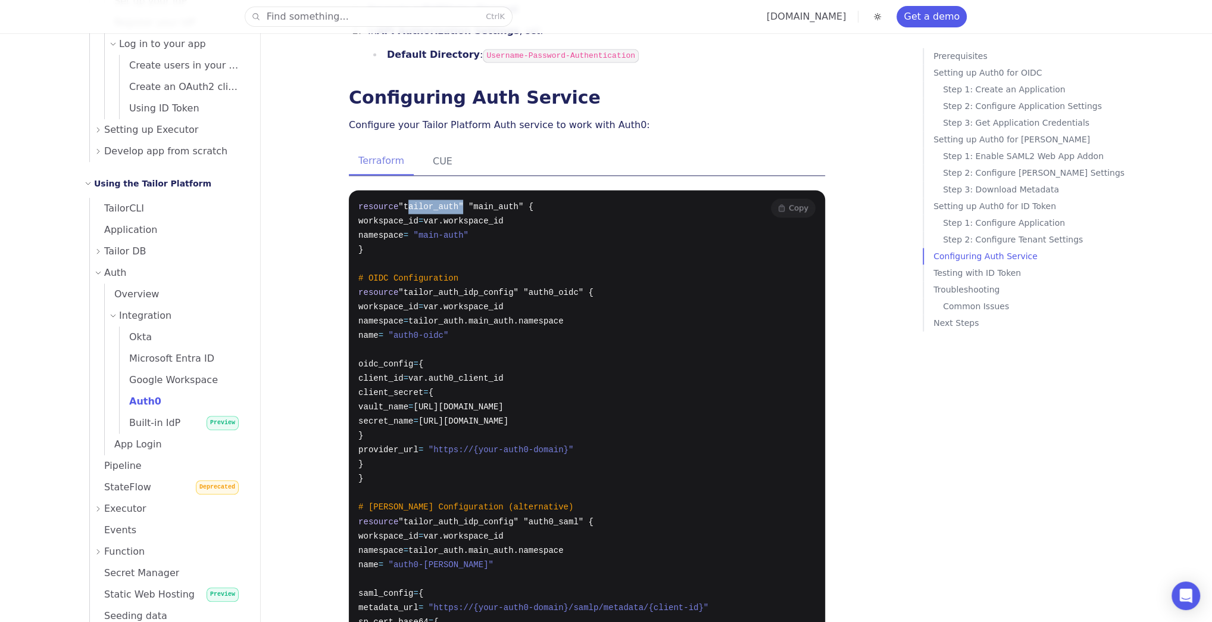
drag, startPoint x: 403, startPoint y: 203, endPoint x: 452, endPoint y: 205, distance: 49.5
click at [452, 205] on span ""tailor_auth" "main_auth" {" at bounding box center [465, 207] width 135 height 10
drag, startPoint x: 468, startPoint y: 204, endPoint x: 510, endPoint y: 208, distance: 41.9
click at [510, 208] on span ""tailor_auth" "main_auth" {" at bounding box center [465, 207] width 135 height 10
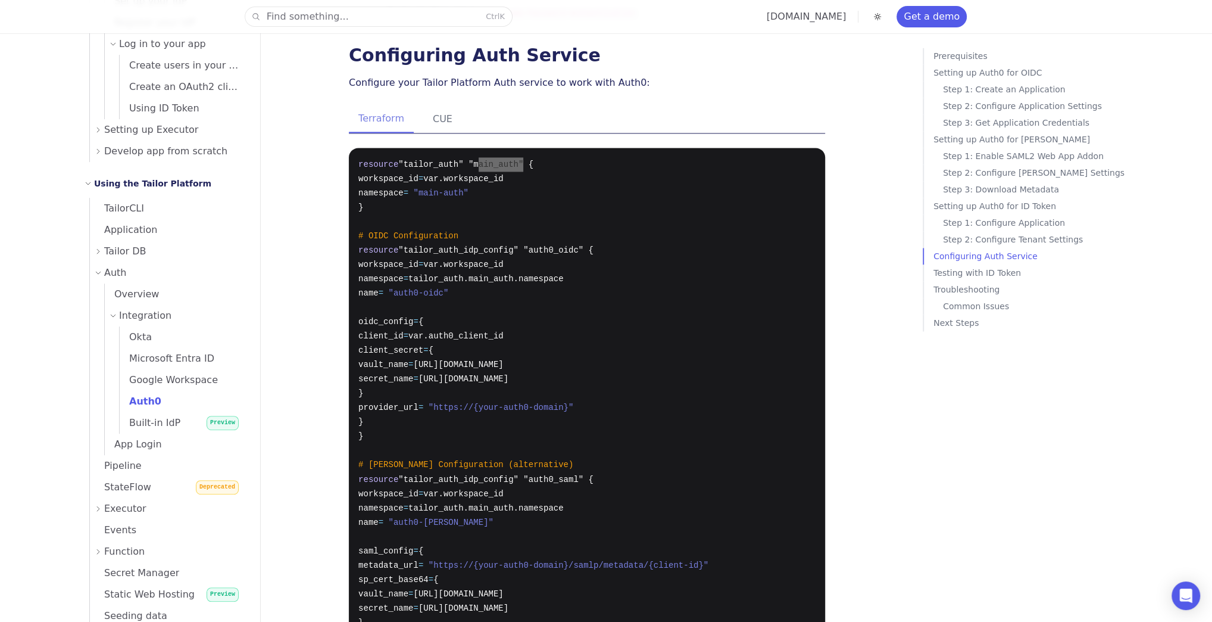
scroll to position [1744, 0]
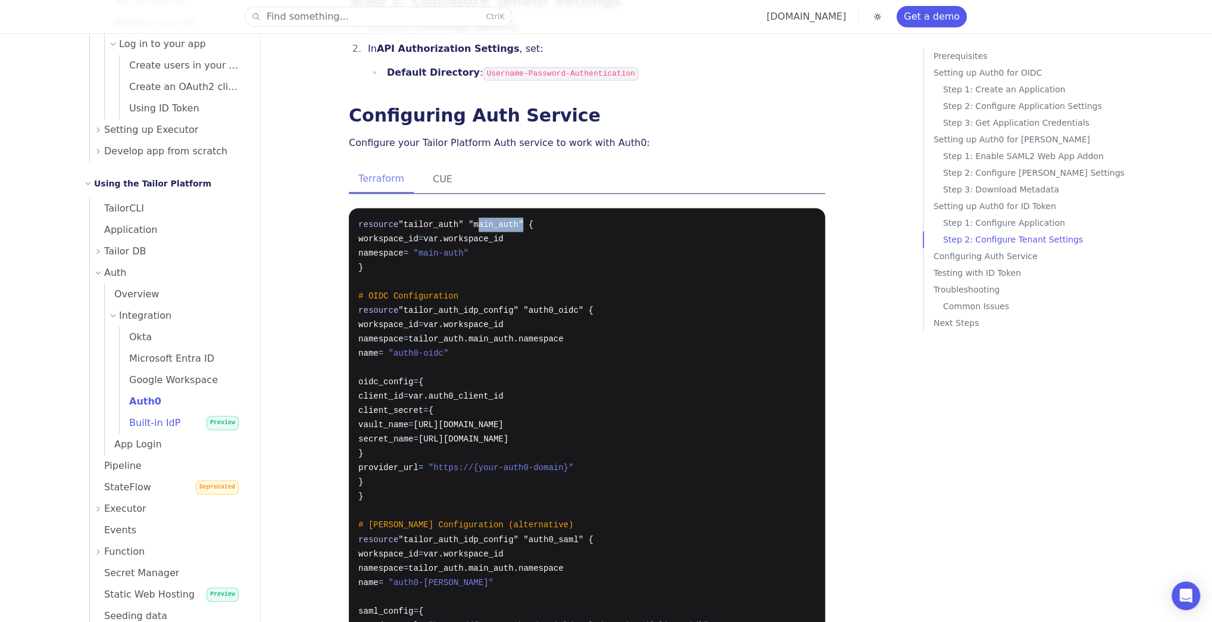
click at [169, 428] on span "Built-in IdP" at bounding box center [150, 422] width 61 height 11
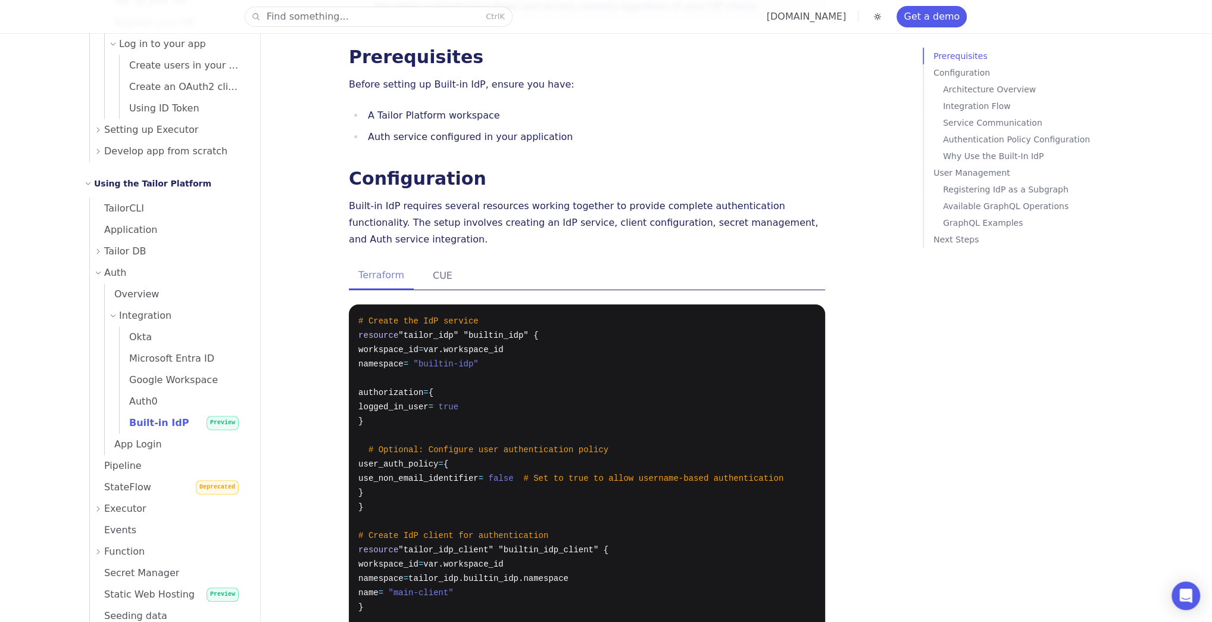
scroll to position [143, 0]
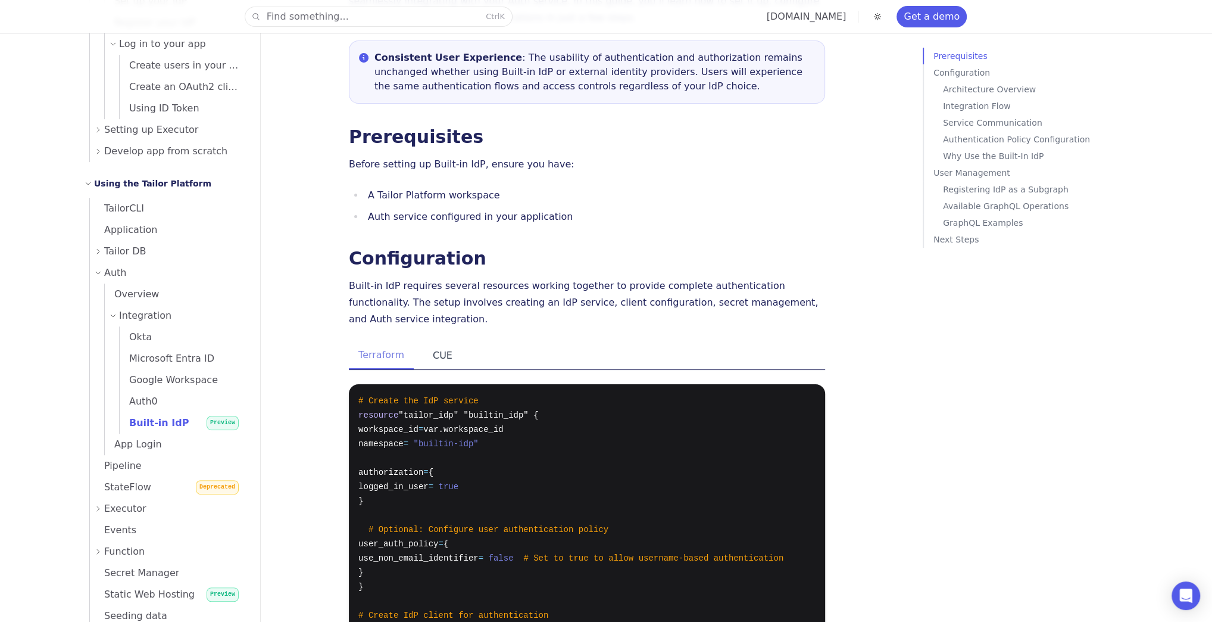
click at [424, 342] on button "CUE" at bounding box center [442, 355] width 39 height 27
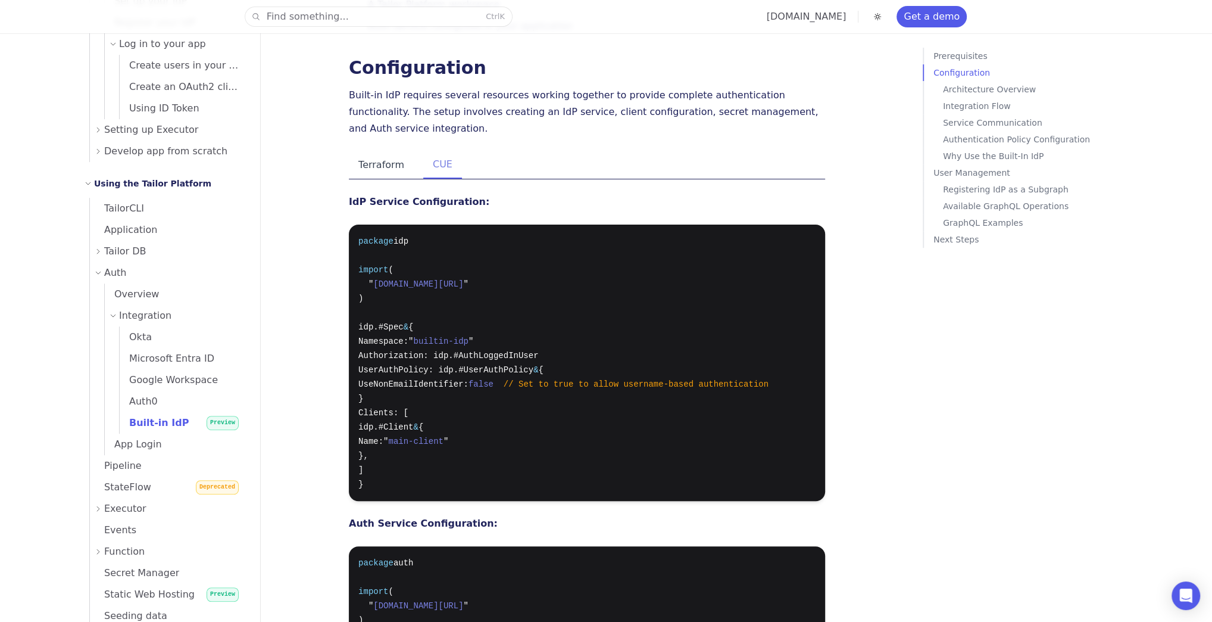
scroll to position [238, 0]
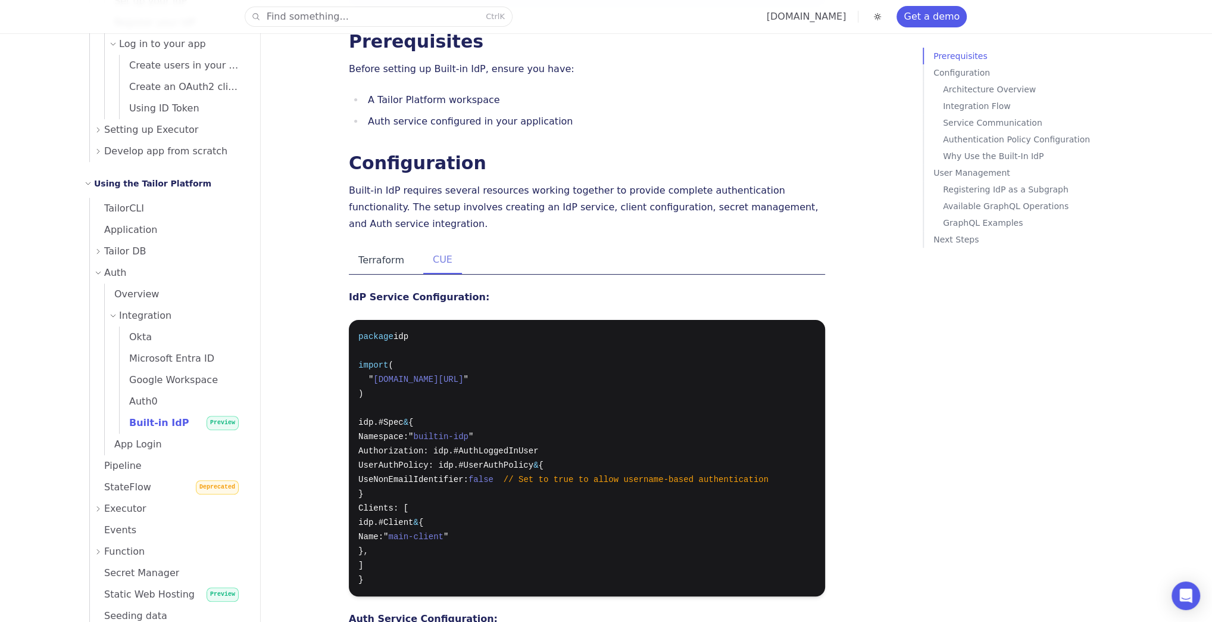
click at [395, 246] on button "Terraform" at bounding box center [381, 259] width 65 height 27
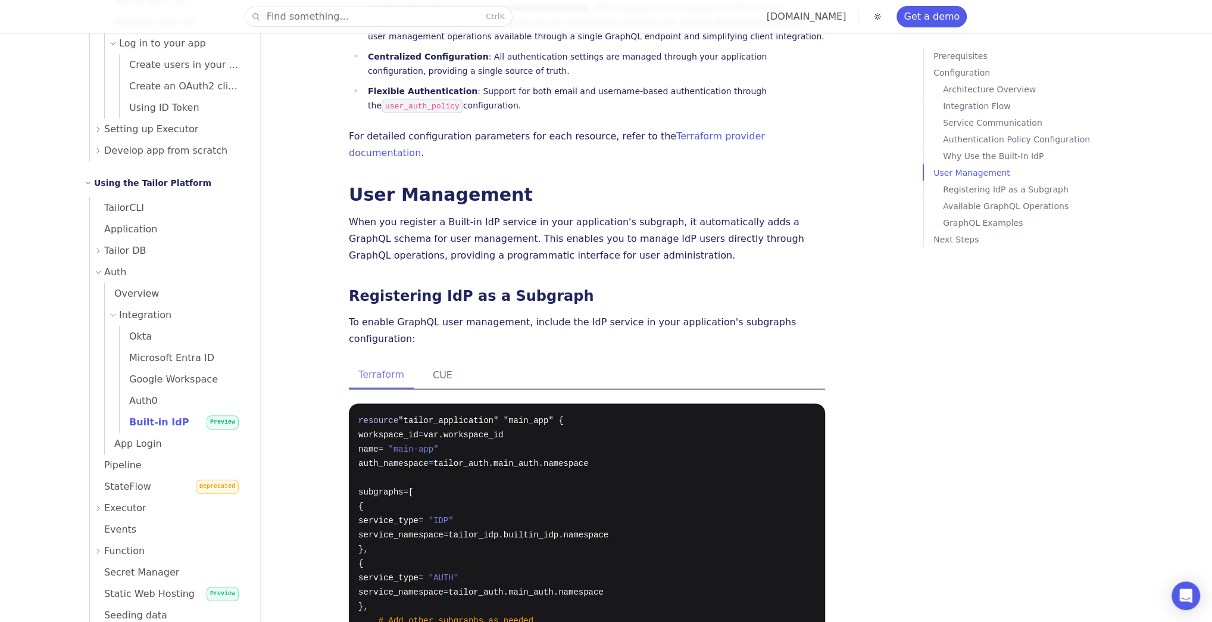
scroll to position [2238, 0]
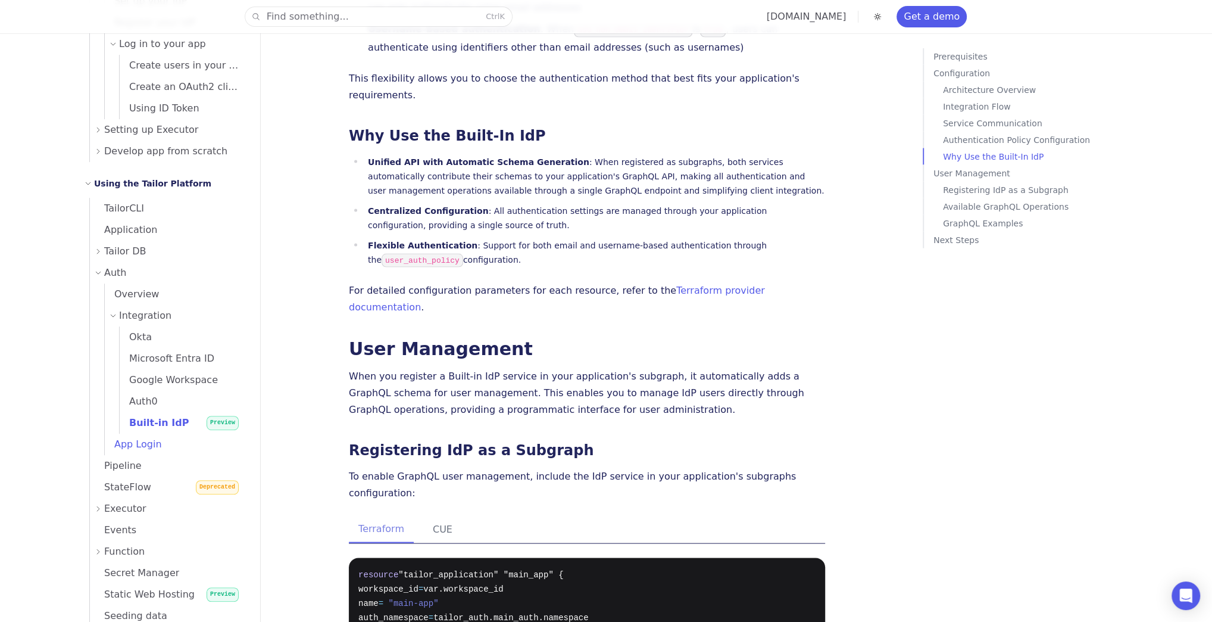
click at [148, 448] on span "App Login" at bounding box center [133, 443] width 57 height 11
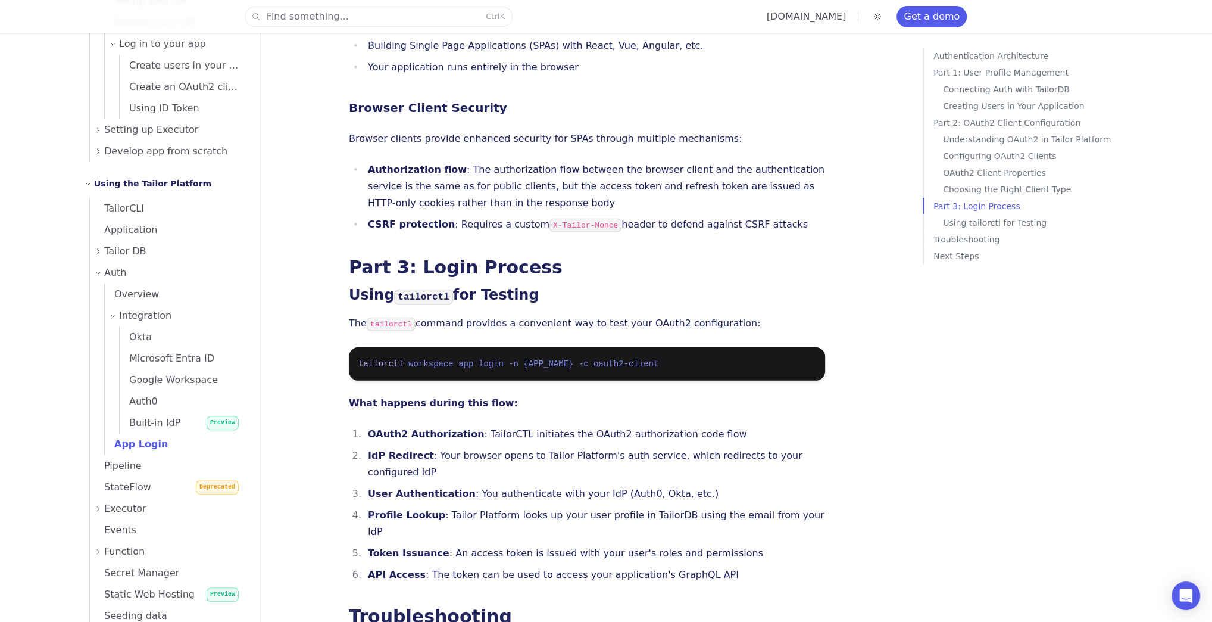
scroll to position [3477, 0]
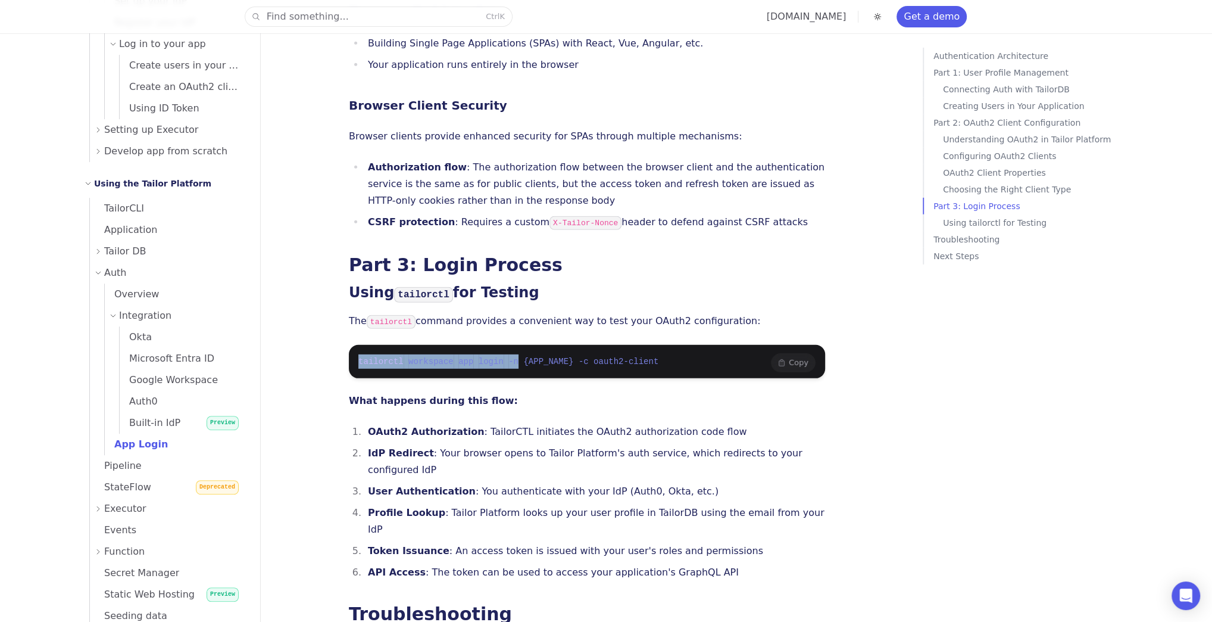
drag, startPoint x: 349, startPoint y: 291, endPoint x: 506, endPoint y: 290, distance: 156.6
click at [506, 345] on pre "tailorctl workspace app login -n {APP_NAME} -c oauth2-client" at bounding box center [587, 361] width 476 height 33
copy span "tailorctl workspace app login -n"
click at [938, 395] on div "Authentication Architecture Part 1: User Profile Management Connecting Auth wit…" at bounding box center [1030, 359] width 214 height 622
drag, startPoint x: 560, startPoint y: 290, endPoint x: 637, endPoint y: 295, distance: 77.0
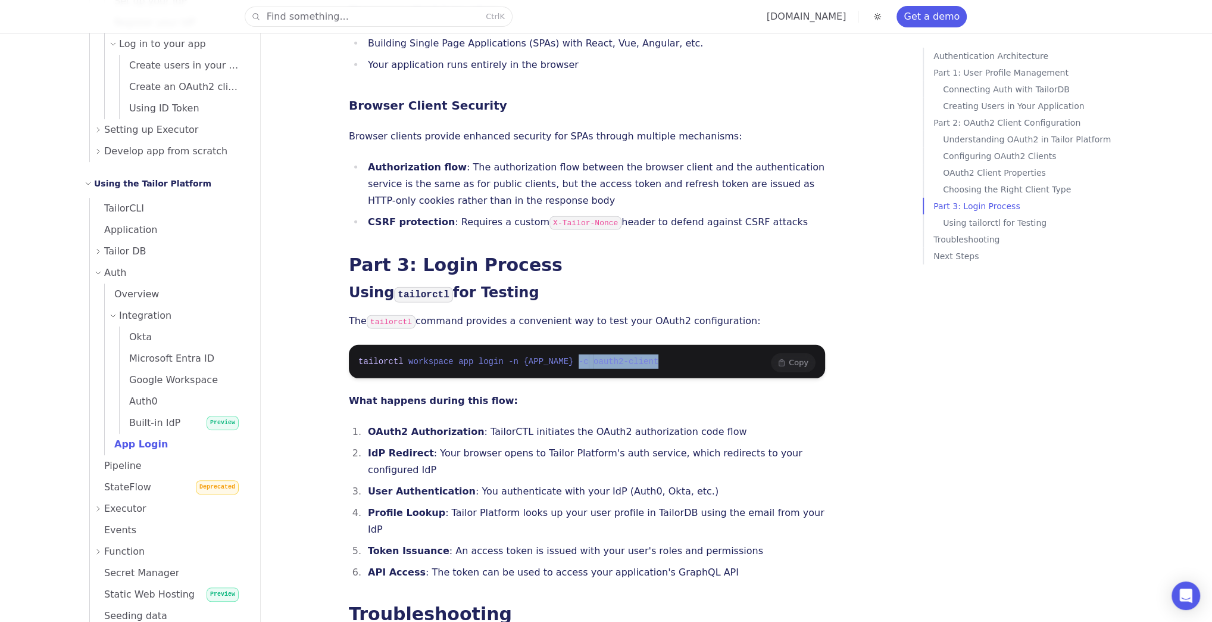
click at [637, 345] on pre "tailorctl workspace app login -n {APP_NAME} -c oauth2-client" at bounding box center [587, 361] width 476 height 33
copy span "-c oauth2-client"
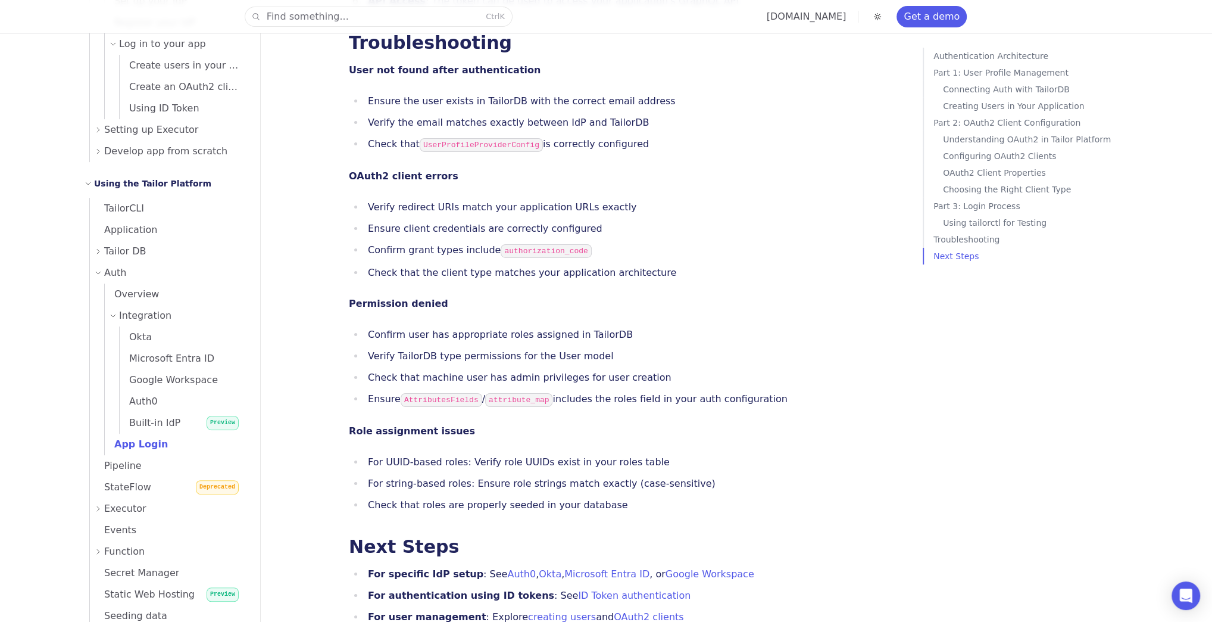
scroll to position [4048, 0]
click at [149, 417] on span "Built-in IdP" at bounding box center [150, 422] width 61 height 11
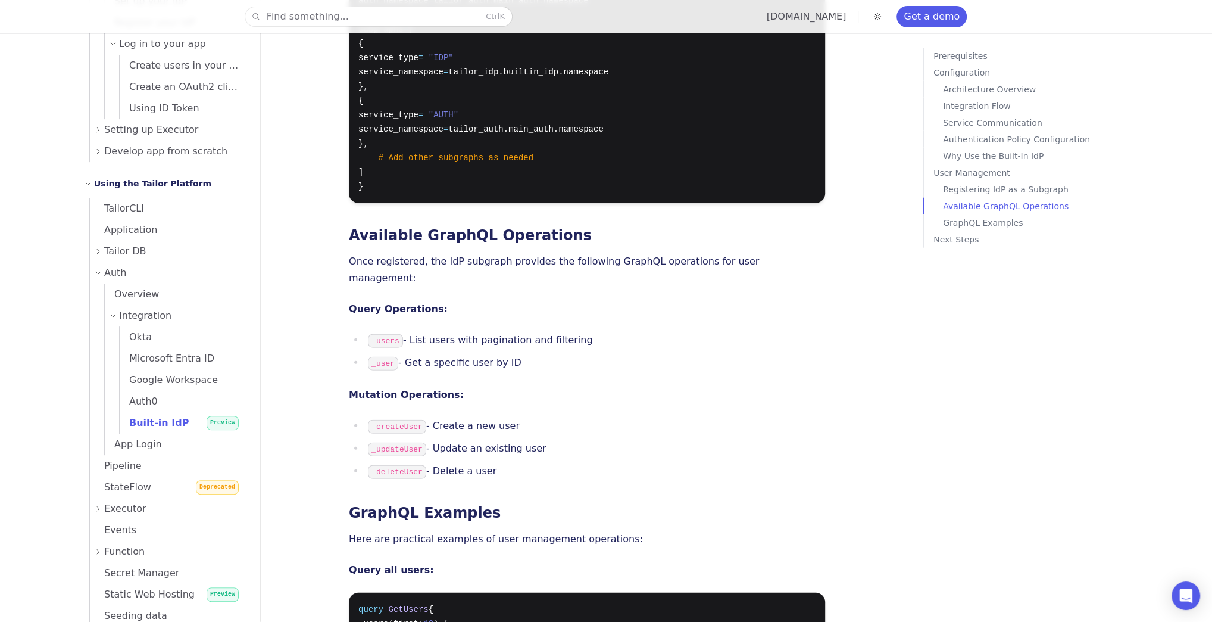
scroll to position [2810, 0]
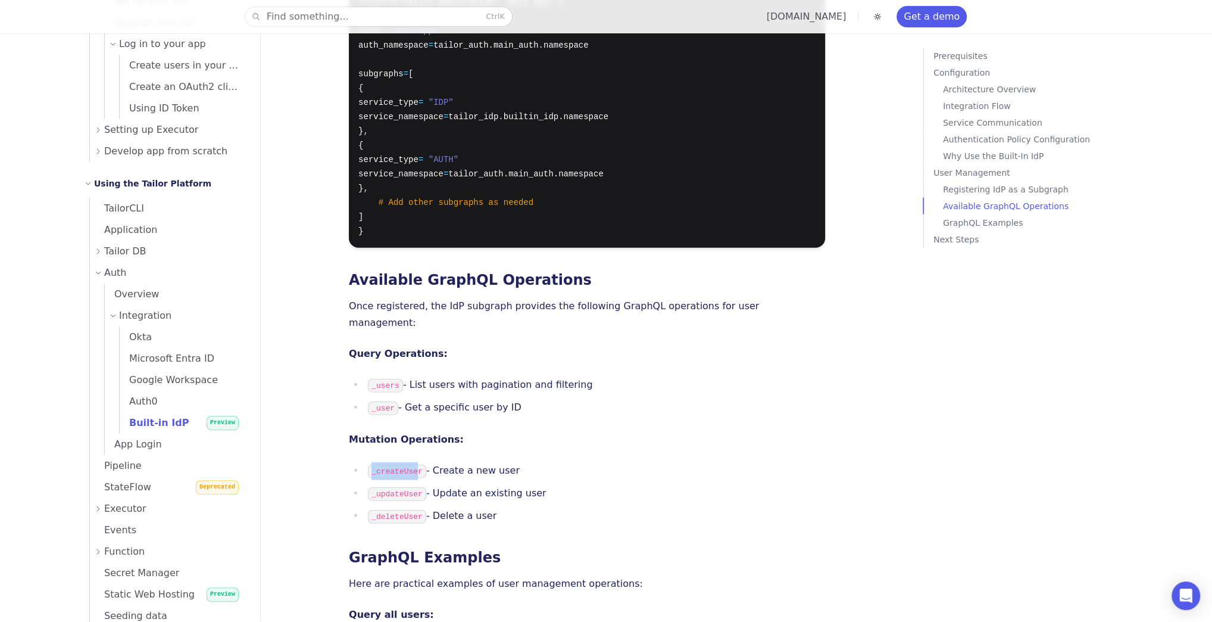
drag, startPoint x: 413, startPoint y: 374, endPoint x: 373, endPoint y: 372, distance: 39.9
click at [373, 464] on code "_createUser" at bounding box center [397, 471] width 58 height 14
drag, startPoint x: 416, startPoint y: 373, endPoint x: 377, endPoint y: 371, distance: 39.3
click at [377, 464] on code "_createUser" at bounding box center [397, 471] width 58 height 14
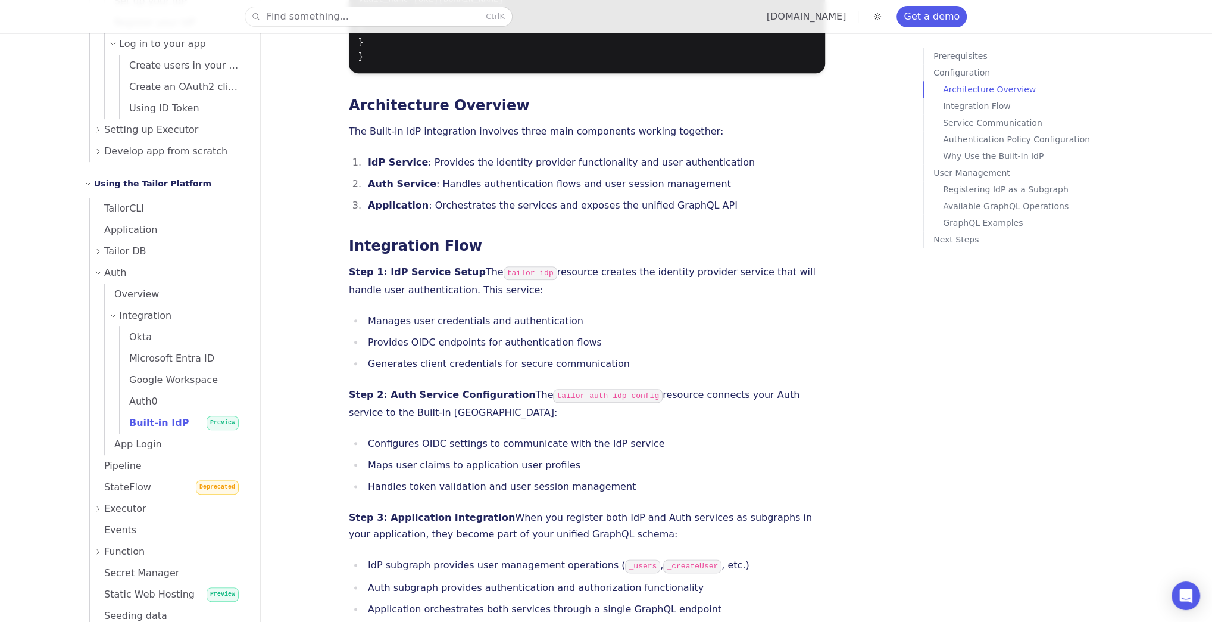
scroll to position [1286, 0]
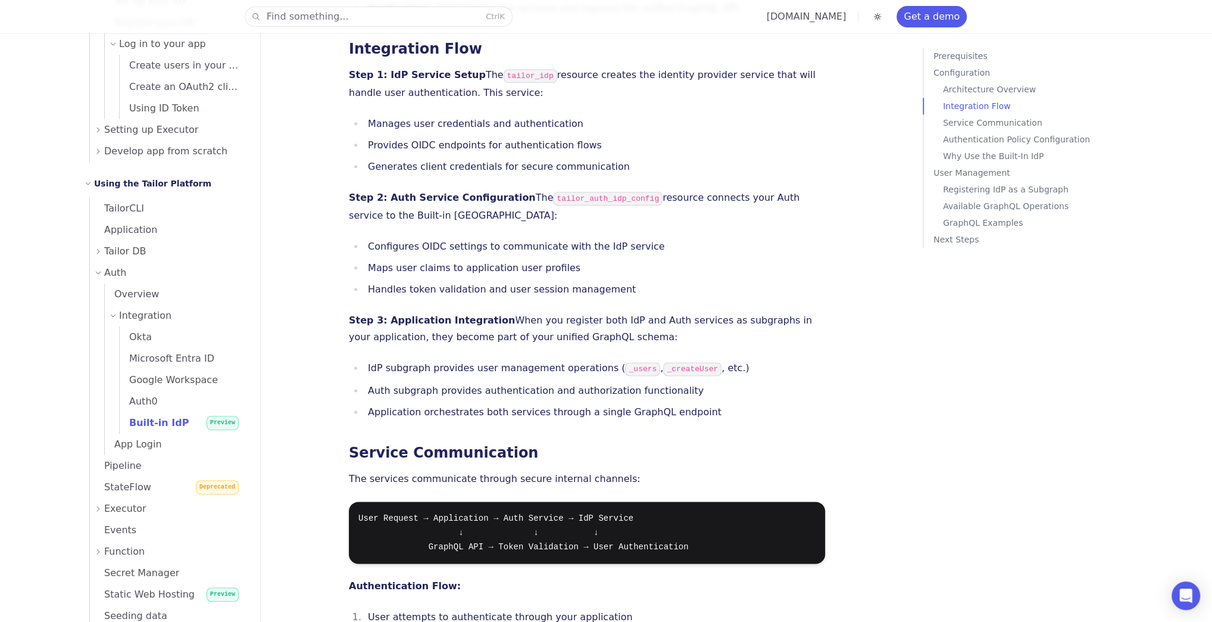
scroll to position [1524, 0]
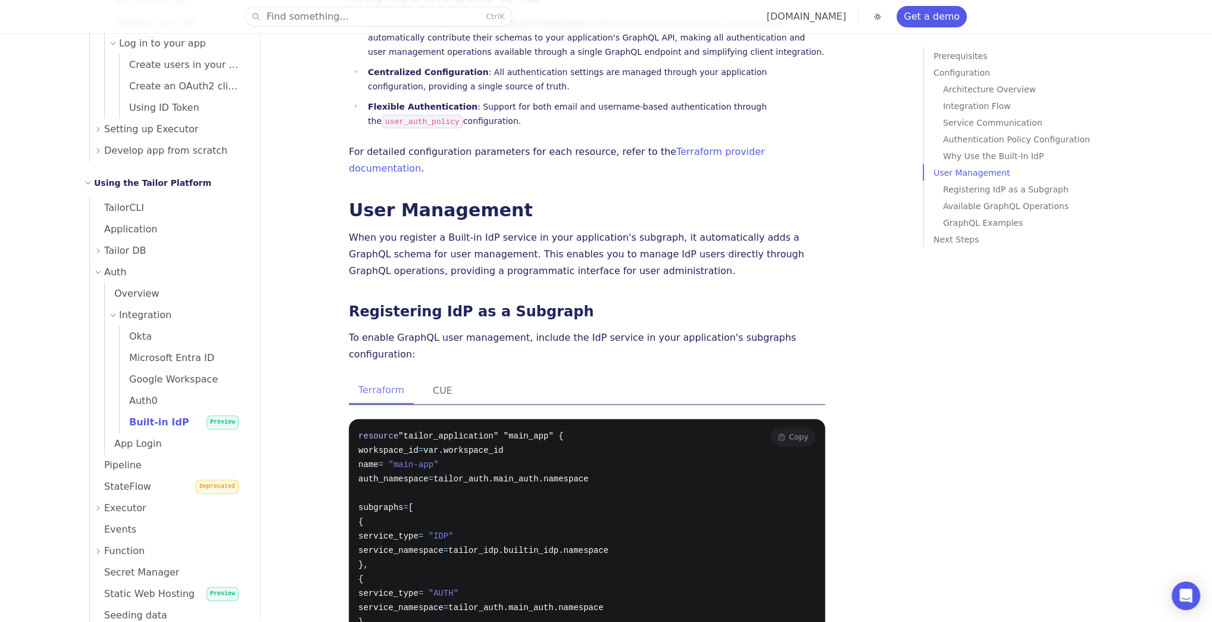
scroll to position [2662, 0]
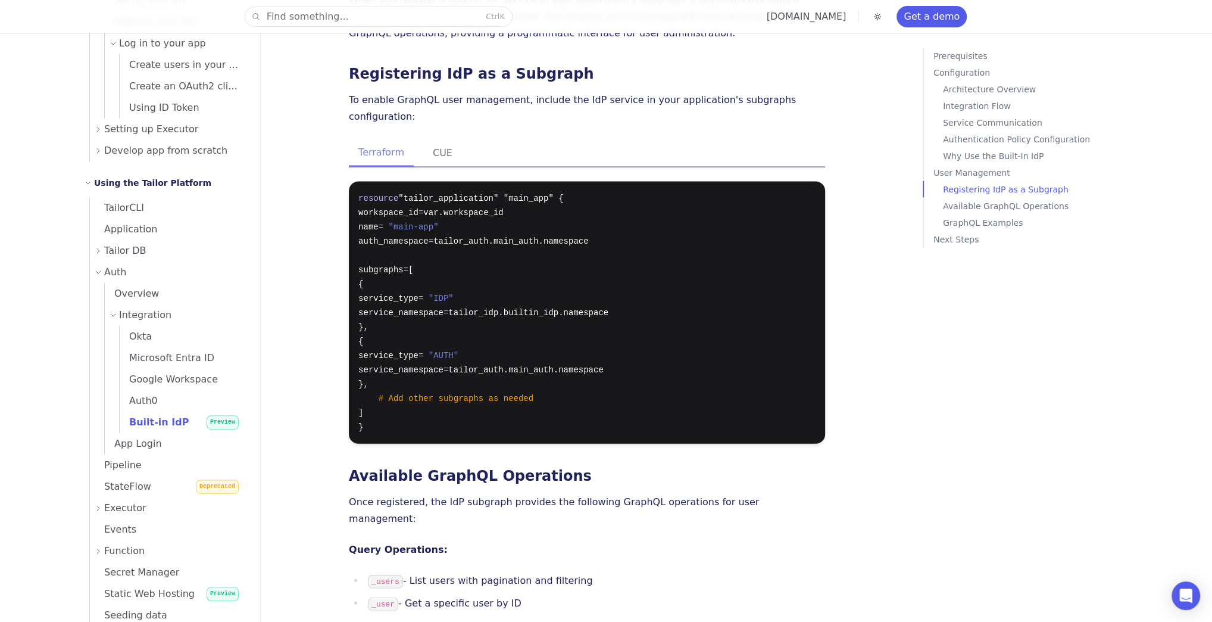
scroll to position [2615, 0]
click at [308, 349] on div "Find something... Ctrl K tailor.tech Get a demo API Documentation Support Home …" at bounding box center [606, 6] width 1072 height 5242
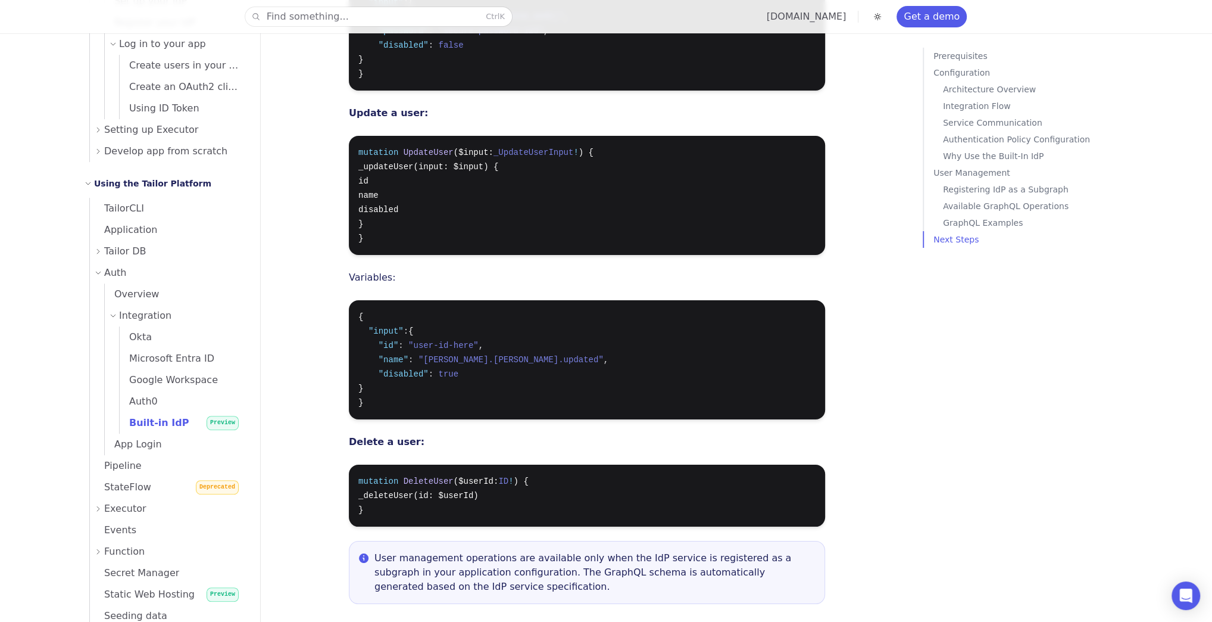
scroll to position [4472, 0]
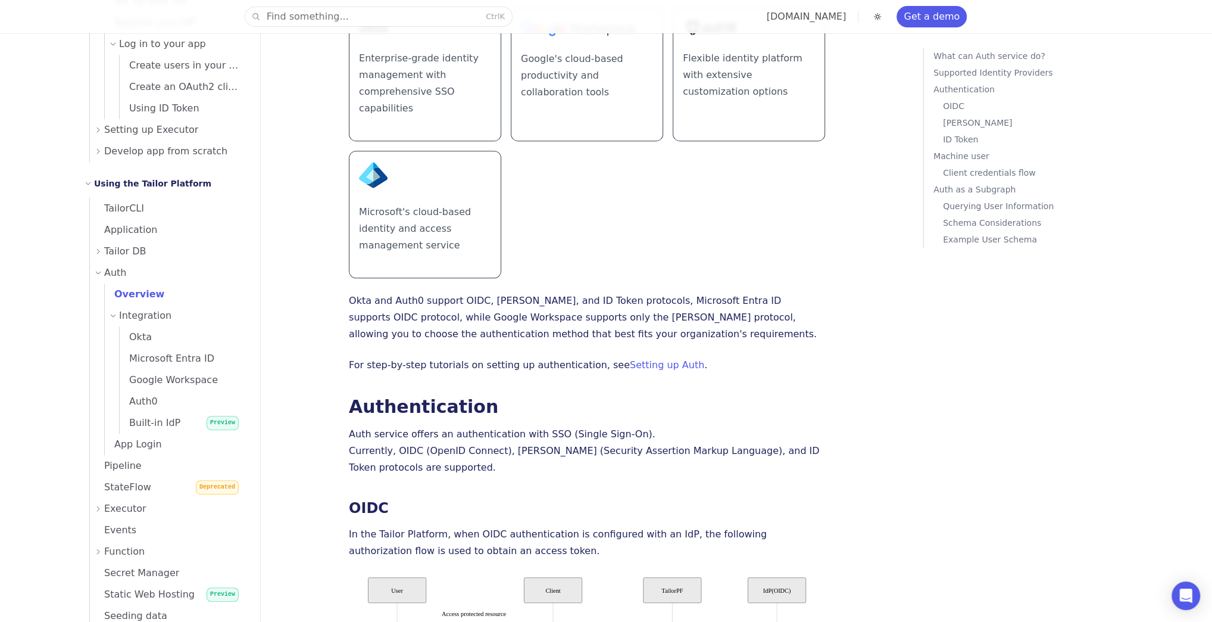
scroll to position [423, 0]
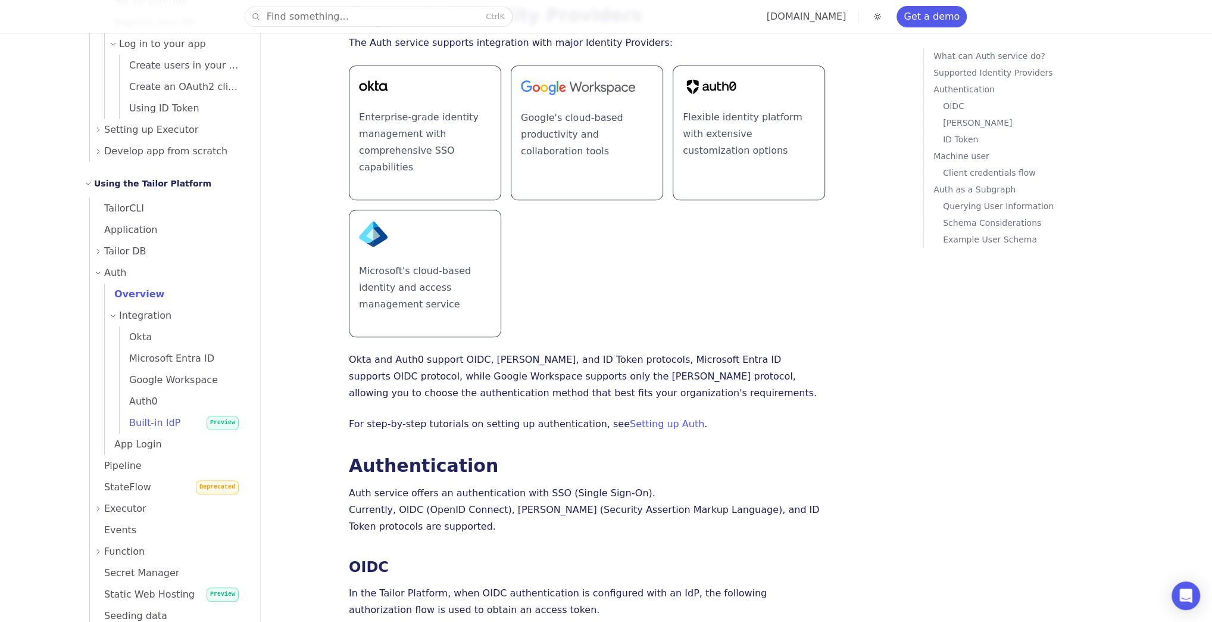
click at [154, 422] on span "Built-in IdP" at bounding box center [150, 422] width 61 height 11
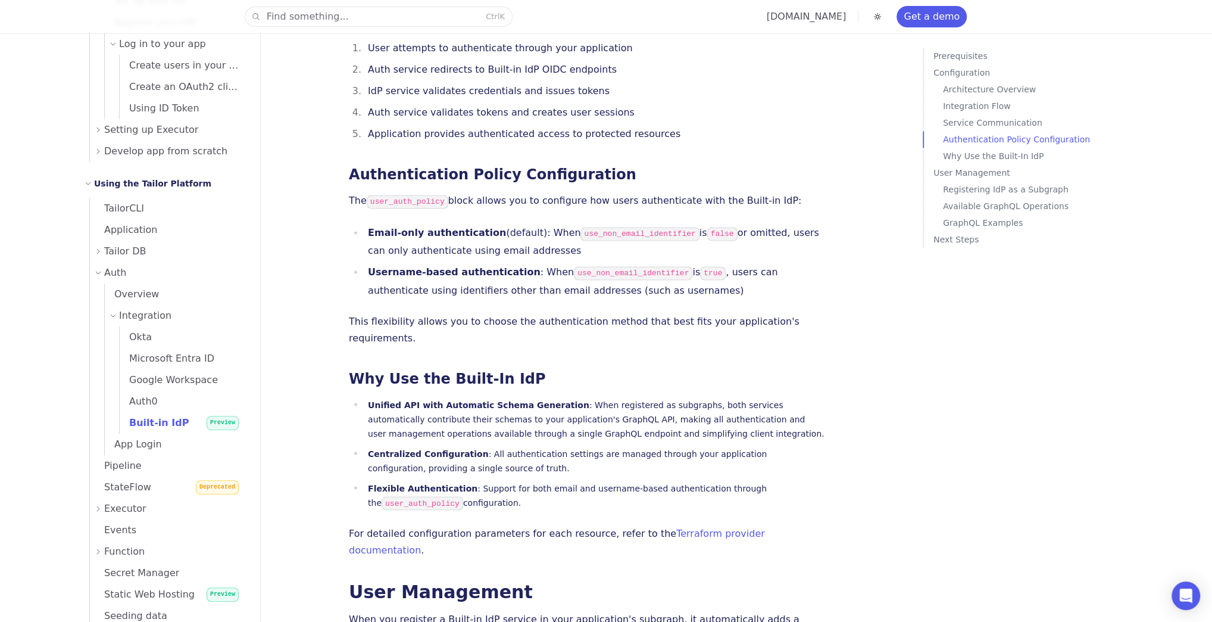
scroll to position [1900, 0]
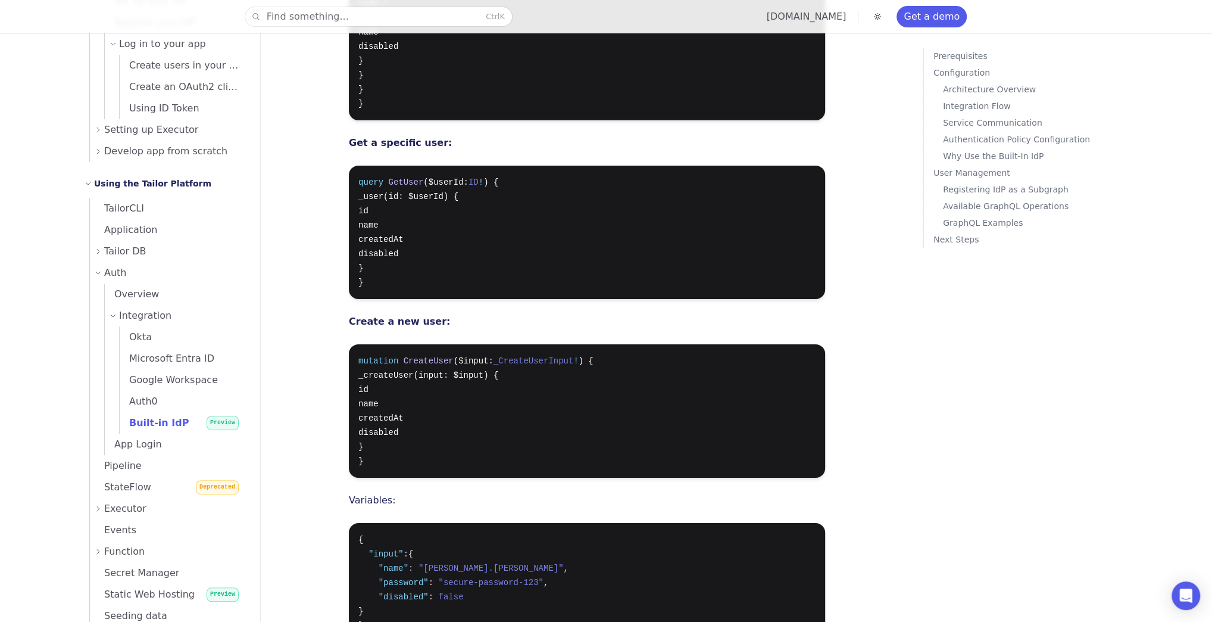
scroll to position [4091, 0]
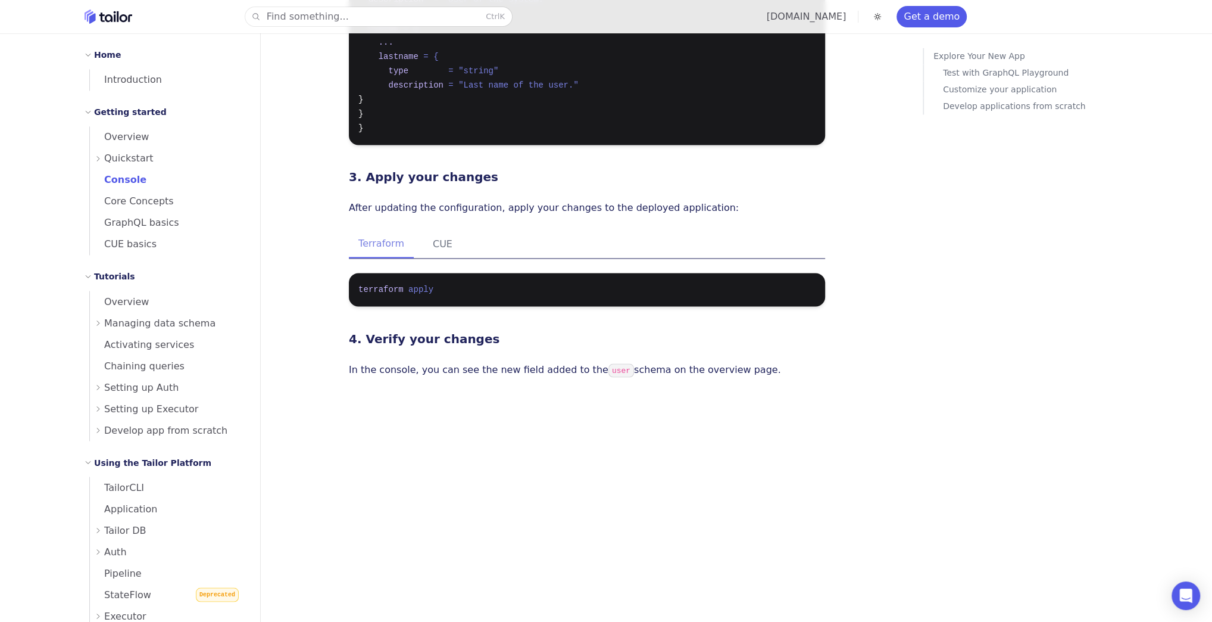
scroll to position [2191, 0]
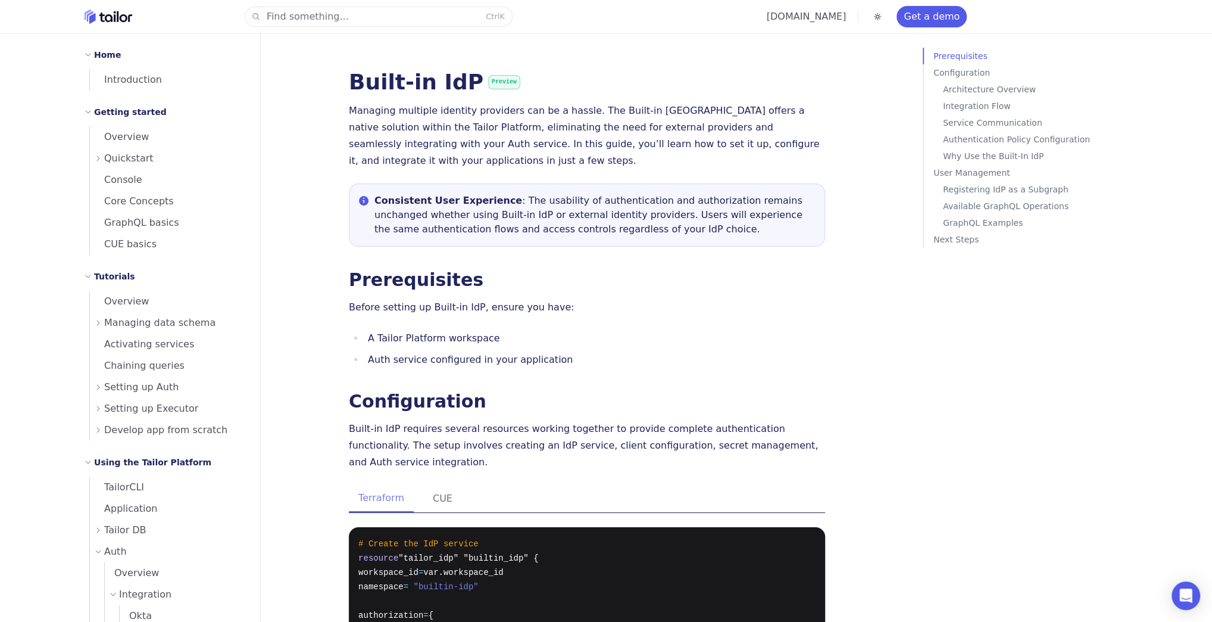
scroll to position [191, 0]
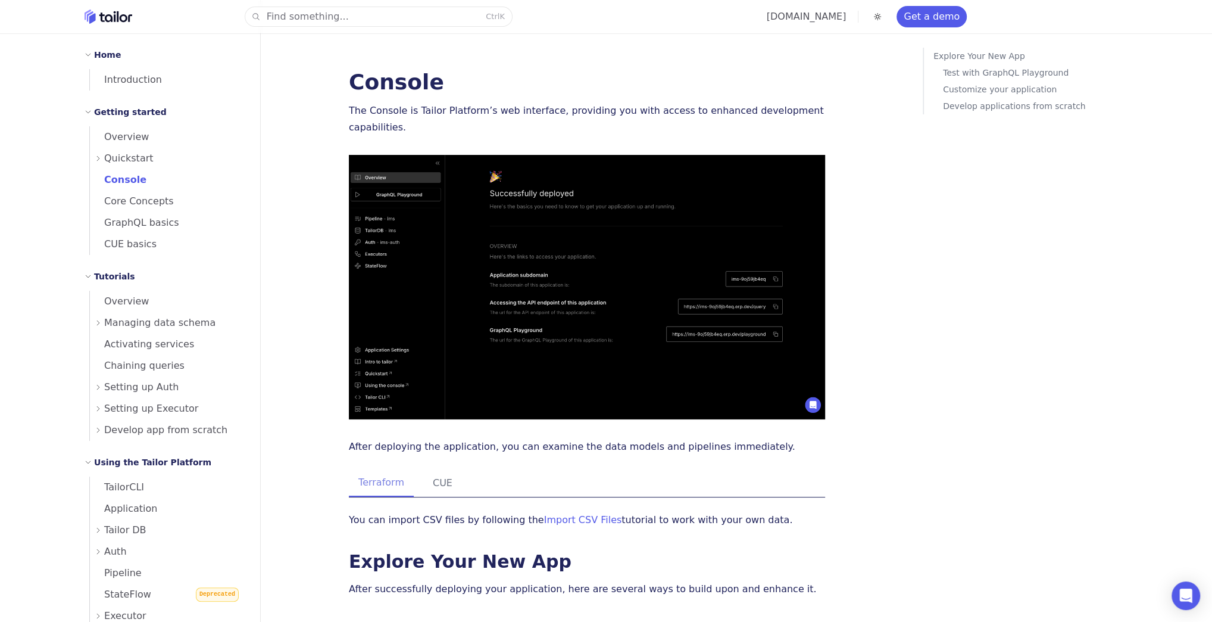
drag, startPoint x: 0, startPoint y: 0, endPoint x: 577, endPoint y: 399, distance: 701.7
click at [577, 399] on img at bounding box center [587, 287] width 476 height 264
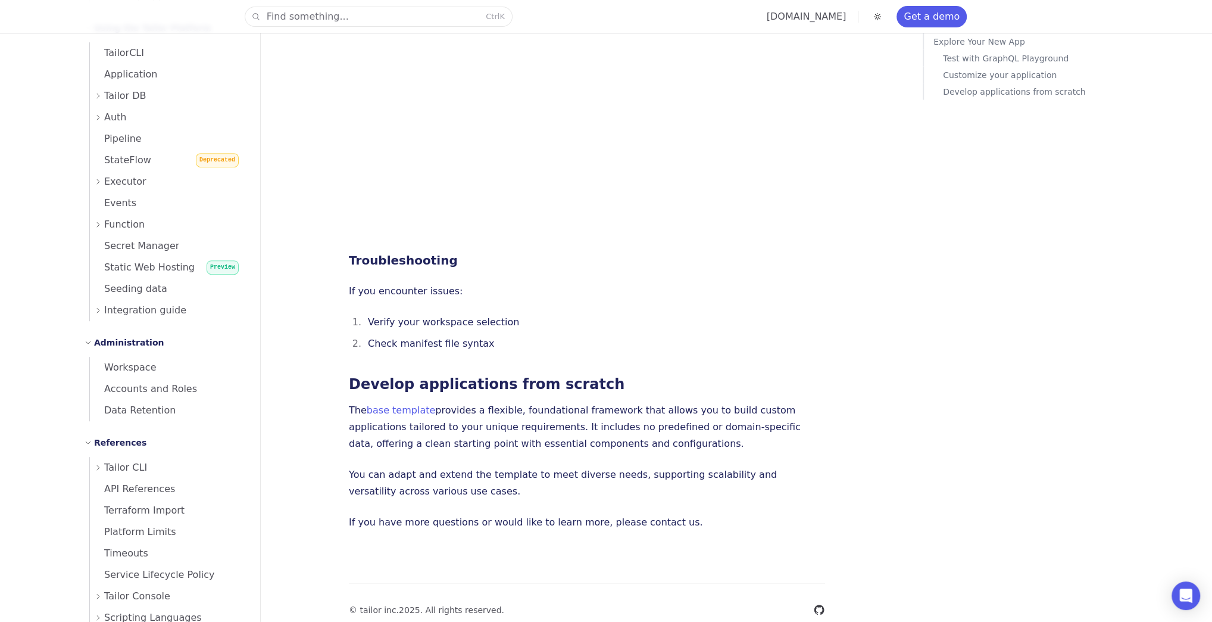
scroll to position [2428, 0]
